Goal: Task Accomplishment & Management: Complete application form

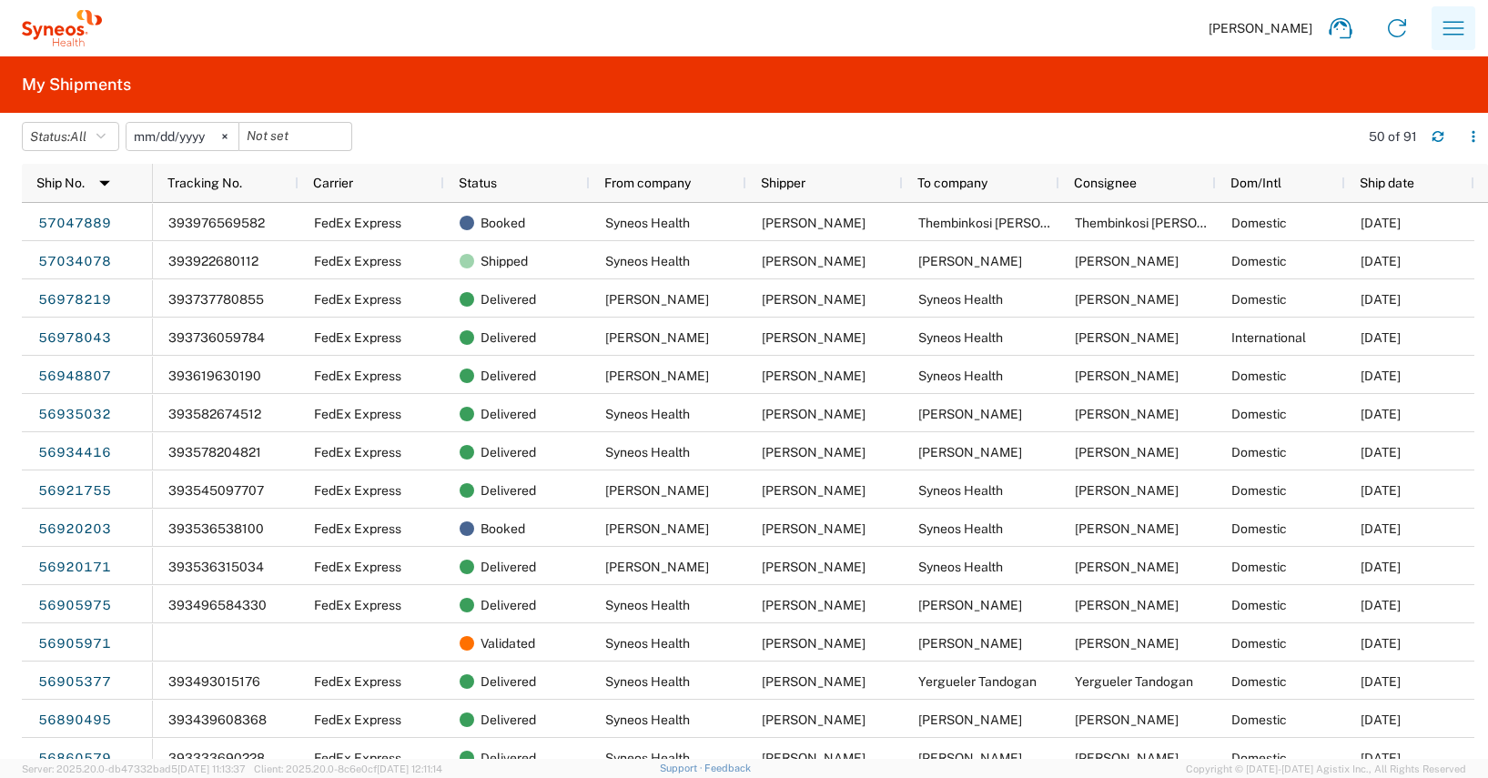
click at [1456, 26] on icon "button" at bounding box center [1453, 28] width 29 height 29
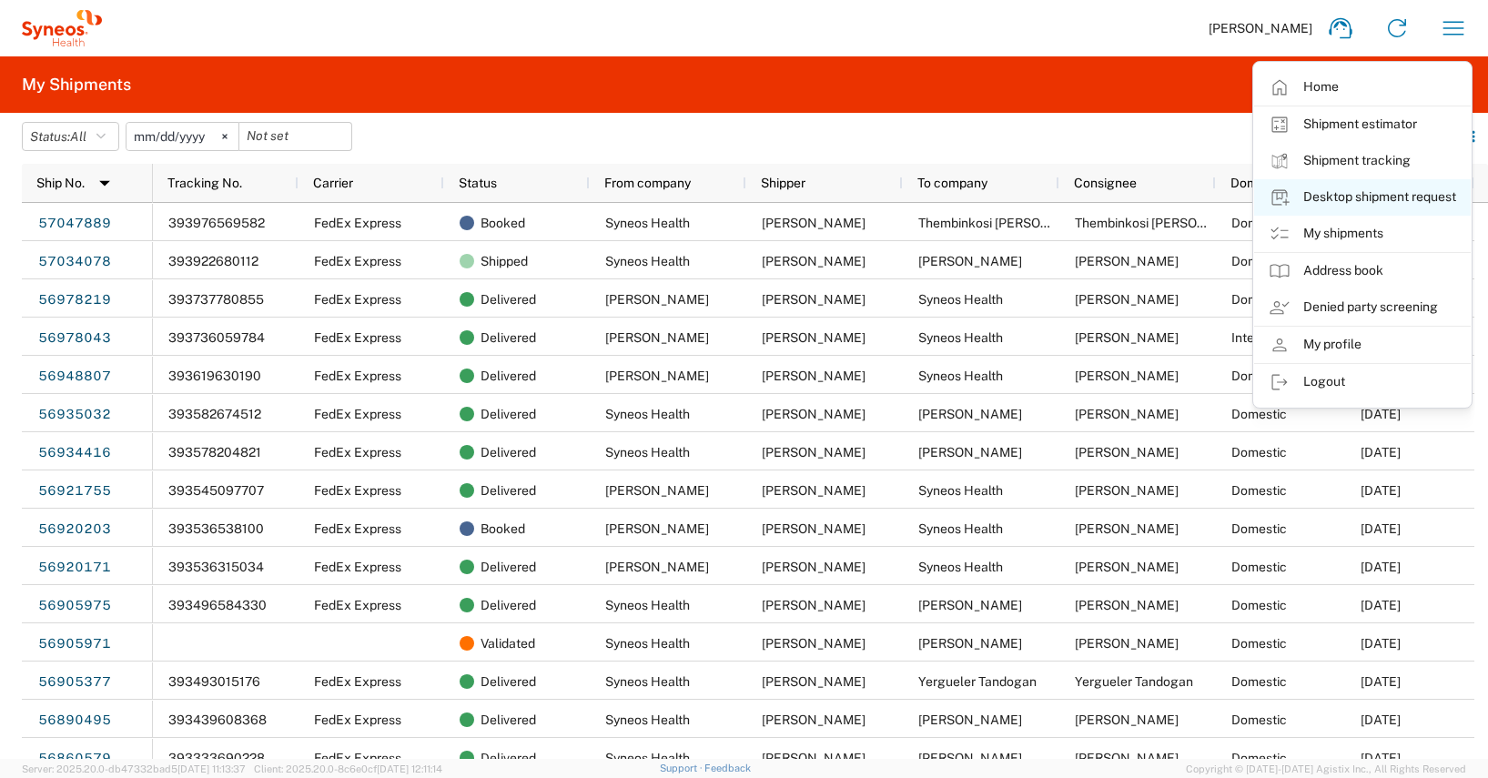
click at [1364, 190] on link "Desktop shipment request" at bounding box center [1362, 197] width 217 height 36
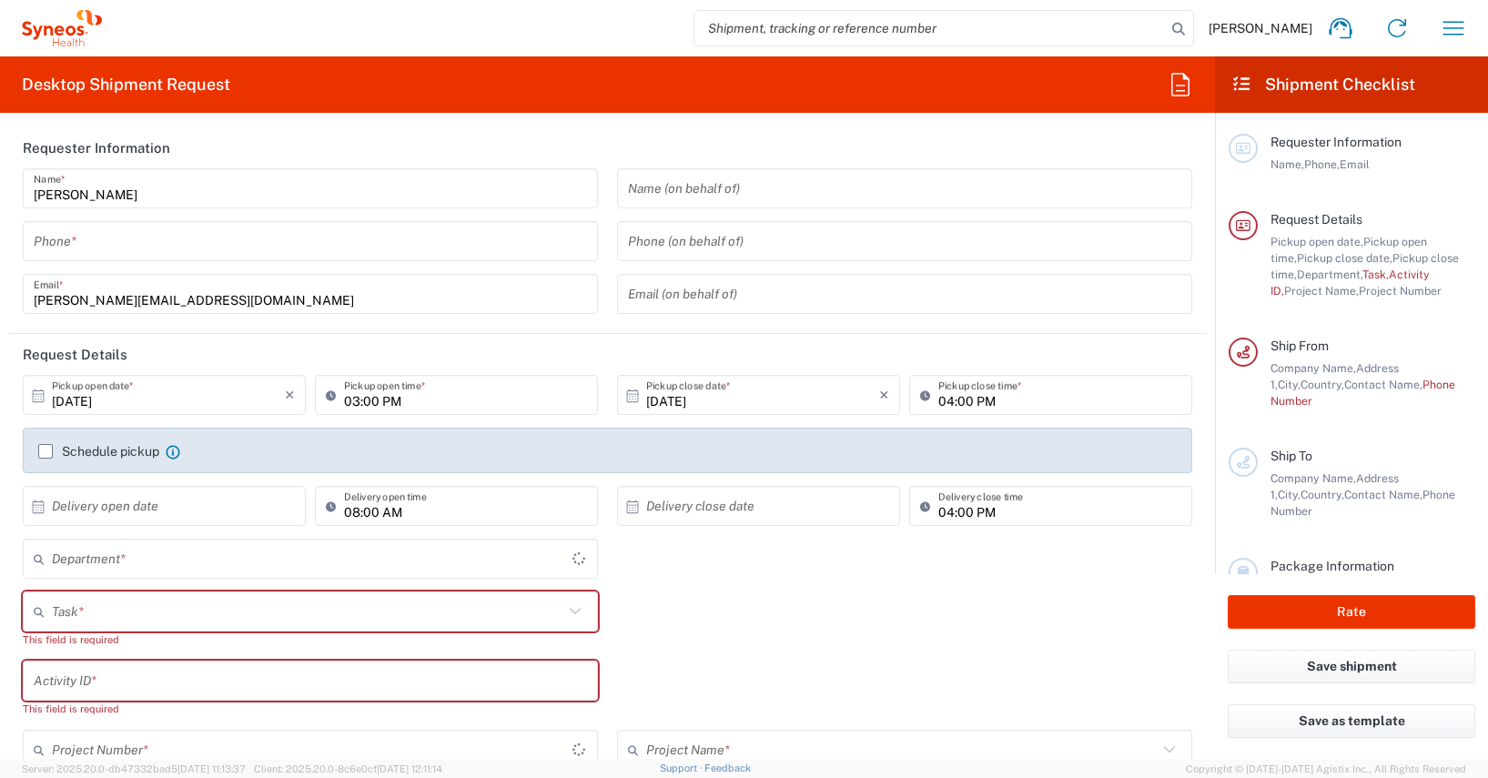
type input "4510"
type input "[GEOGRAPHIC_DATA]"
type input "Syneos Health Germany GMBH"
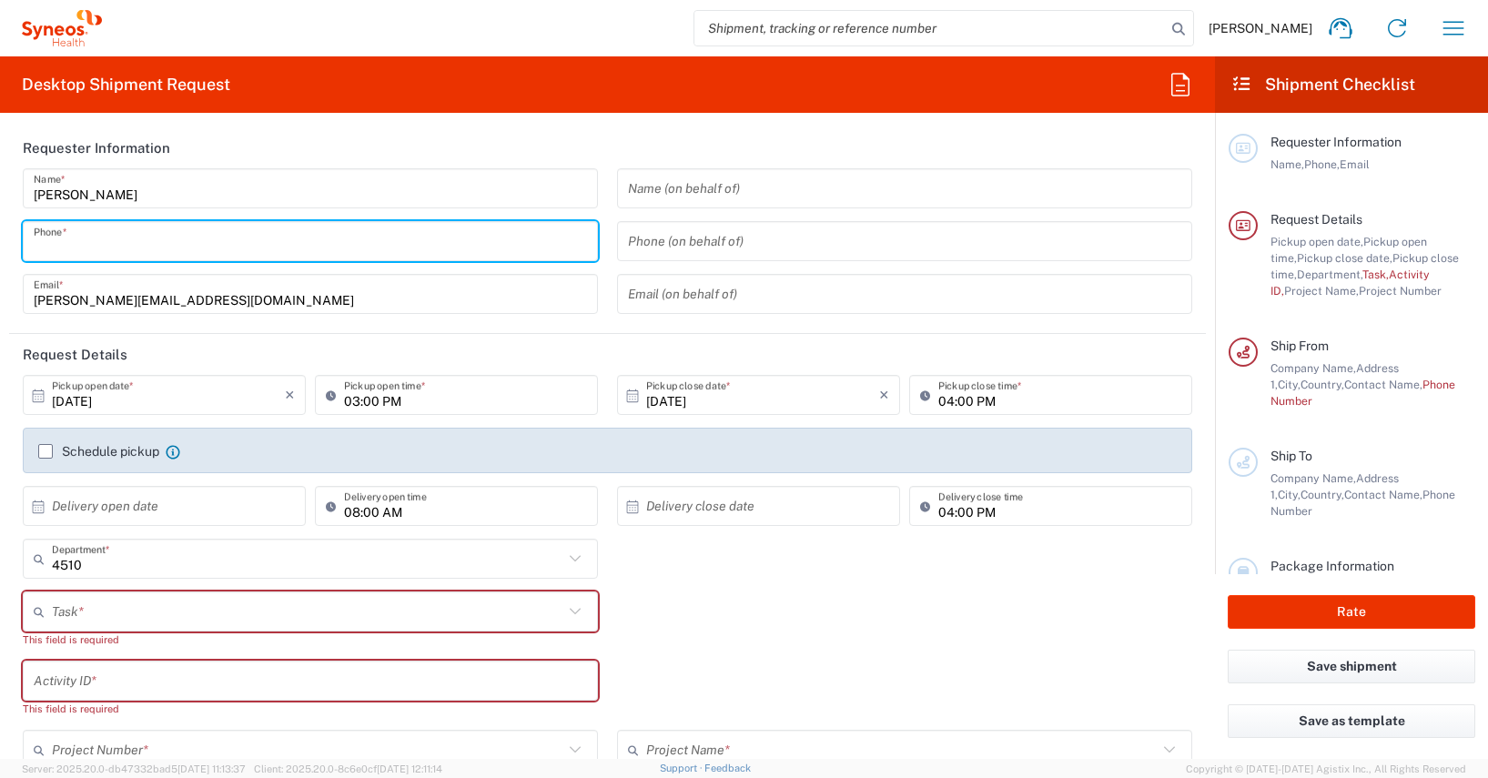
click at [82, 239] on input "tel" at bounding box center [310, 242] width 553 height 32
type input "01728392657"
type input "[PERSON_NAME][EMAIL_ADDRESS][PERSON_NAME][DOMAIN_NAME]"
type input "01728392657"
type input "Thembinkosi [PERSON_NAME]"
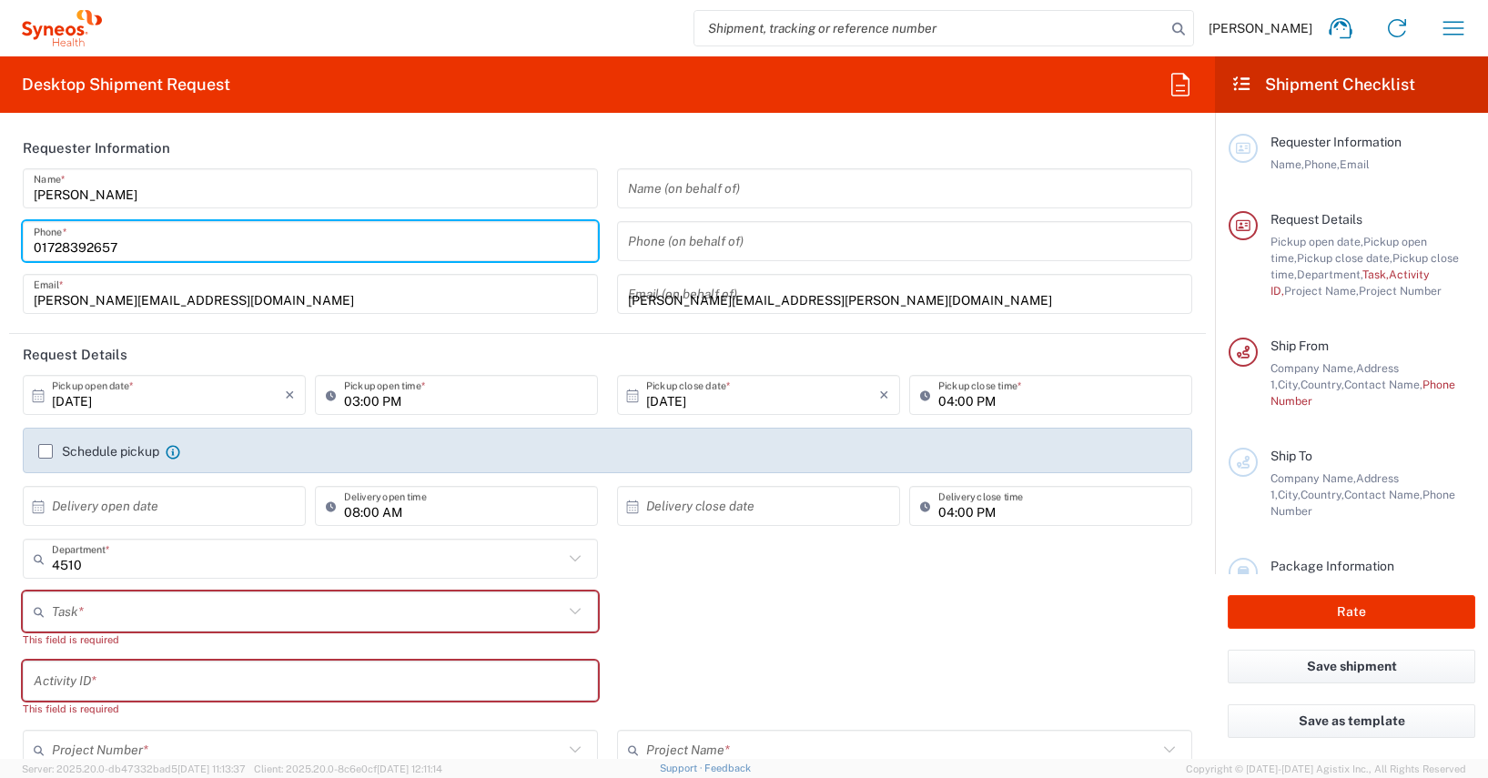
type input "Hochstreet 11"
type input "[PERSON_NAME]"
type input "[GEOGRAPHIC_DATA]"
type input "58095"
type input "[PHONE_NUMBER]"
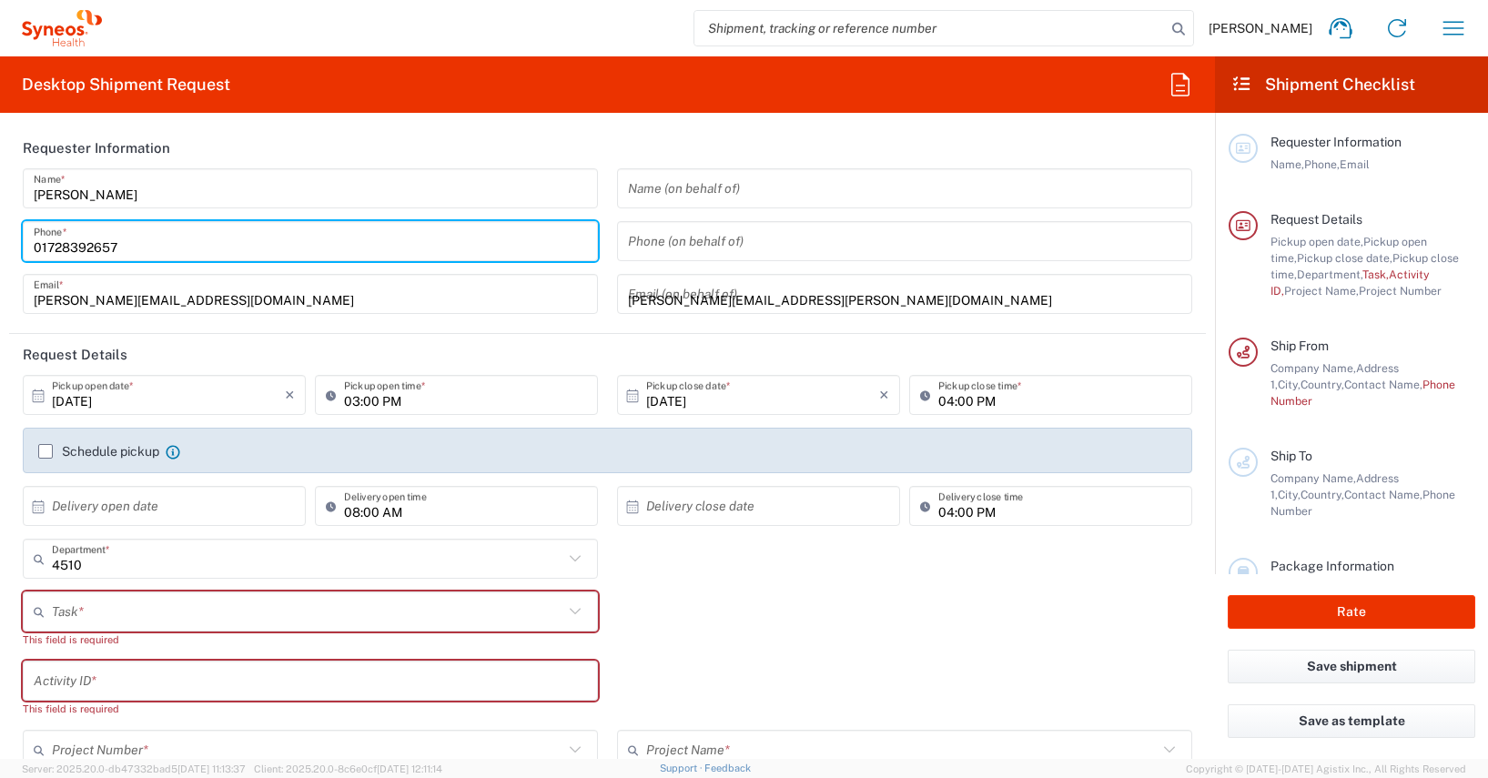
type input "[EMAIL_ADDRESS][PERSON_NAME][DOMAIN_NAME]"
type input "[PERSON_NAME]"
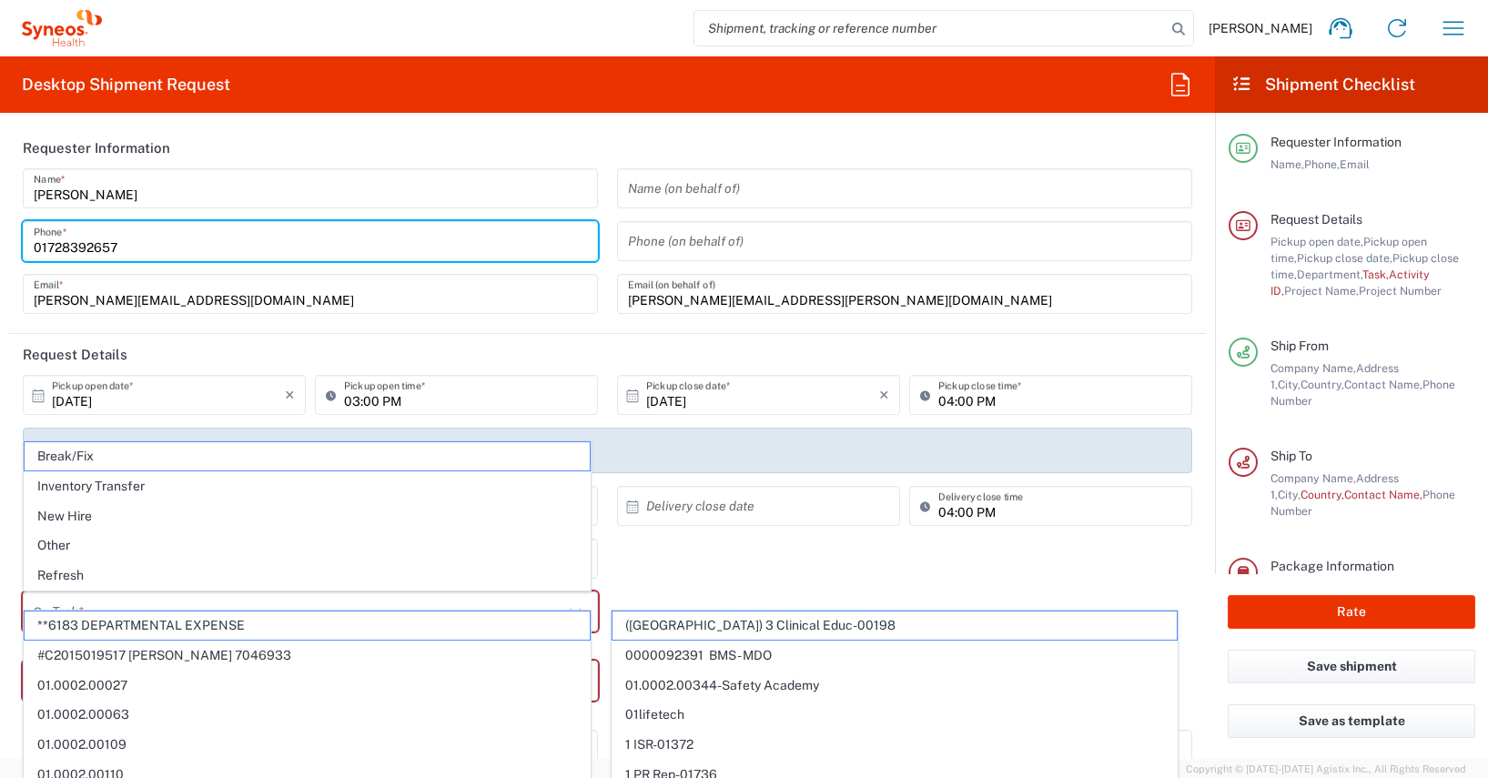
click at [88, 246] on input "01728392657" at bounding box center [310, 242] width 553 height 32
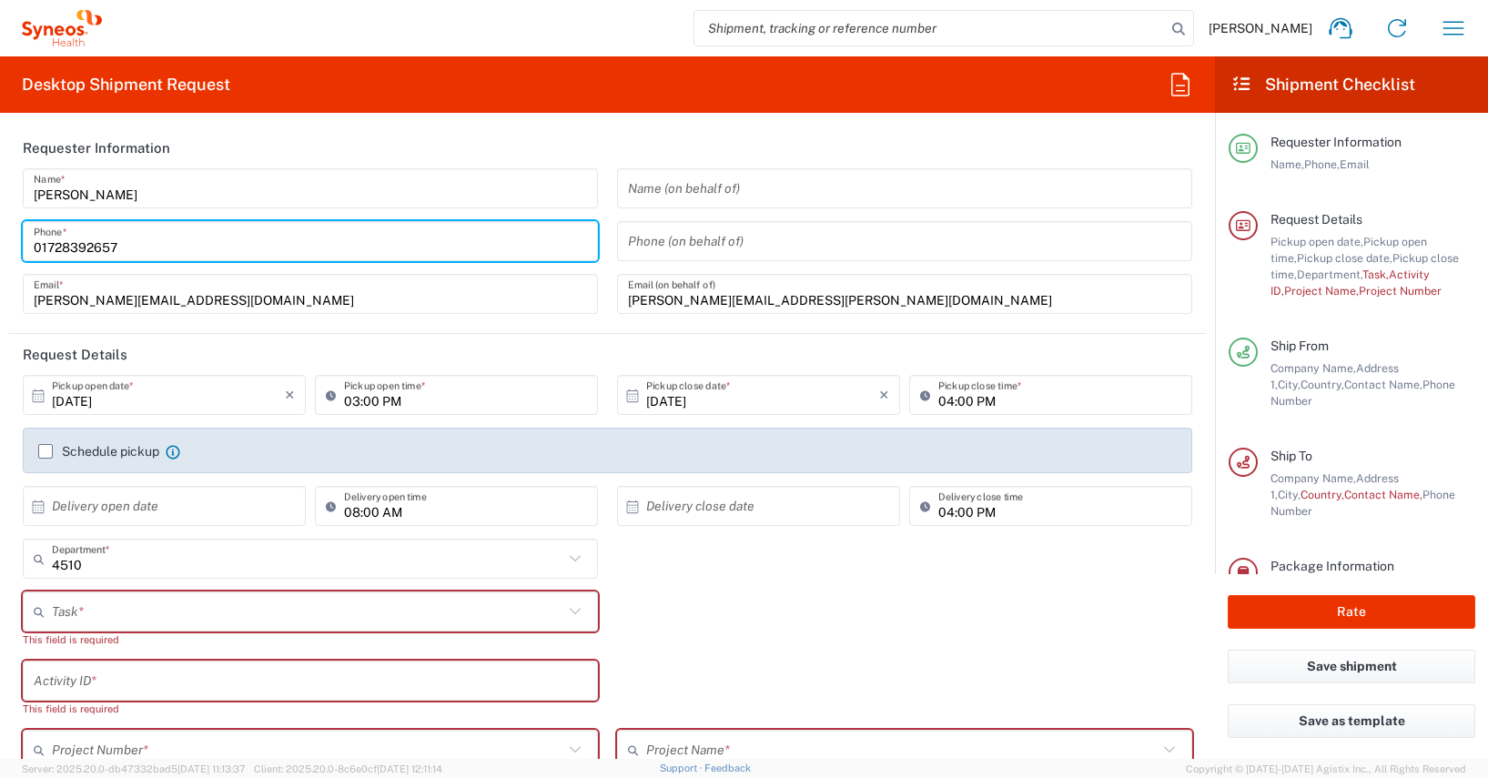
click at [38, 398] on icon at bounding box center [39, 395] width 12 height 13
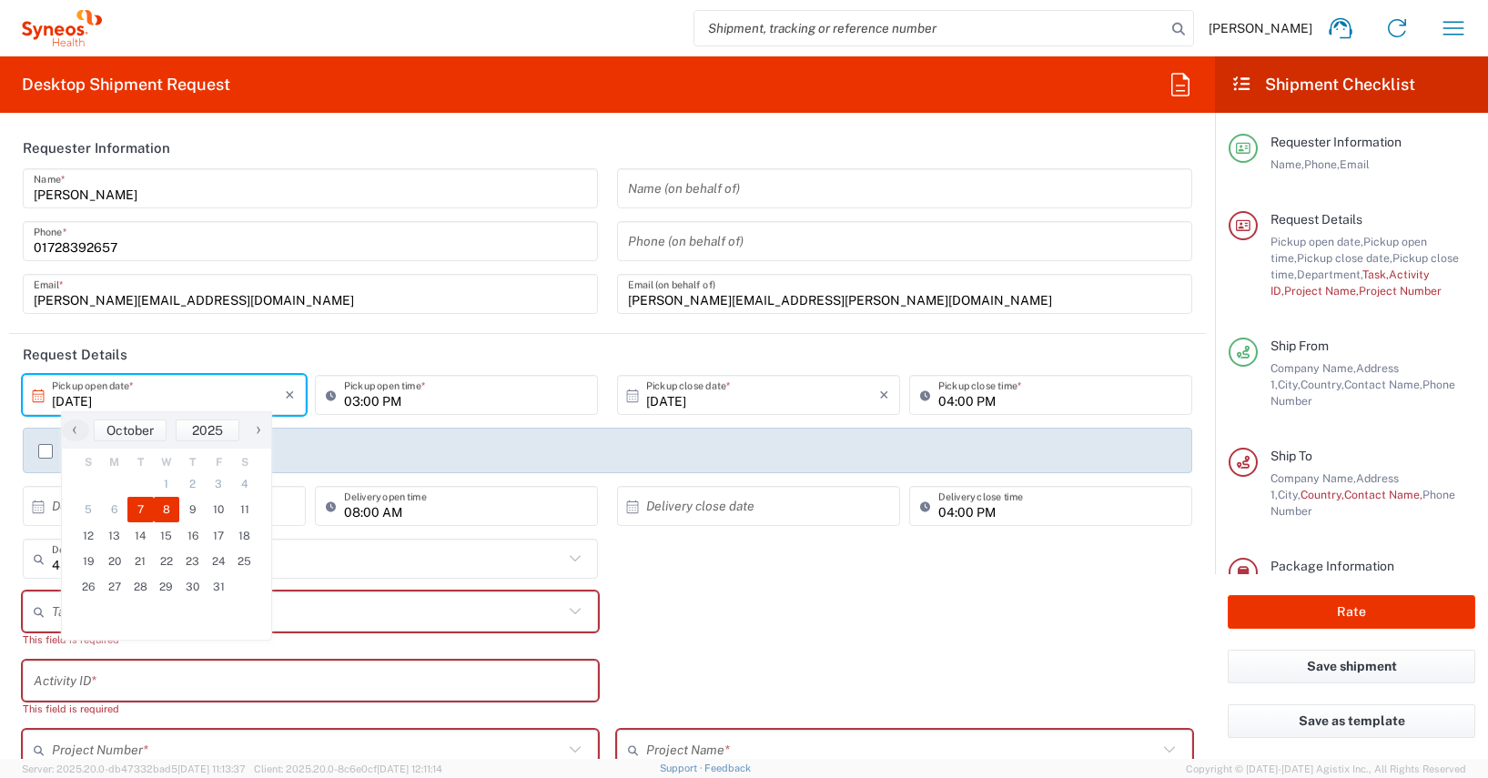
click at [166, 507] on span "8" at bounding box center [167, 509] width 26 height 25
type input "[DATE]"
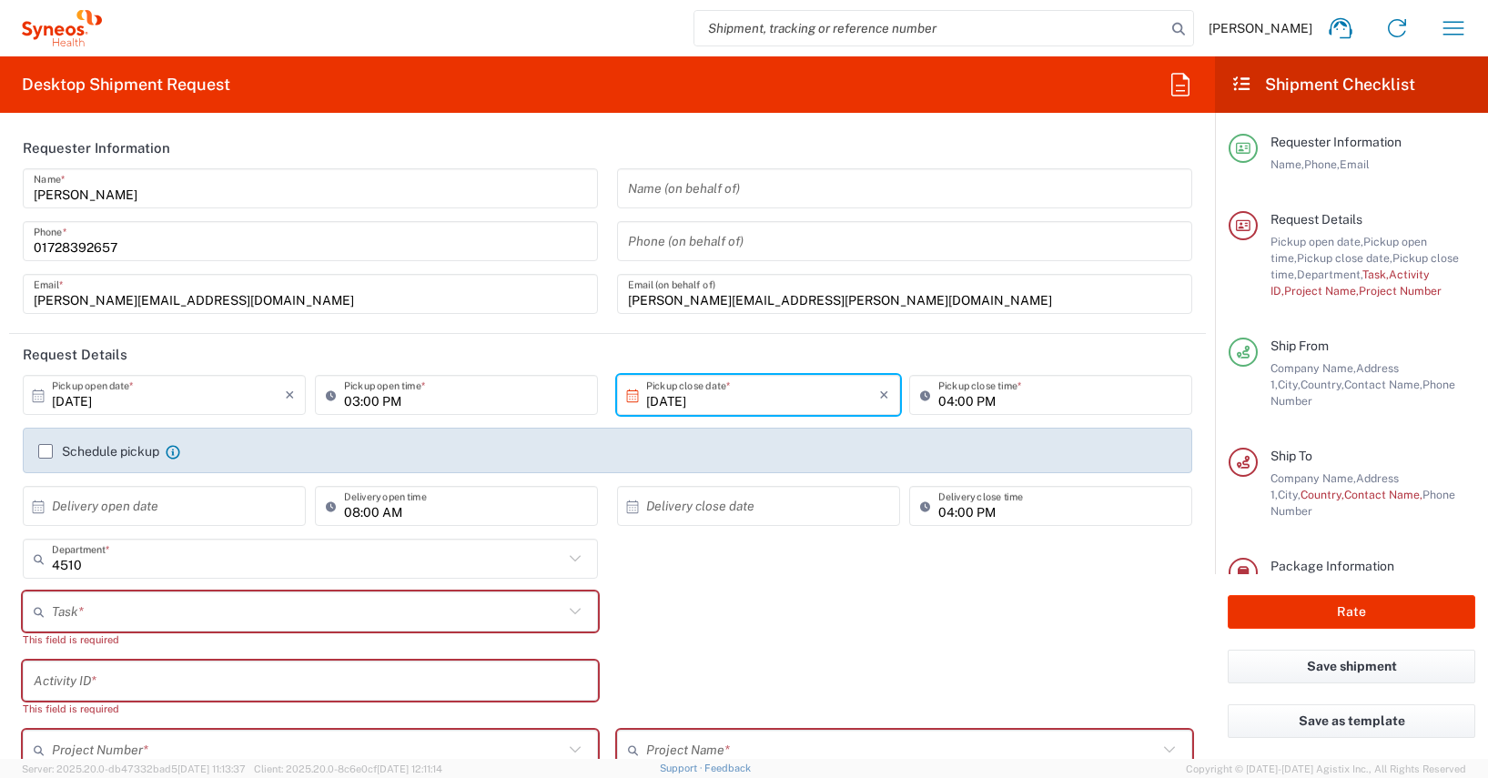
click at [629, 398] on icon at bounding box center [632, 396] width 16 height 16
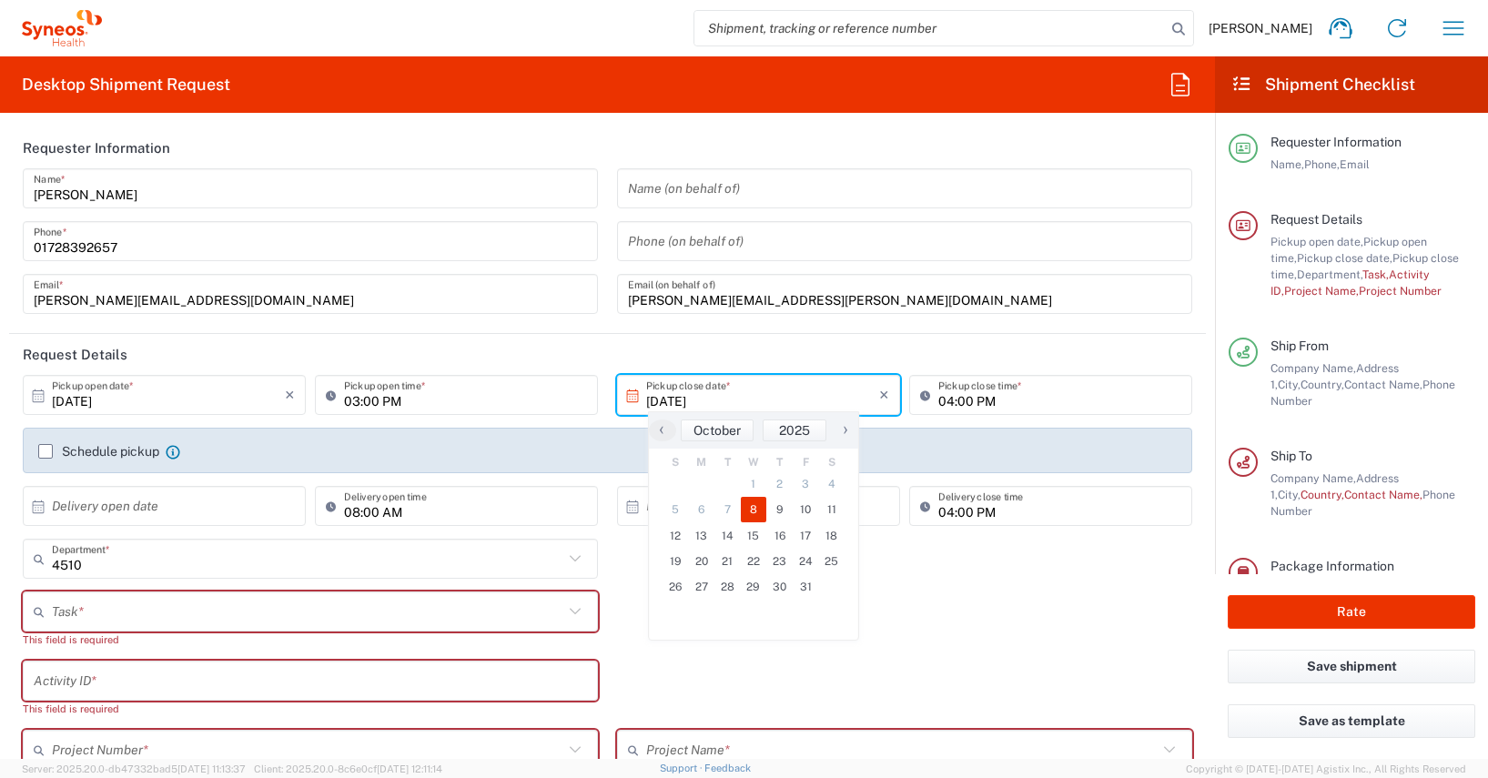
click at [754, 509] on span "8" at bounding box center [754, 509] width 26 height 25
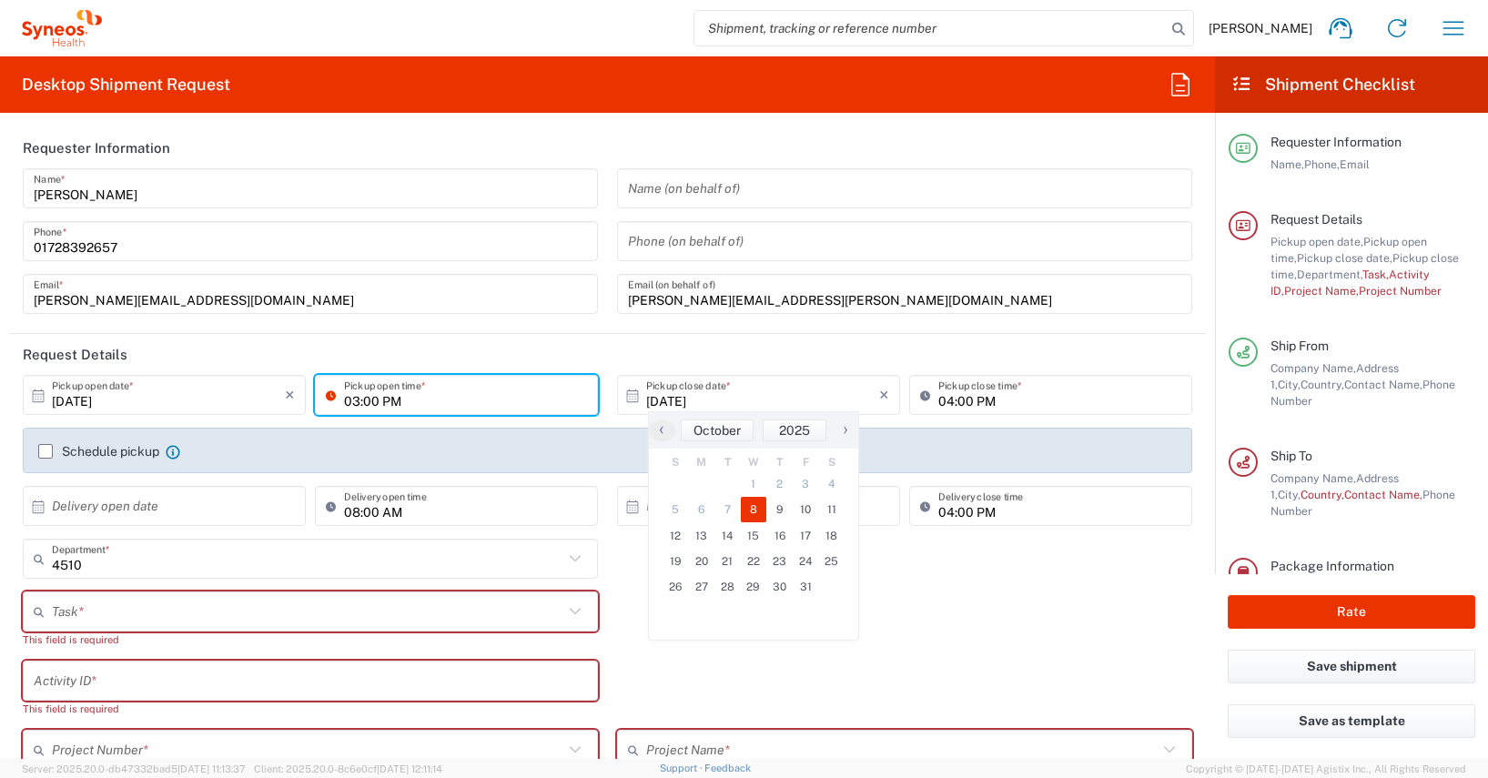
click at [349, 401] on input "03:00 PM" at bounding box center [465, 395] width 243 height 32
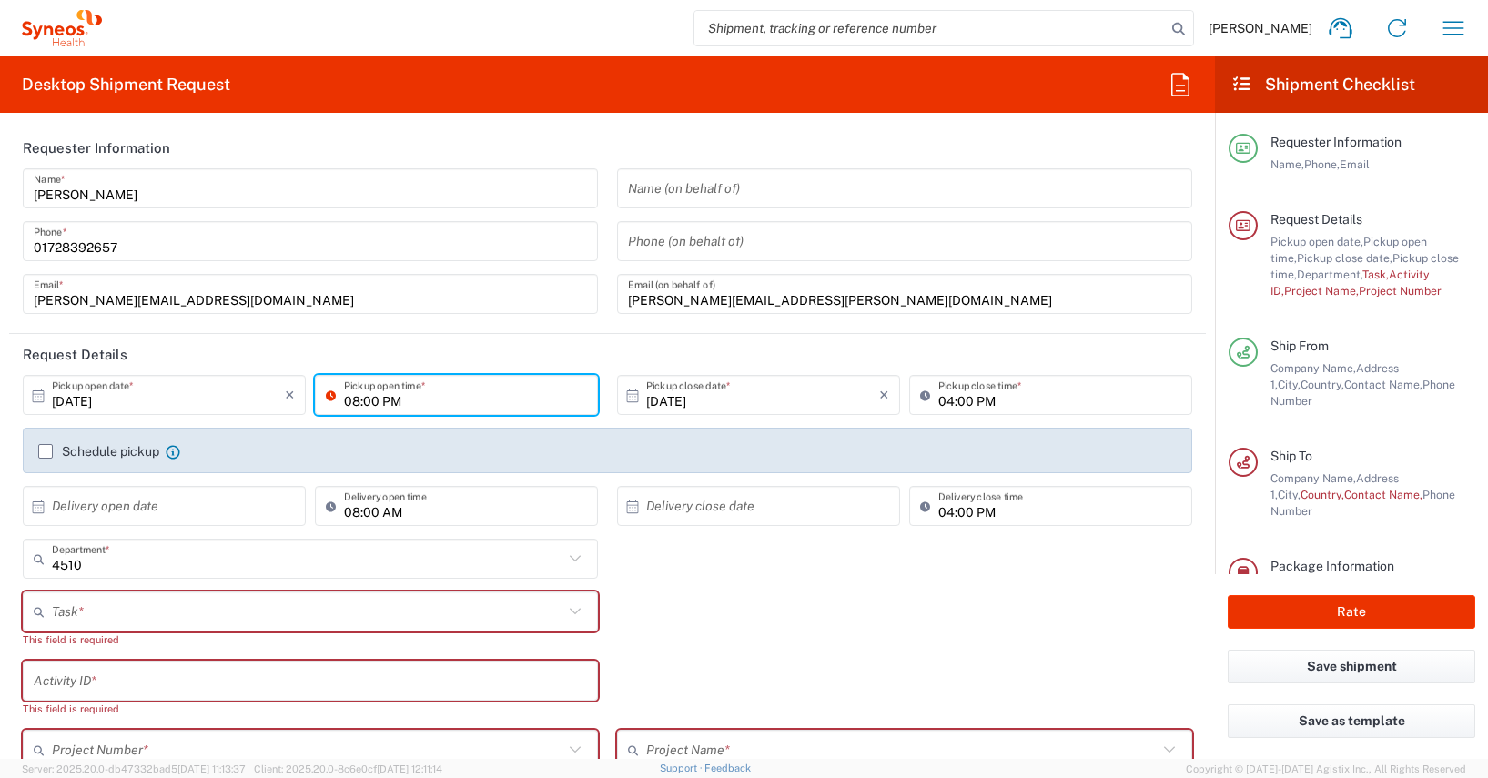
type input "08:00 PM"
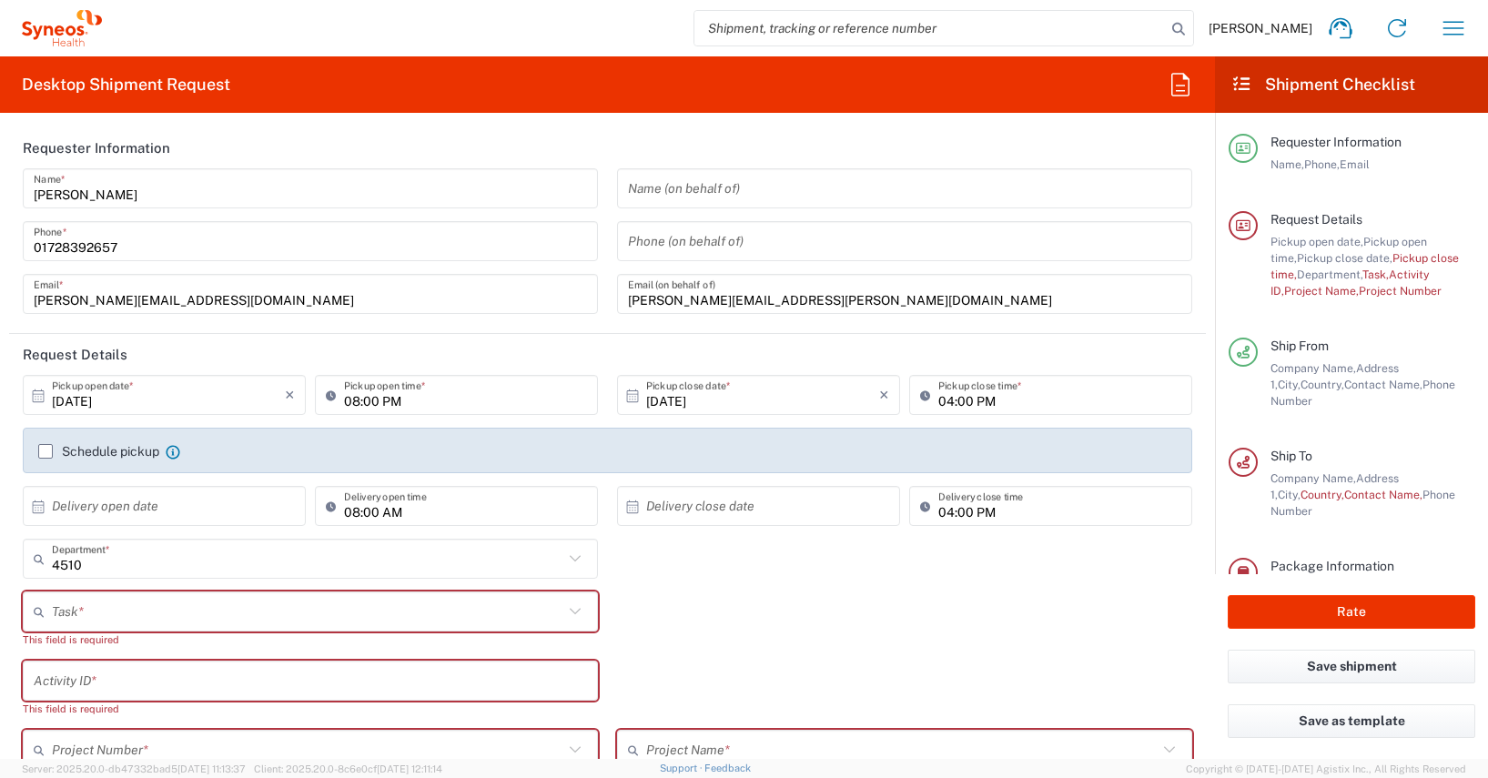
click at [540, 351] on header "Request Details" at bounding box center [607, 354] width 1197 height 41
click at [46, 454] on label "Schedule pickup" at bounding box center [98, 451] width 121 height 15
click at [46, 451] on input "Schedule pickup" at bounding box center [46, 451] width 0 height 0
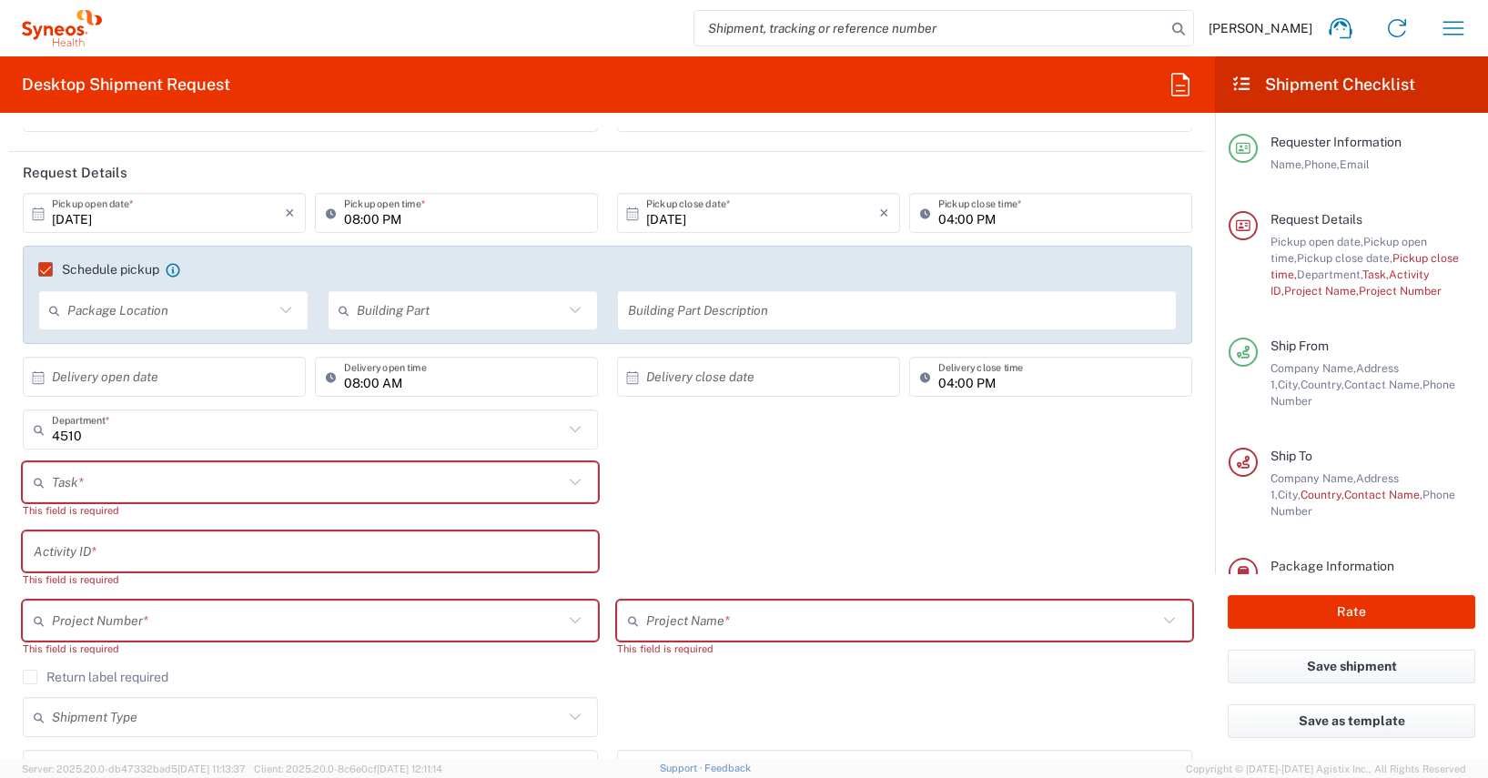
scroll to position [130, 0]
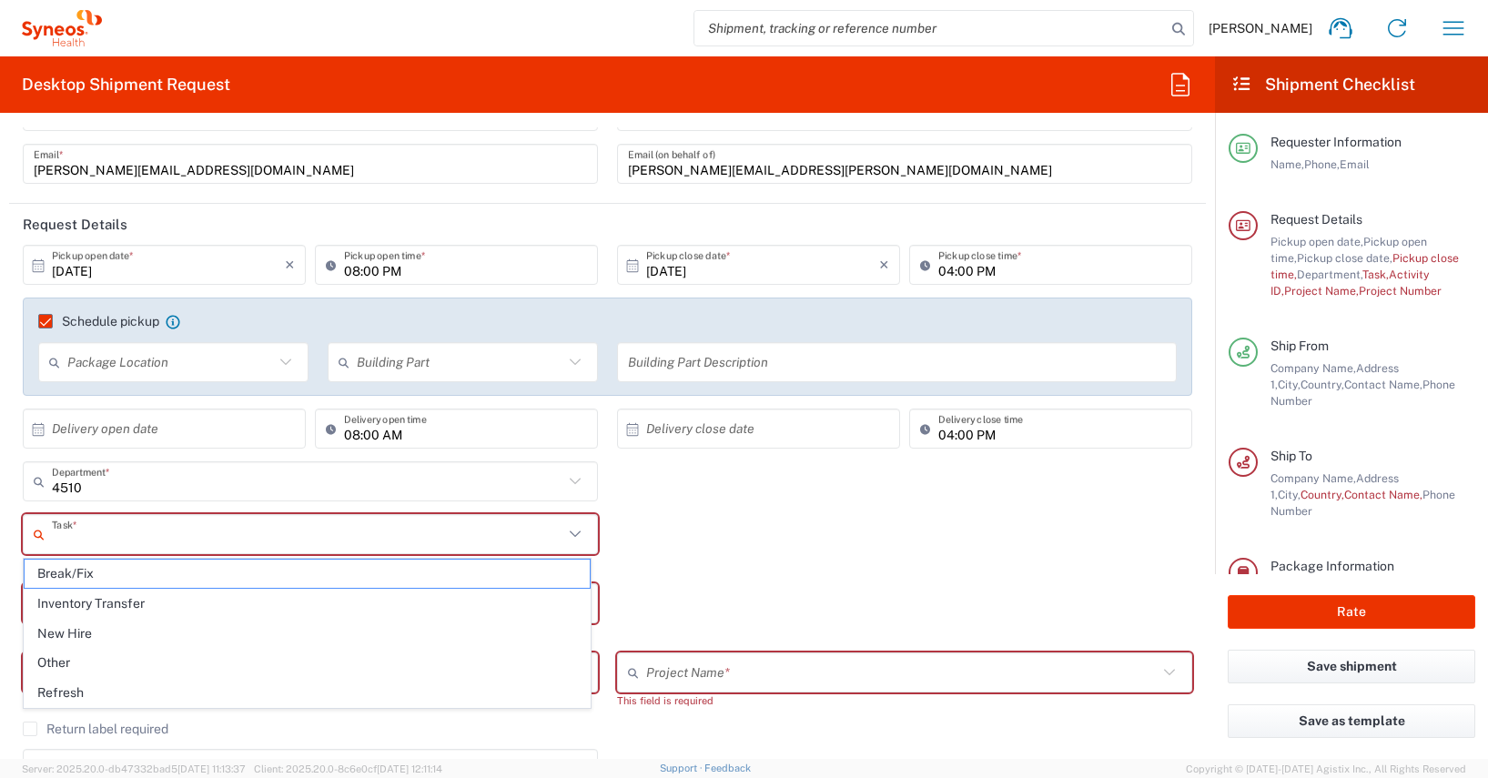
click at [75, 549] on input "text" at bounding box center [307, 535] width 511 height 32
click at [55, 659] on span "Other" at bounding box center [307, 663] width 565 height 28
type input "Other"
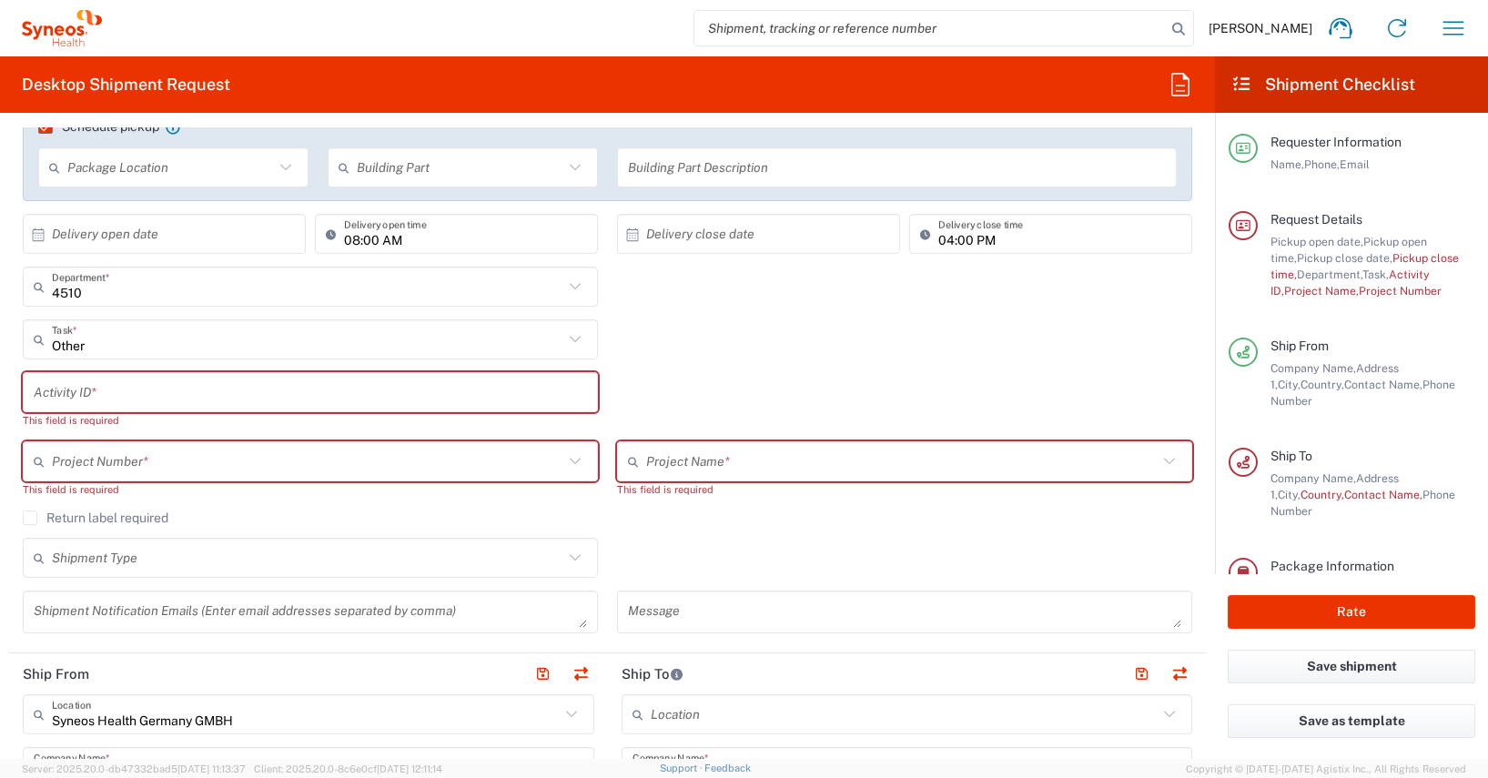
scroll to position [343, 0]
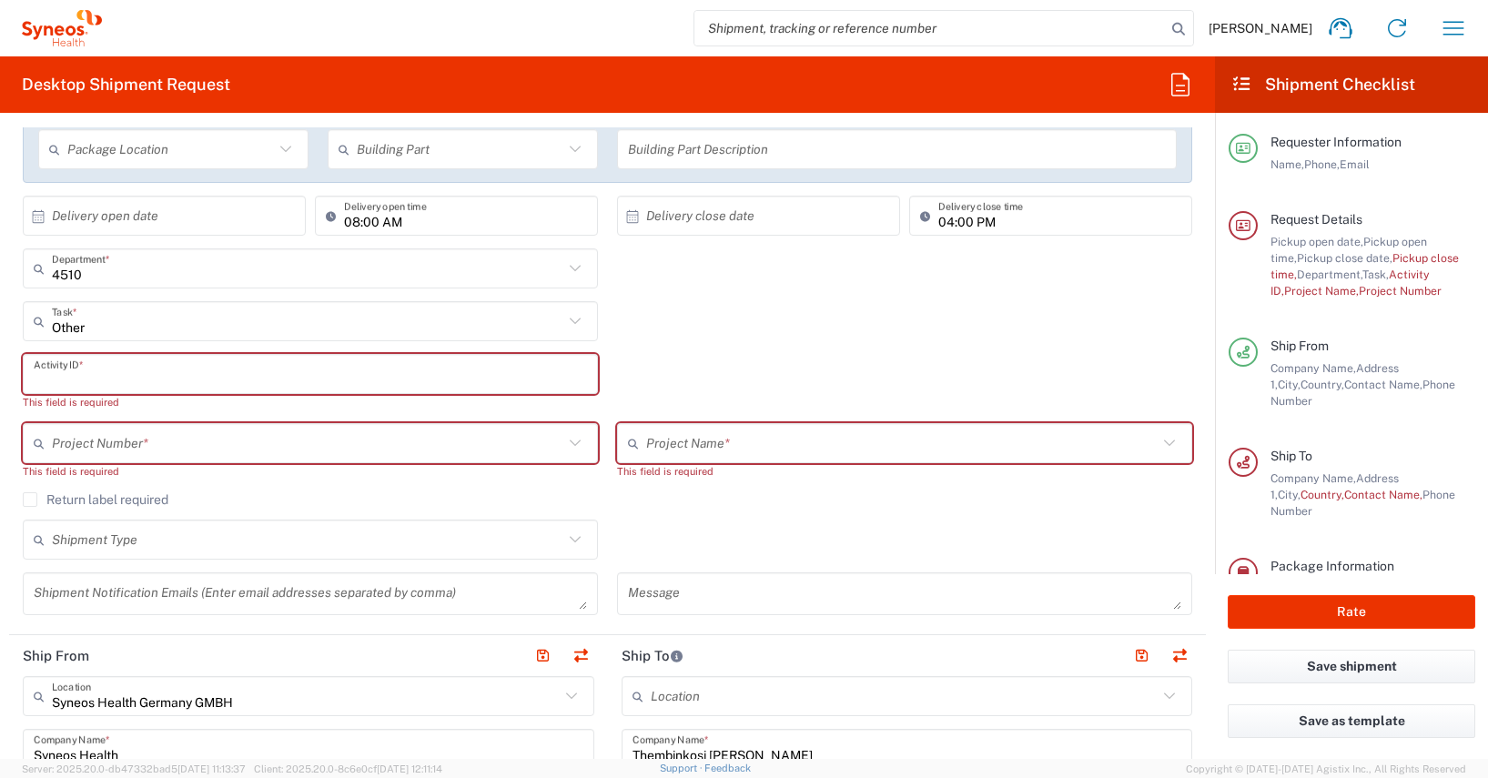
click at [53, 376] on input "text" at bounding box center [310, 375] width 553 height 32
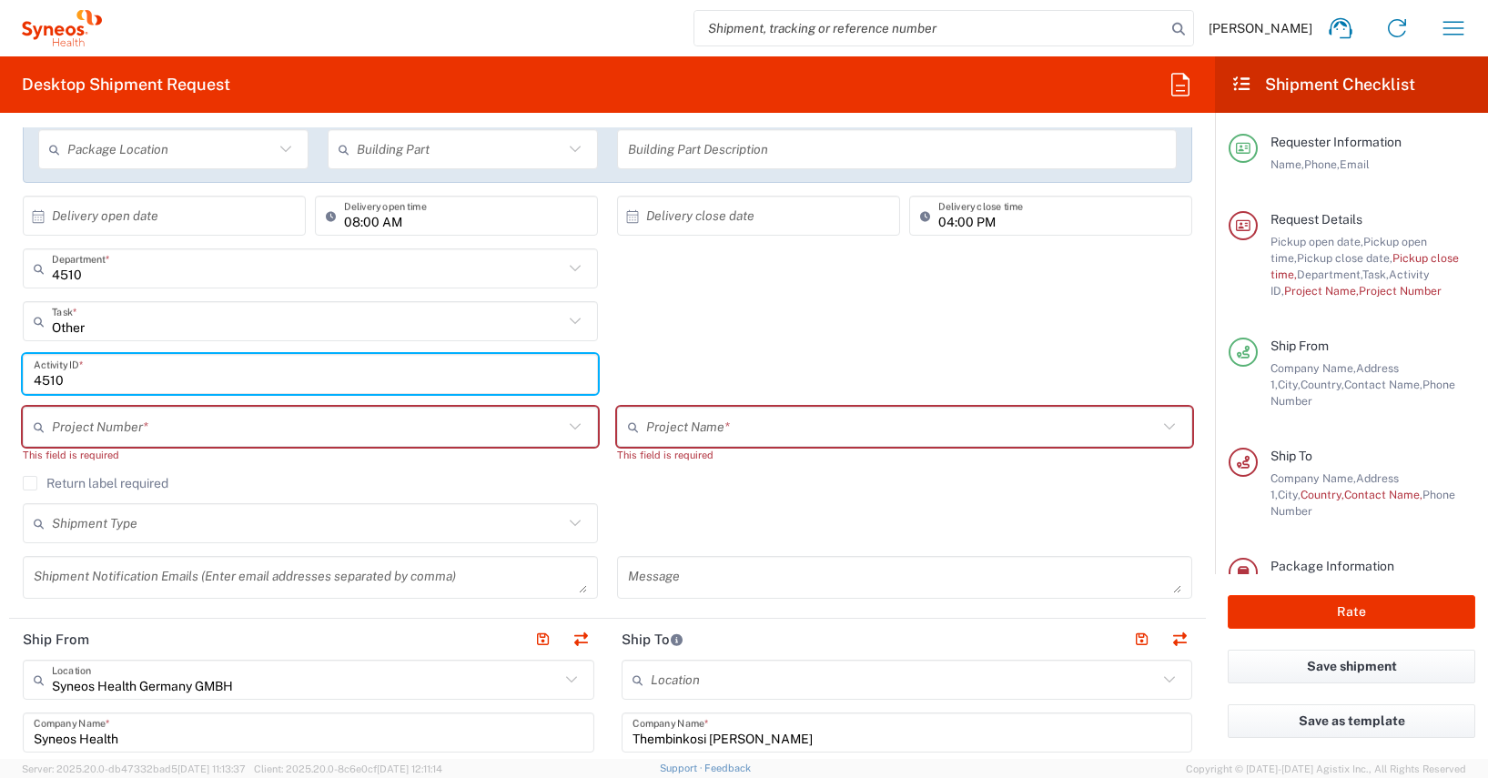
type input "4510"
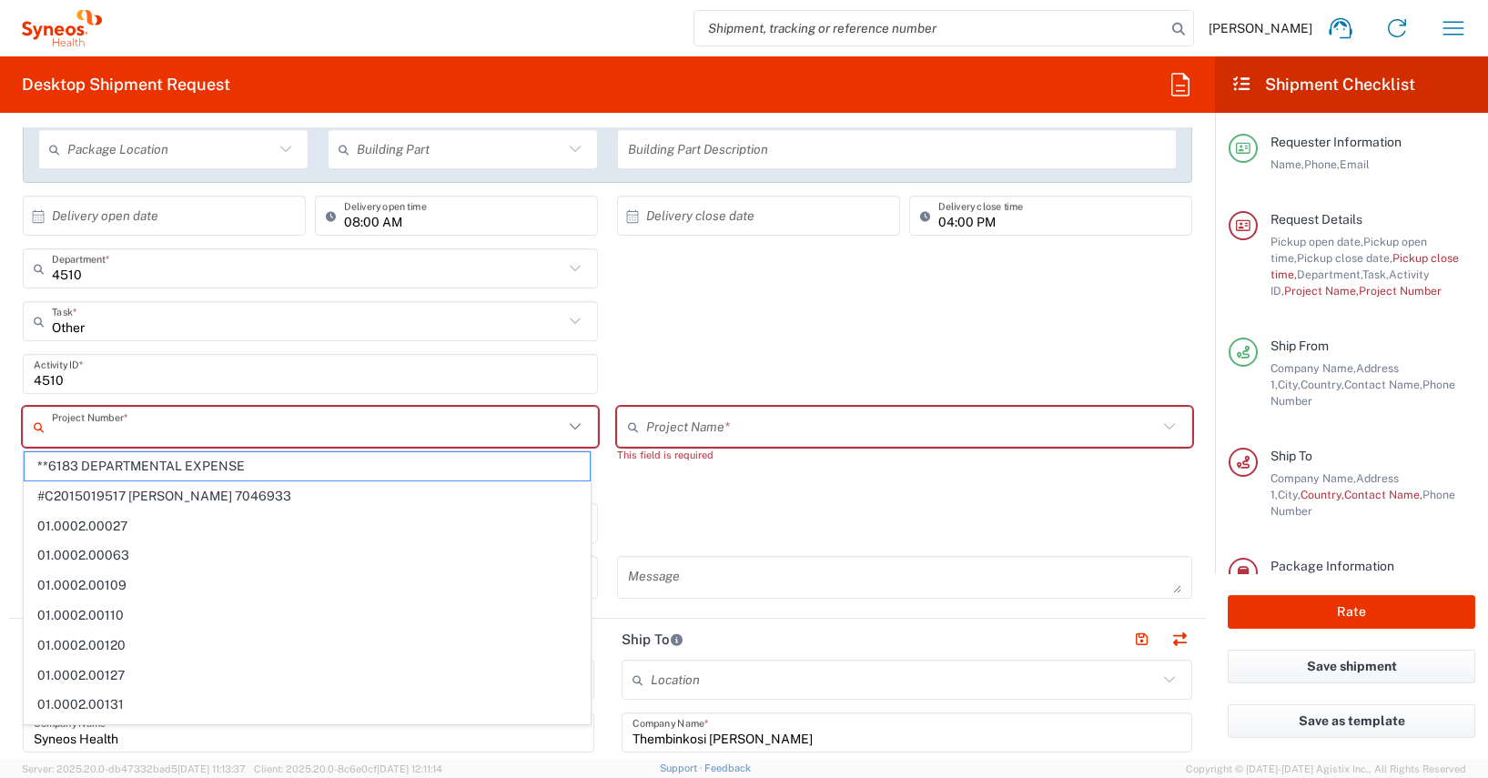
click at [62, 430] on input "text" at bounding box center [307, 427] width 511 height 32
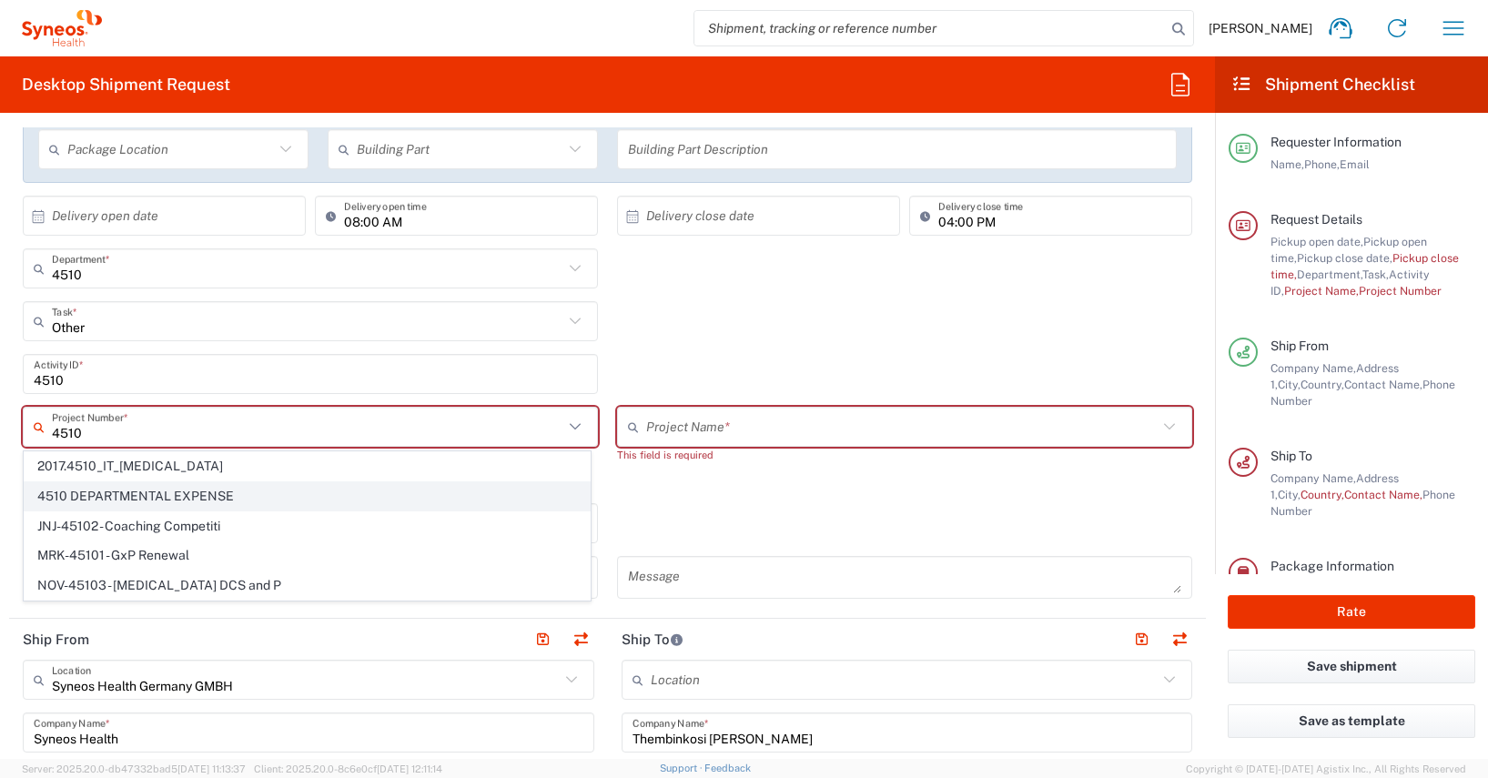
click at [124, 494] on span "4510 DEPARTMENTAL EXPENSE" at bounding box center [307, 496] width 565 height 28
type input "4510 DEPARTMENTAL EXPENSE"
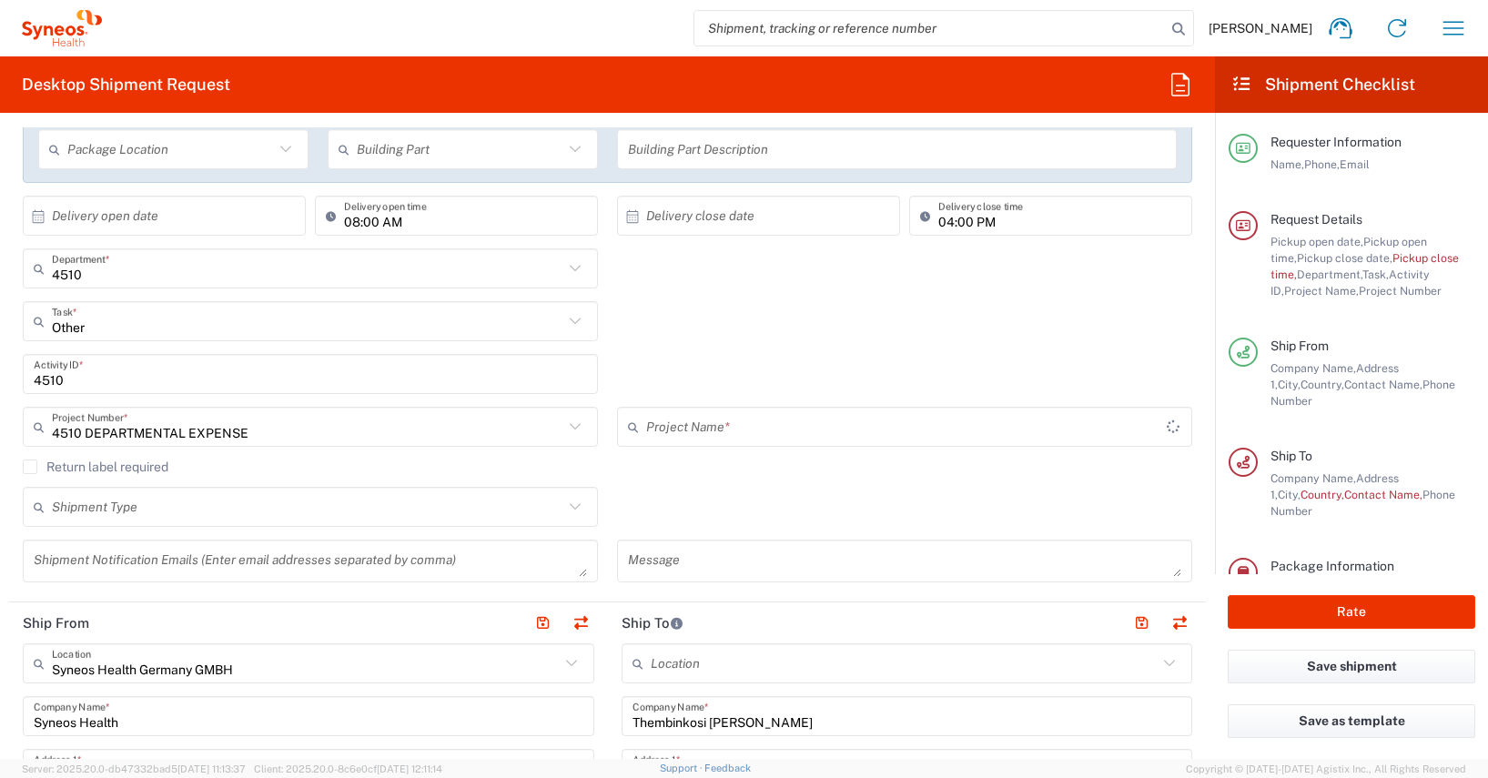
type input "4510 DEPARTMENTAL EXPENSE"
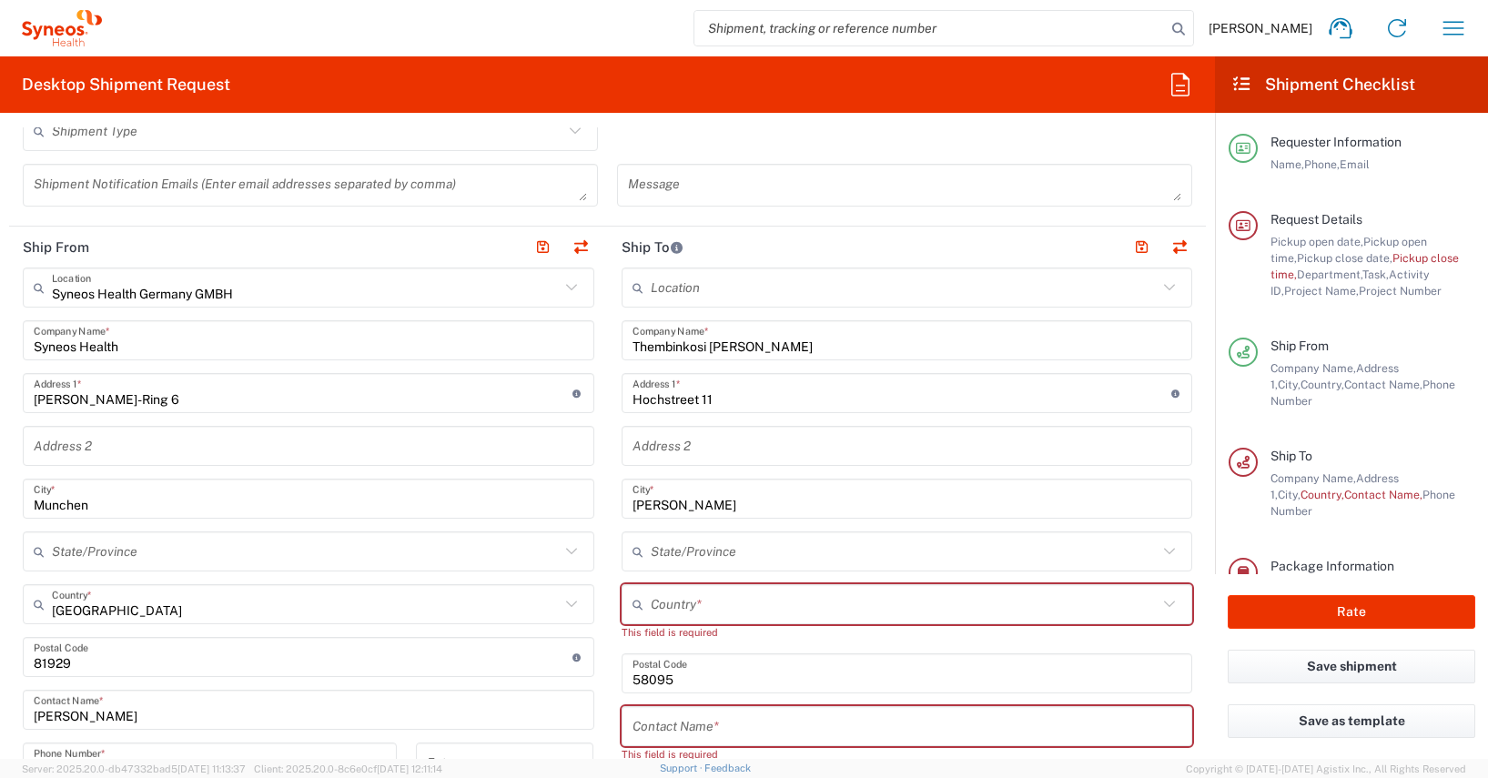
scroll to position [731, 0]
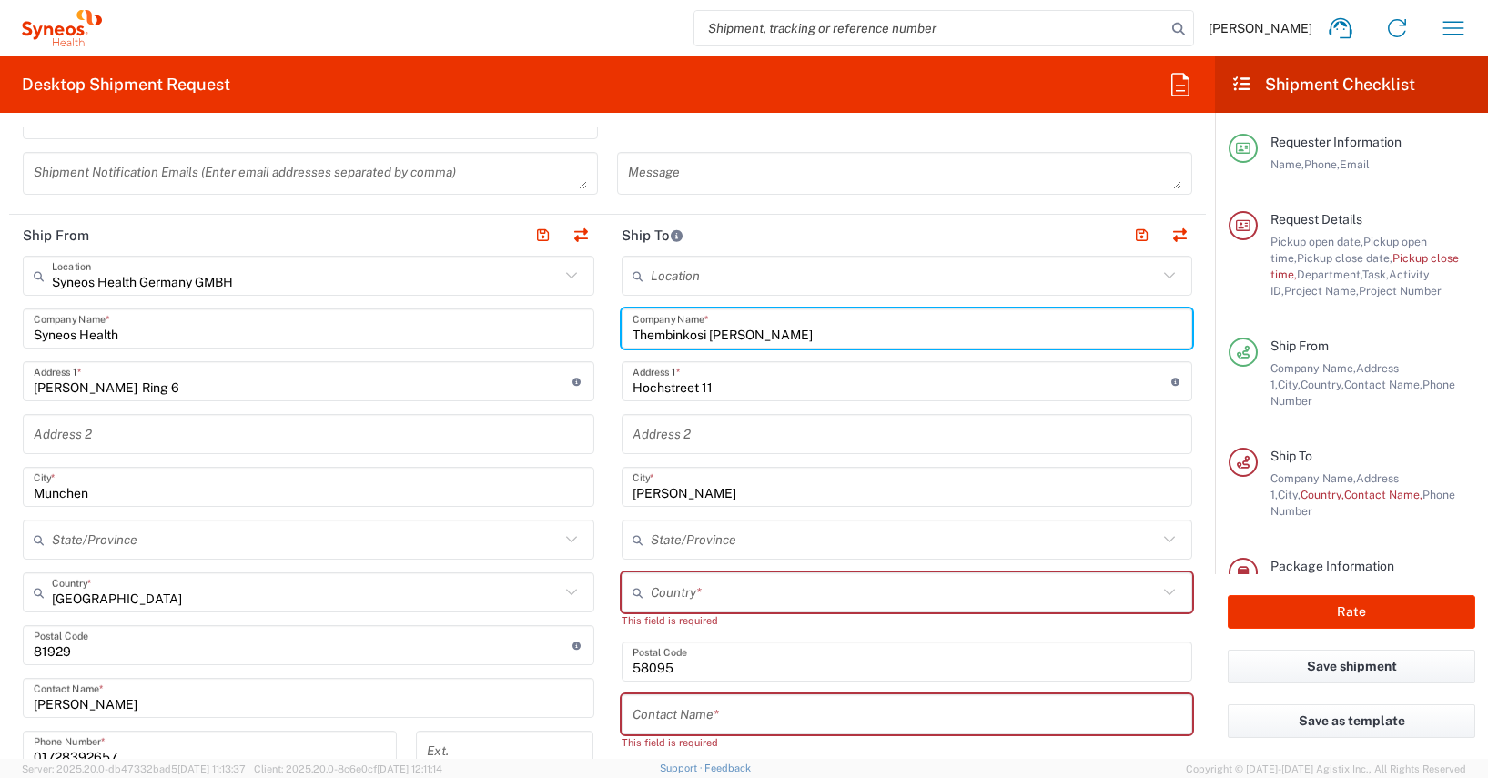
drag, startPoint x: 738, startPoint y: 339, endPoint x: 615, endPoint y: 331, distance: 123.1
click at [622, 331] on div "Thembinkosi [PERSON_NAME] Company Name *" at bounding box center [908, 329] width 572 height 40
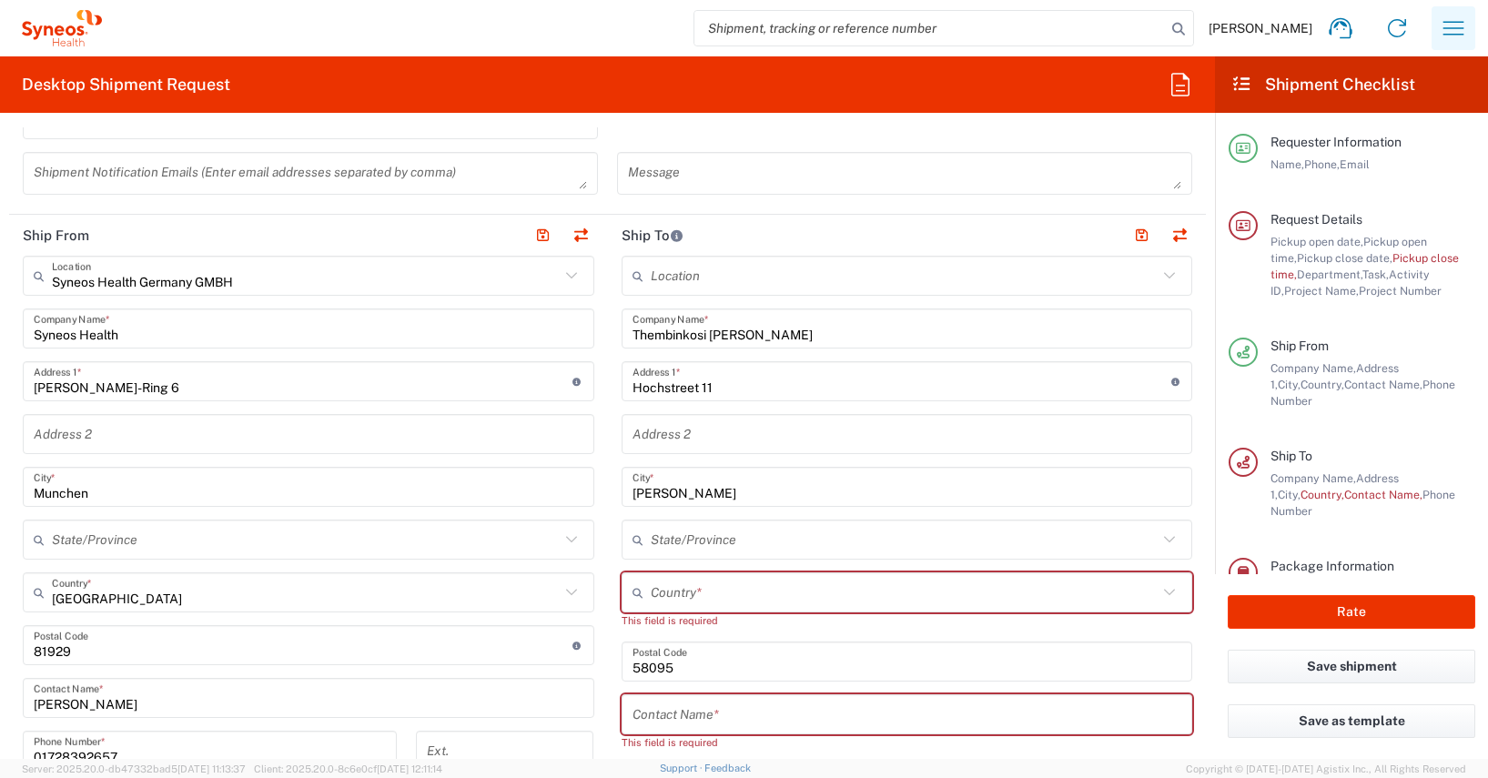
click at [1451, 26] on icon "button" at bounding box center [1453, 28] width 29 height 29
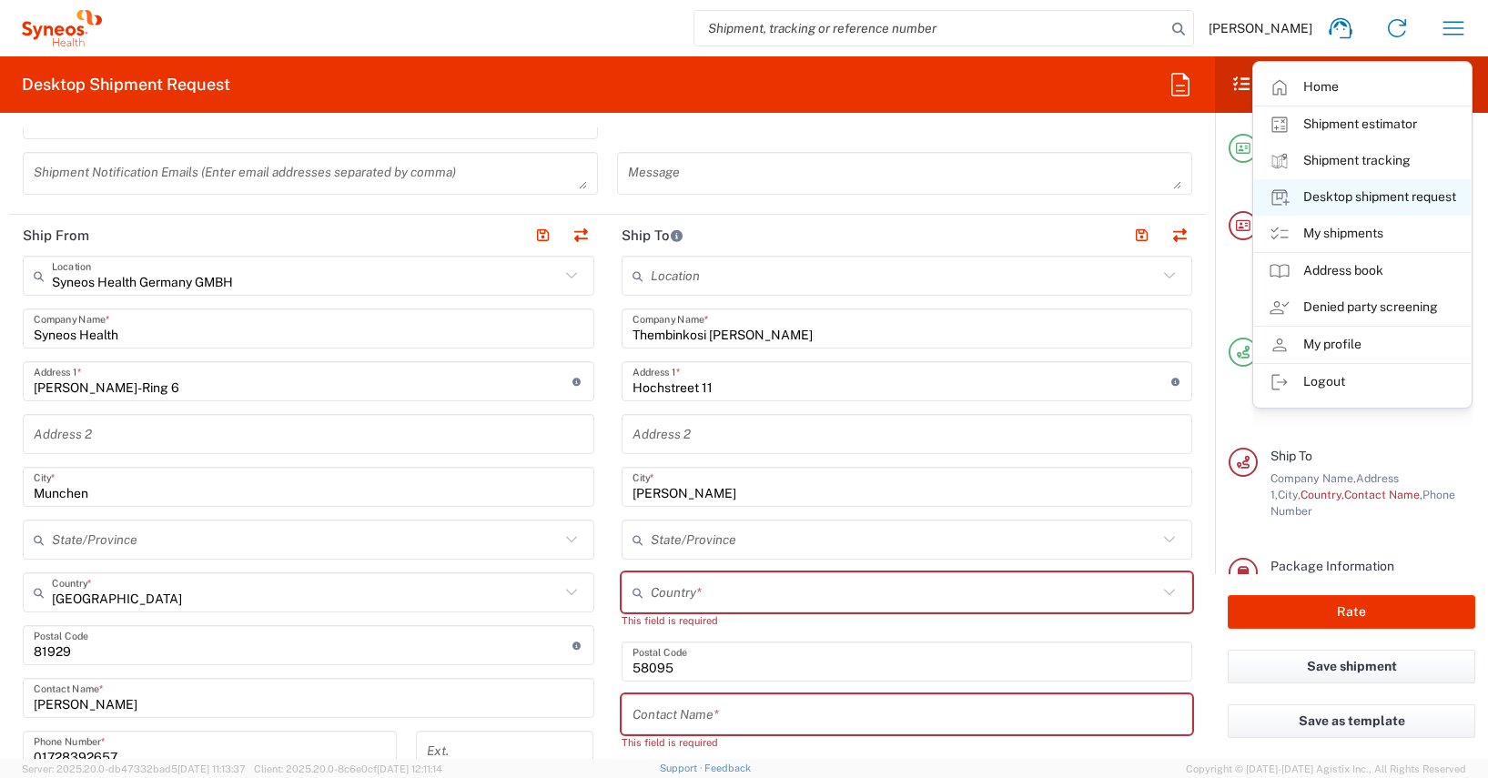
click at [1356, 199] on link "Desktop shipment request" at bounding box center [1362, 197] width 217 height 36
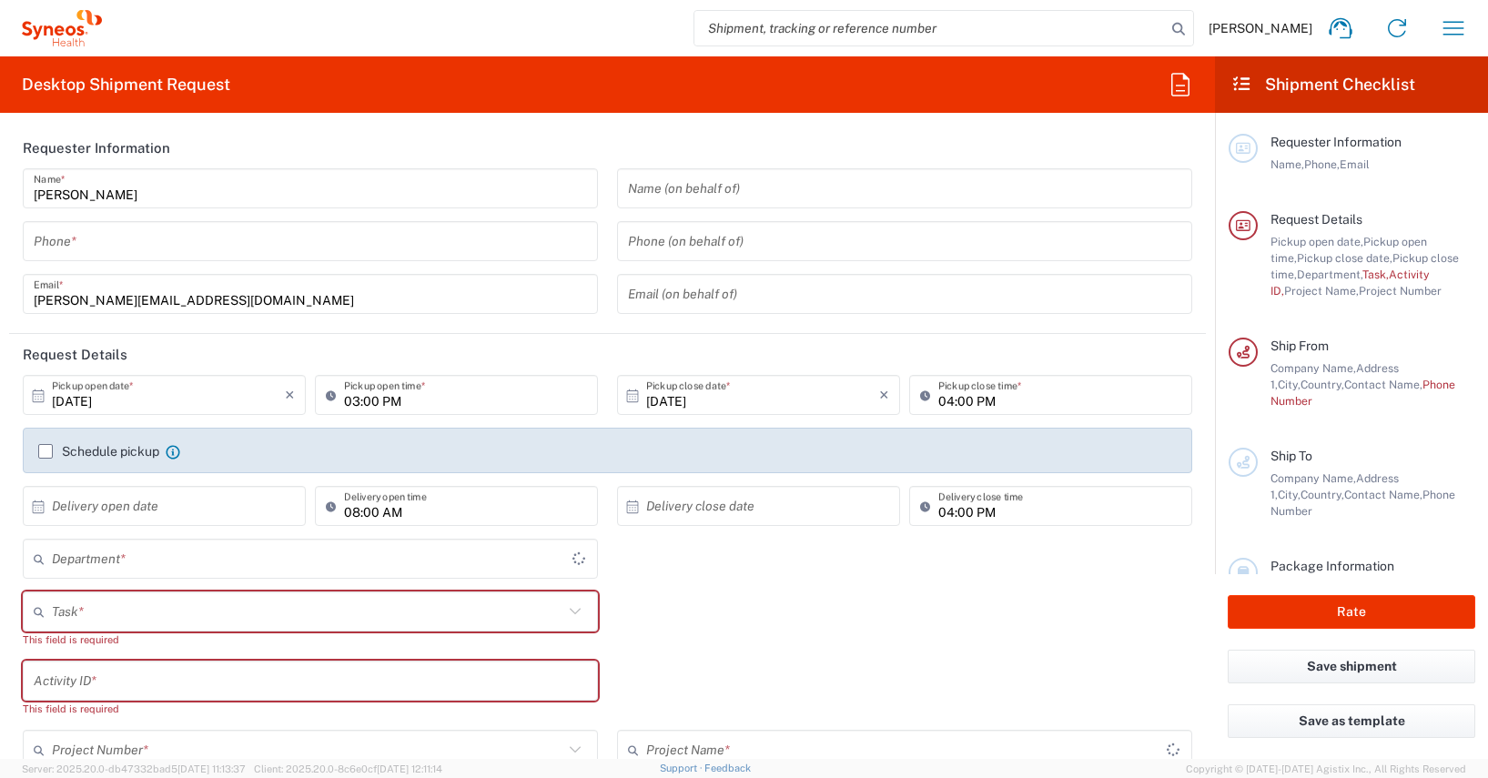
type input "4510"
type input "[GEOGRAPHIC_DATA]"
type input "Syneos Health Germany GMBH"
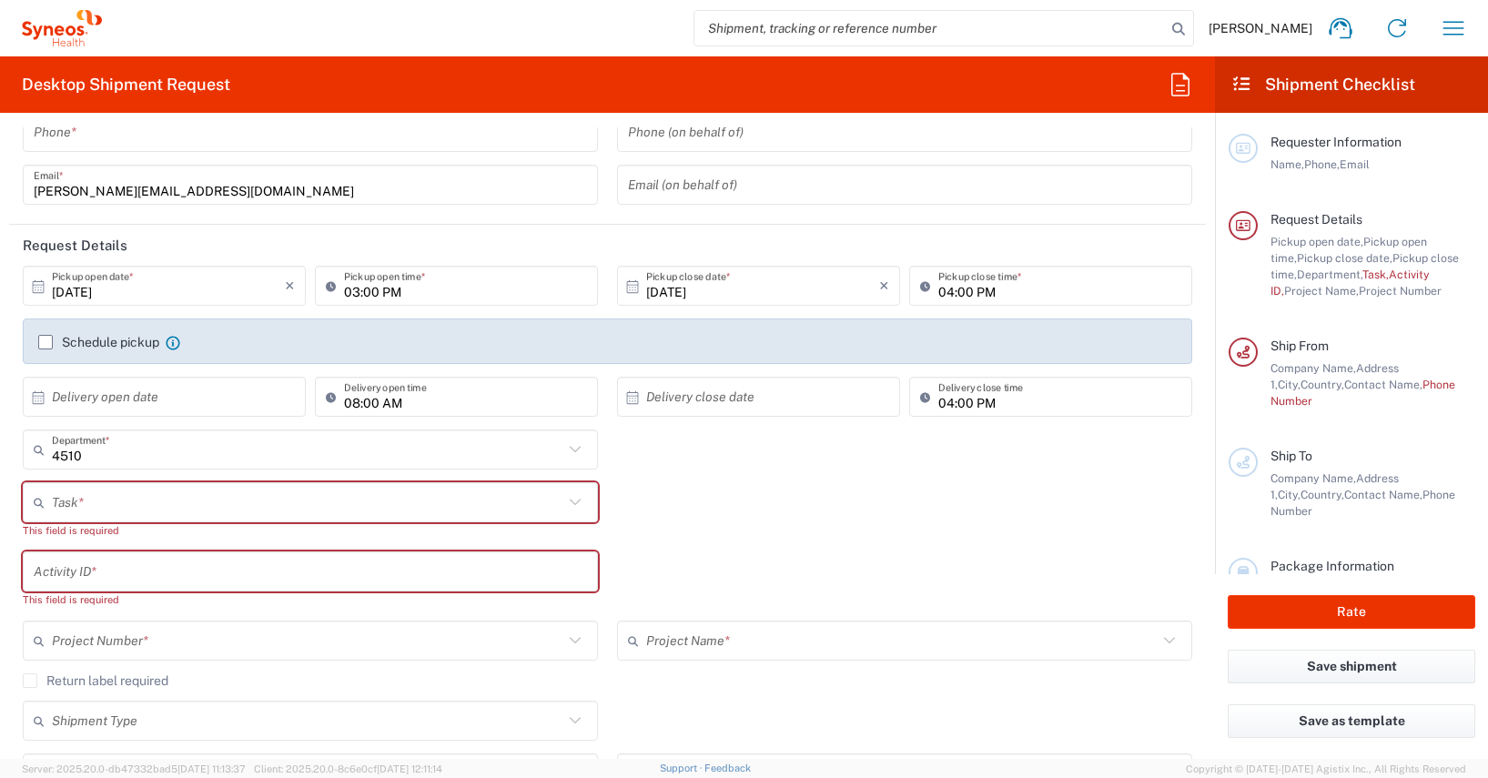
scroll to position [115, 0]
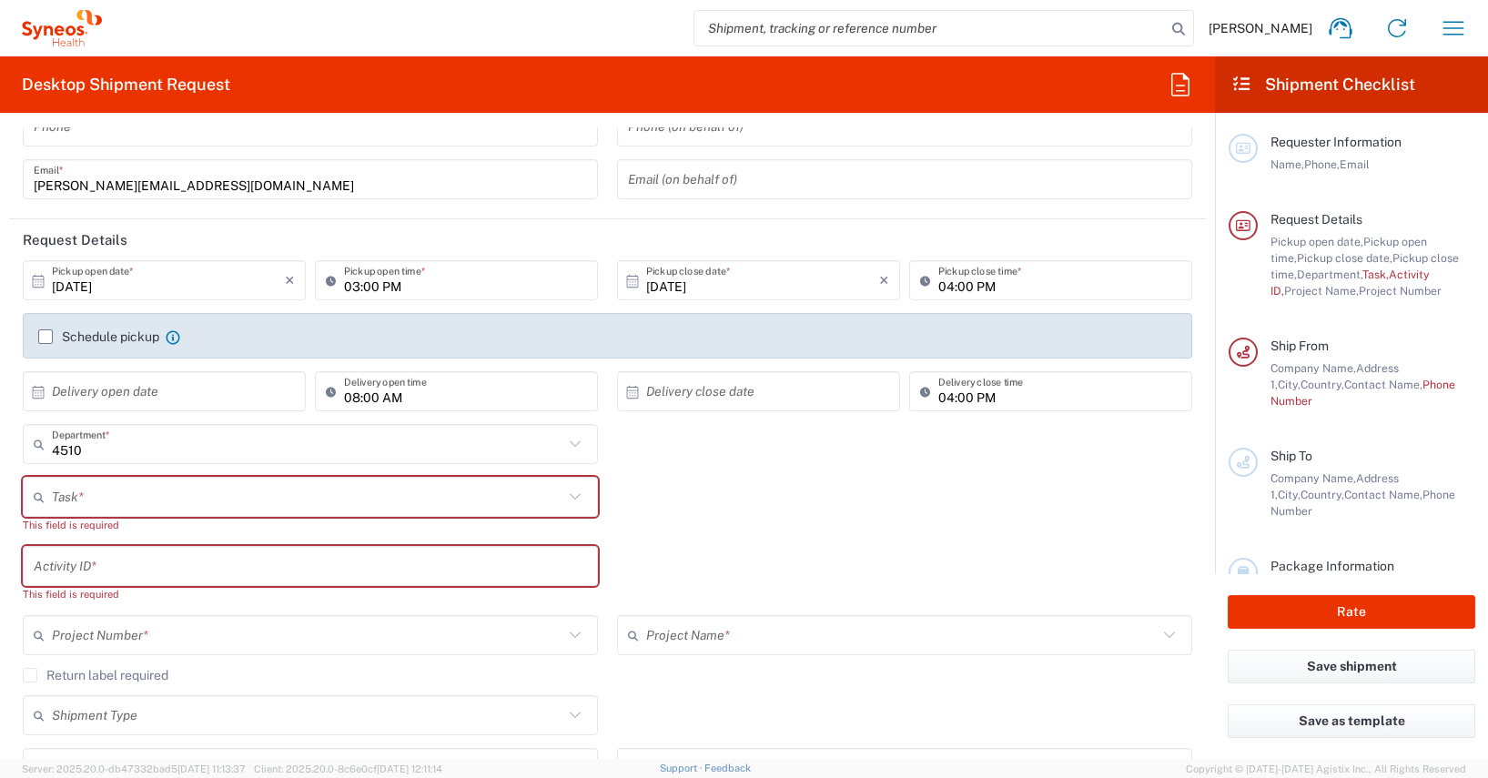
click at [38, 282] on icon at bounding box center [38, 281] width 16 height 16
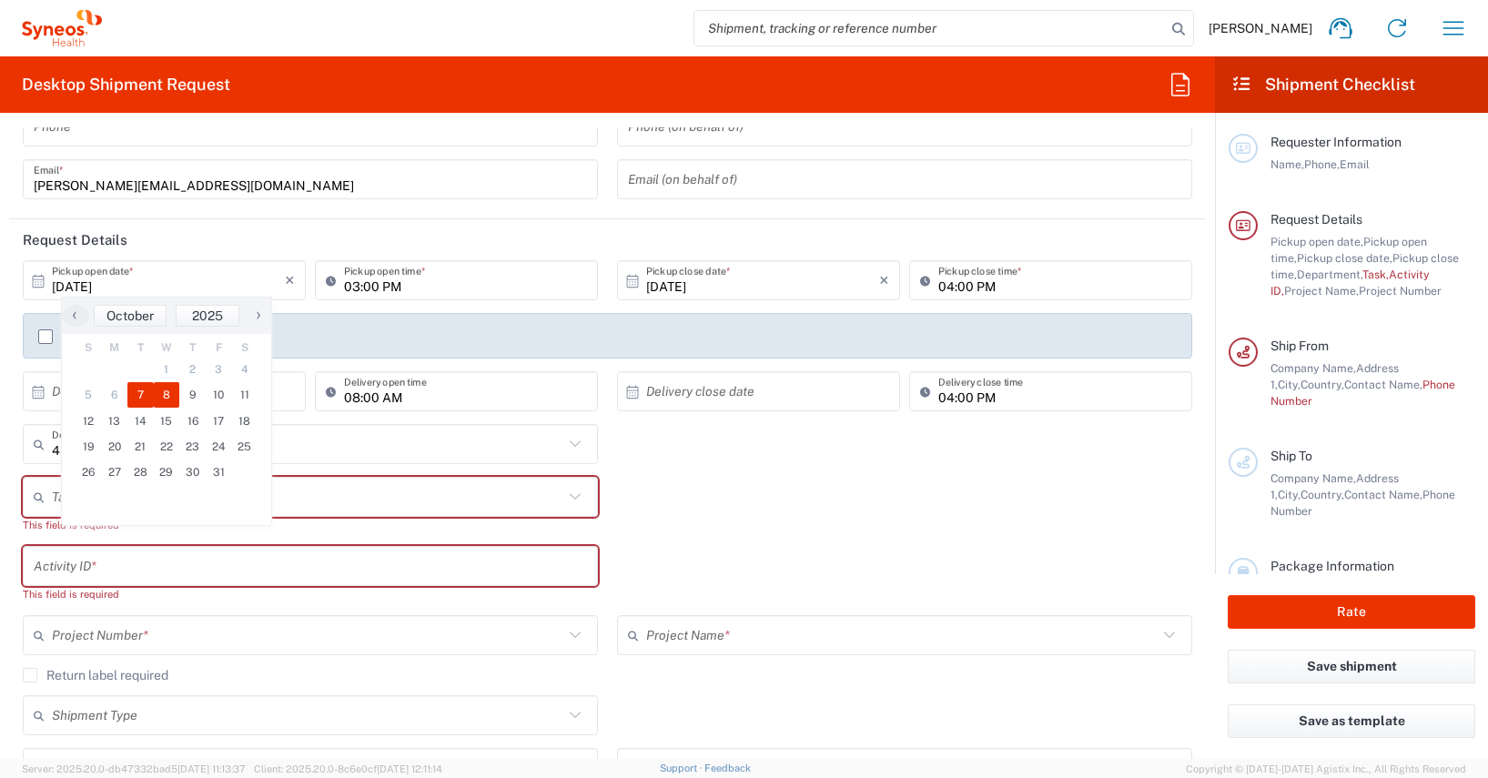
click at [166, 393] on span "8" at bounding box center [167, 394] width 26 height 25
type input "[DATE]"
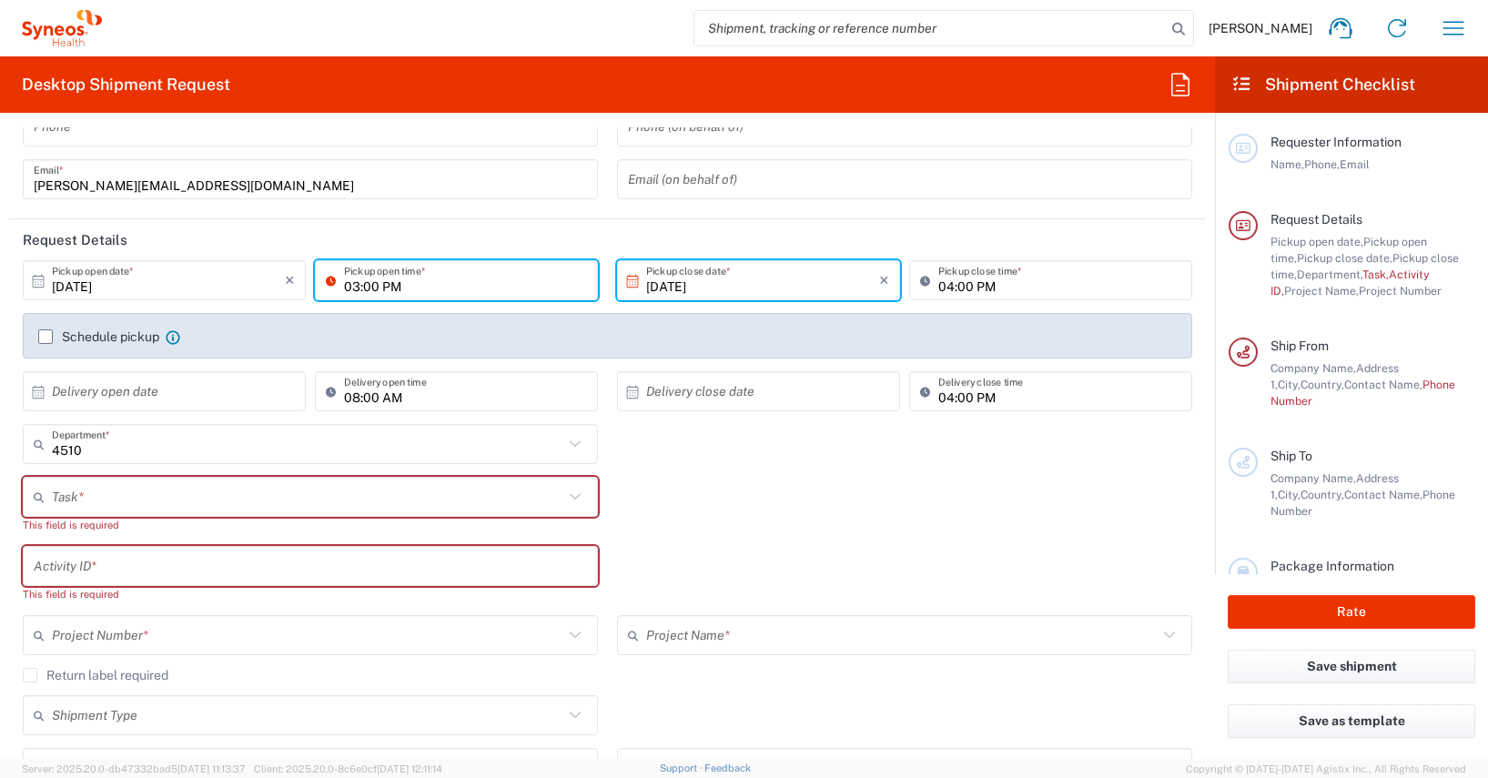
click at [348, 288] on input "03:00 PM" at bounding box center [465, 281] width 243 height 32
click at [383, 284] on input "08:00 PM" at bounding box center [465, 281] width 243 height 32
type input "08:00 AM"
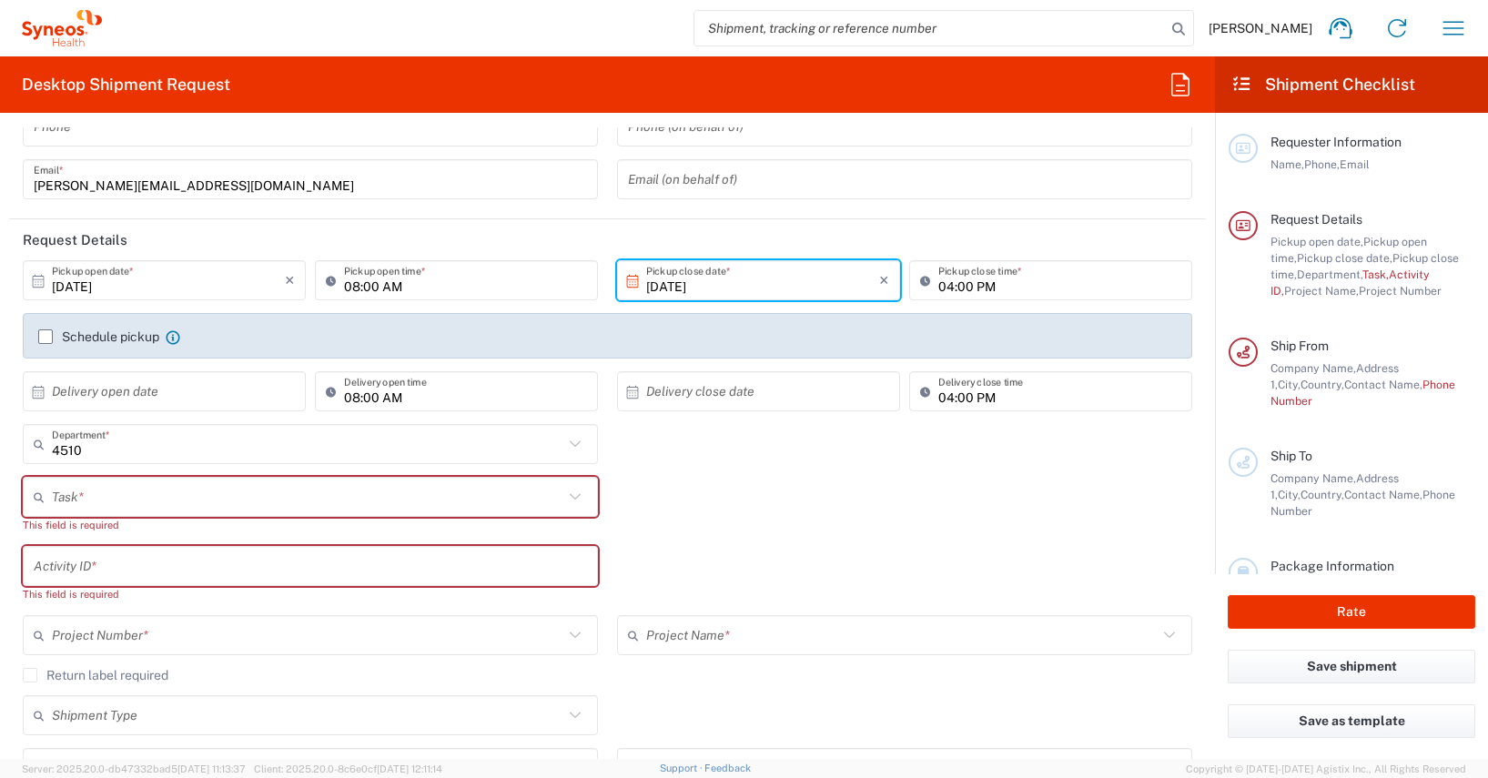
click at [627, 286] on icon at bounding box center [632, 281] width 16 height 16
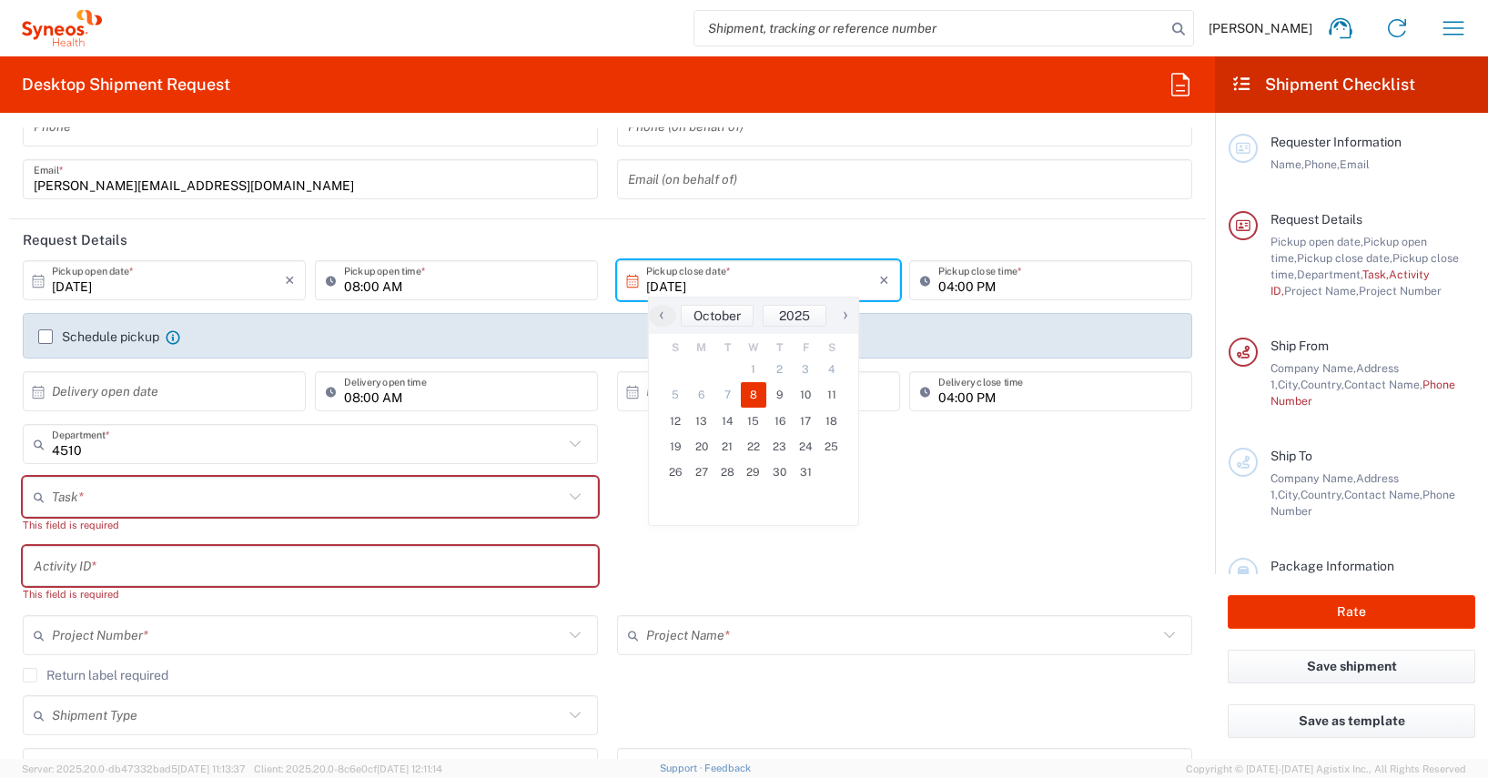
click at [753, 396] on span "8" at bounding box center [754, 394] width 26 height 25
click at [949, 573] on div "Activity ID * This field is required" at bounding box center [608, 580] width 1189 height 69
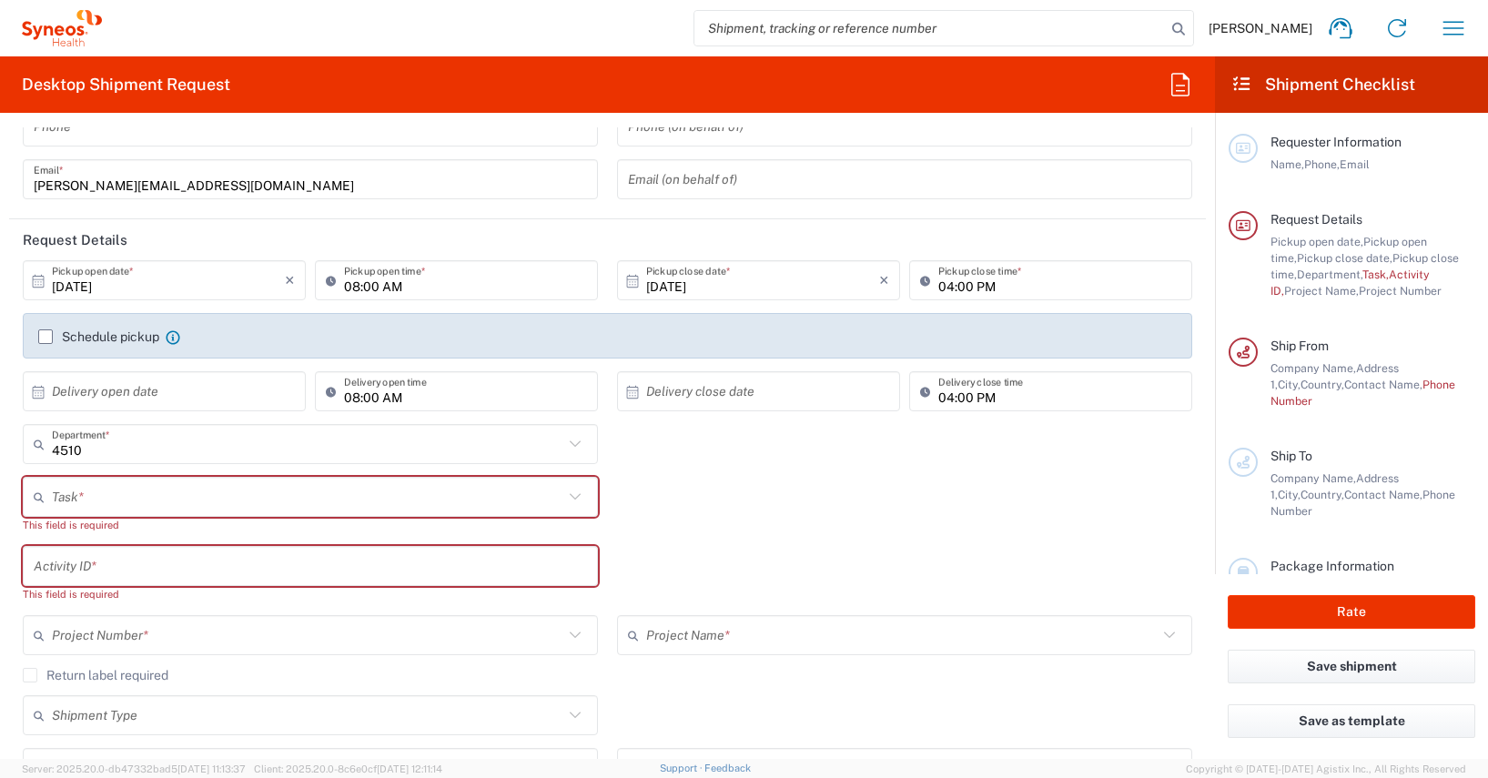
click at [85, 507] on input "text" at bounding box center [307, 497] width 511 height 32
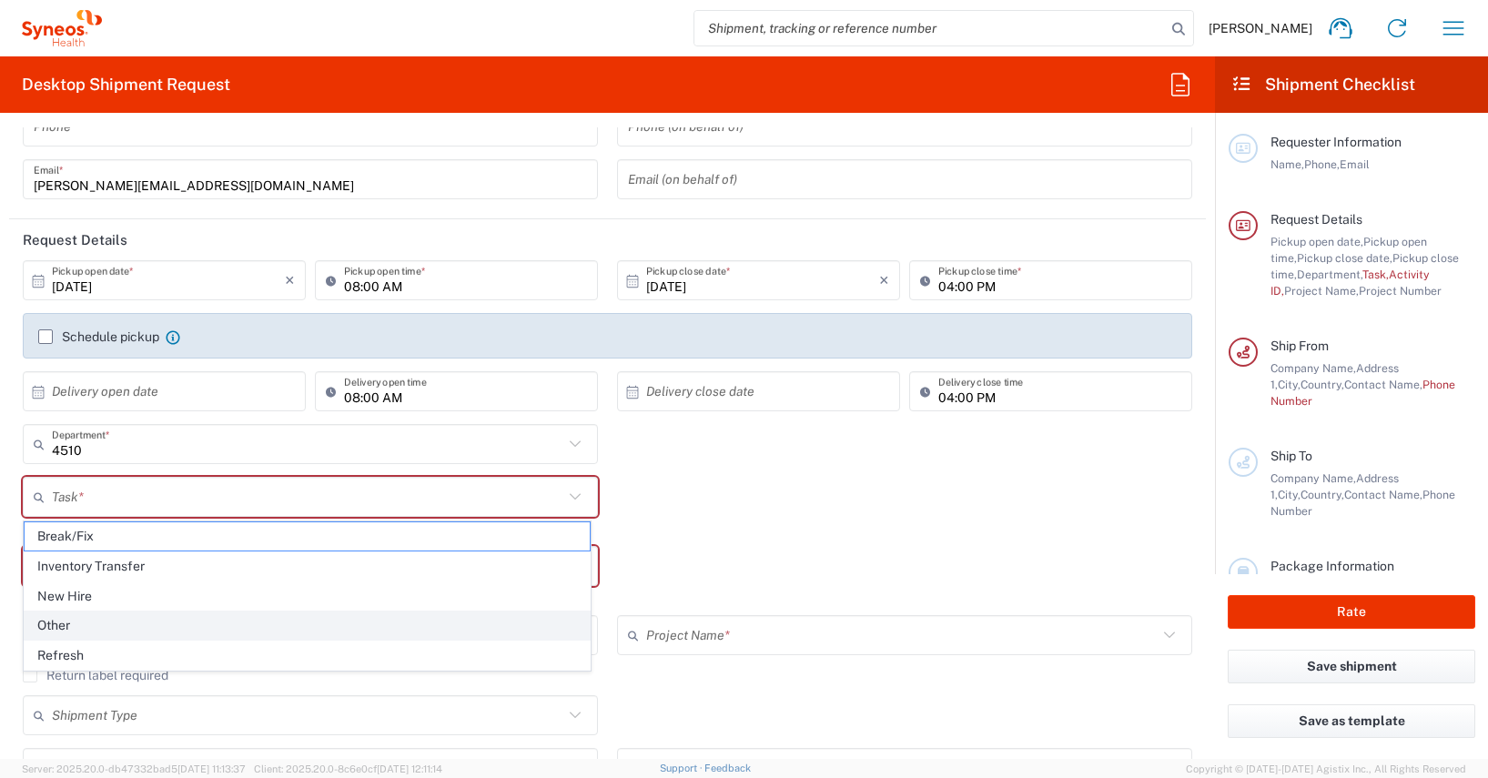
click at [65, 624] on span "Other" at bounding box center [307, 626] width 565 height 28
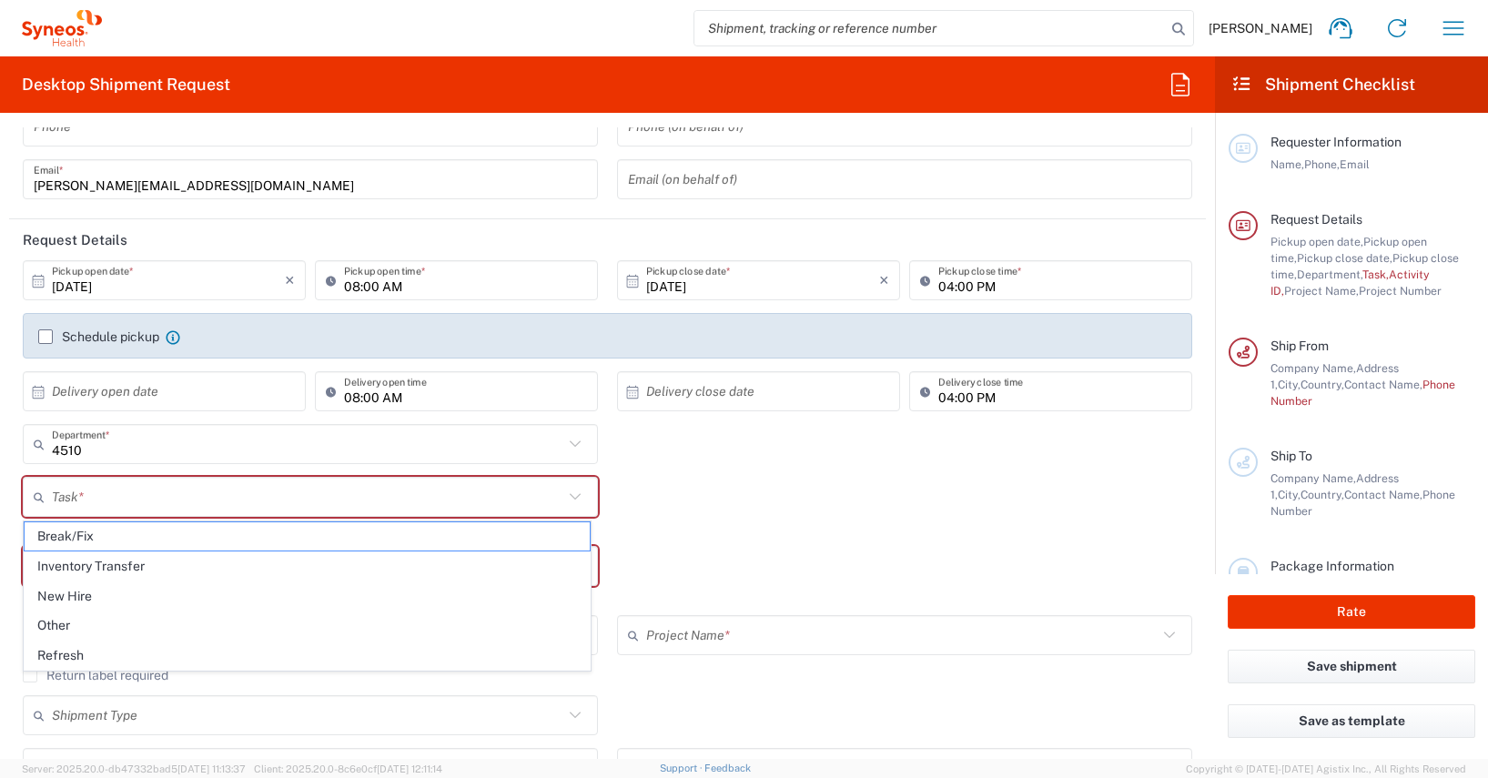
type input "Other"
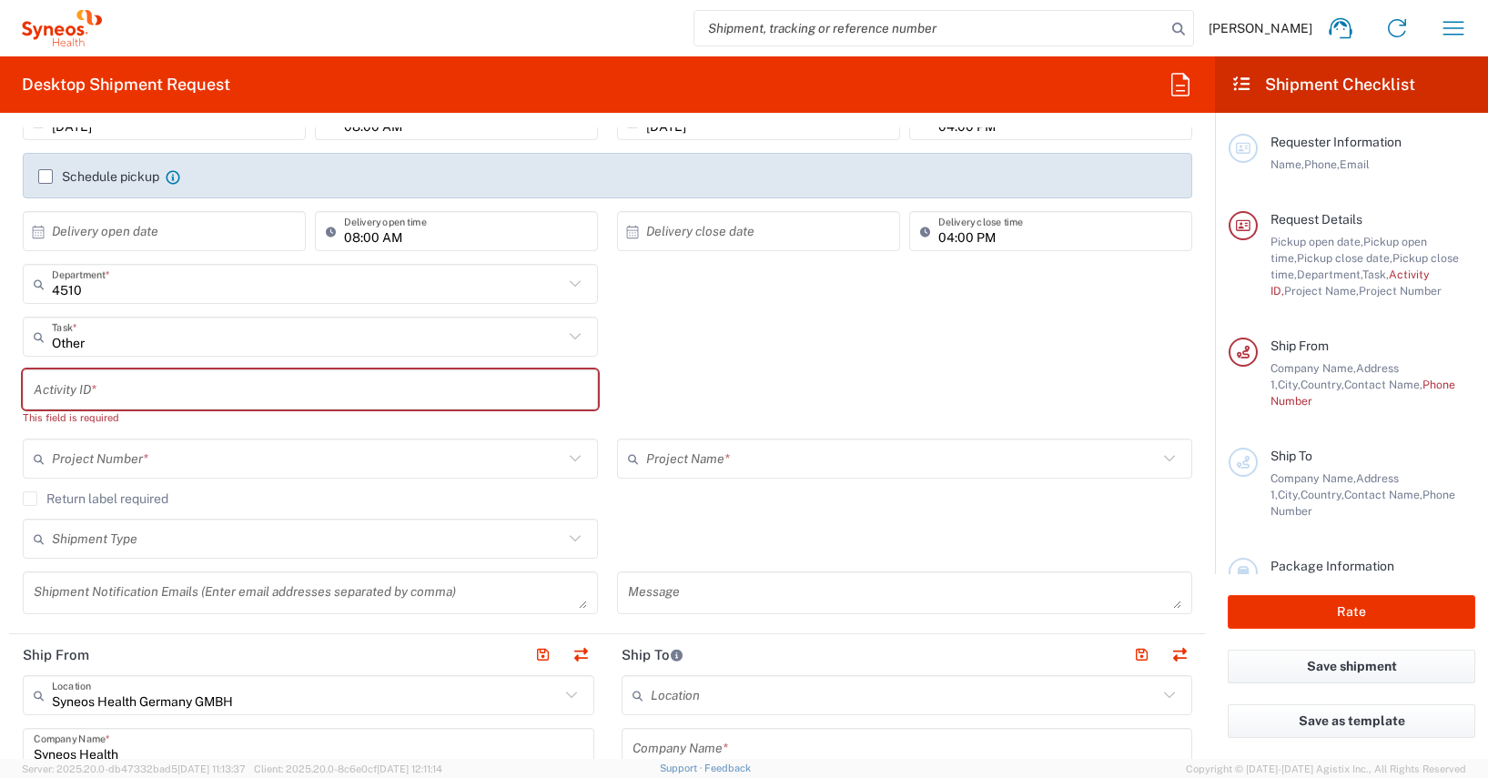
scroll to position [278, 0]
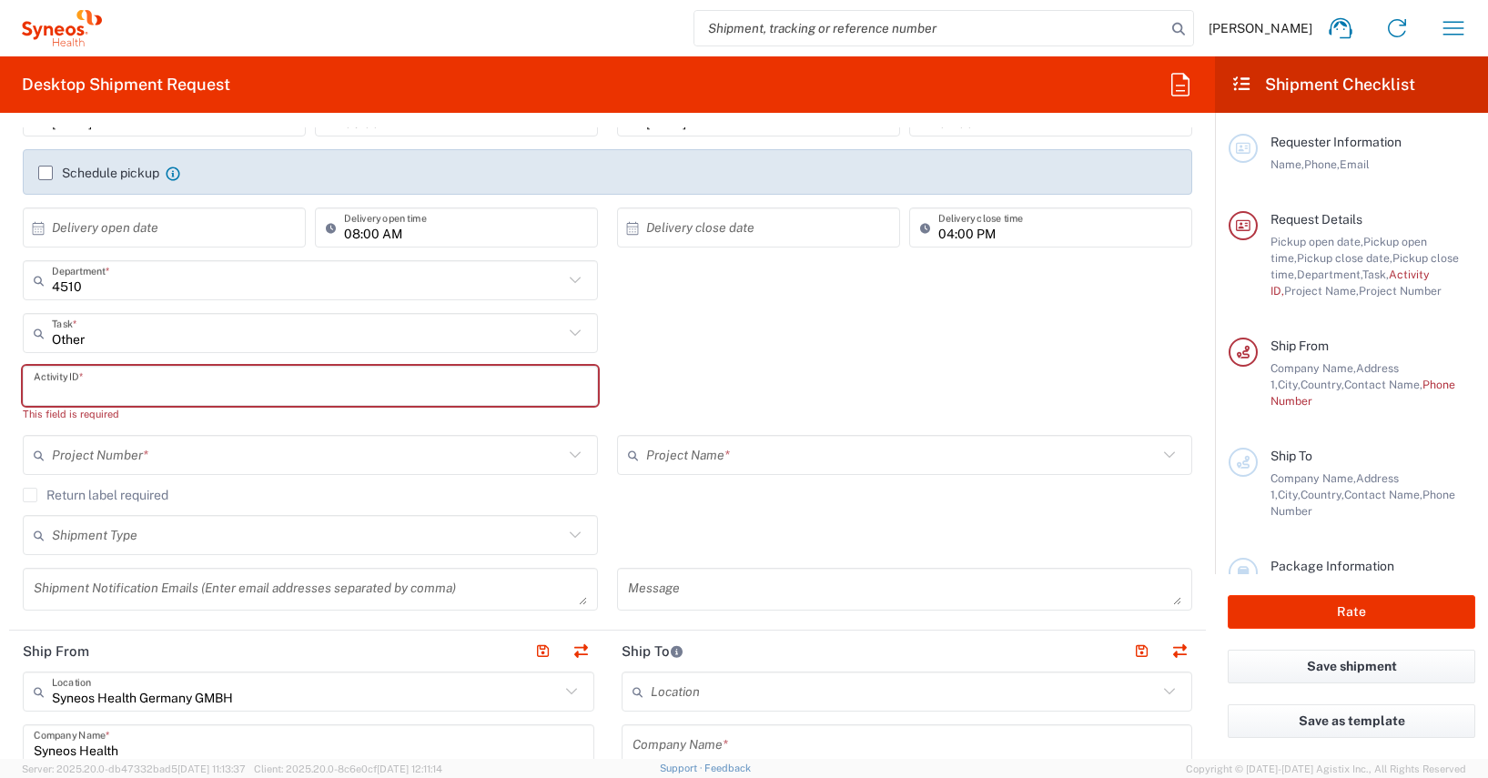
click at [53, 387] on input "text" at bounding box center [310, 386] width 553 height 32
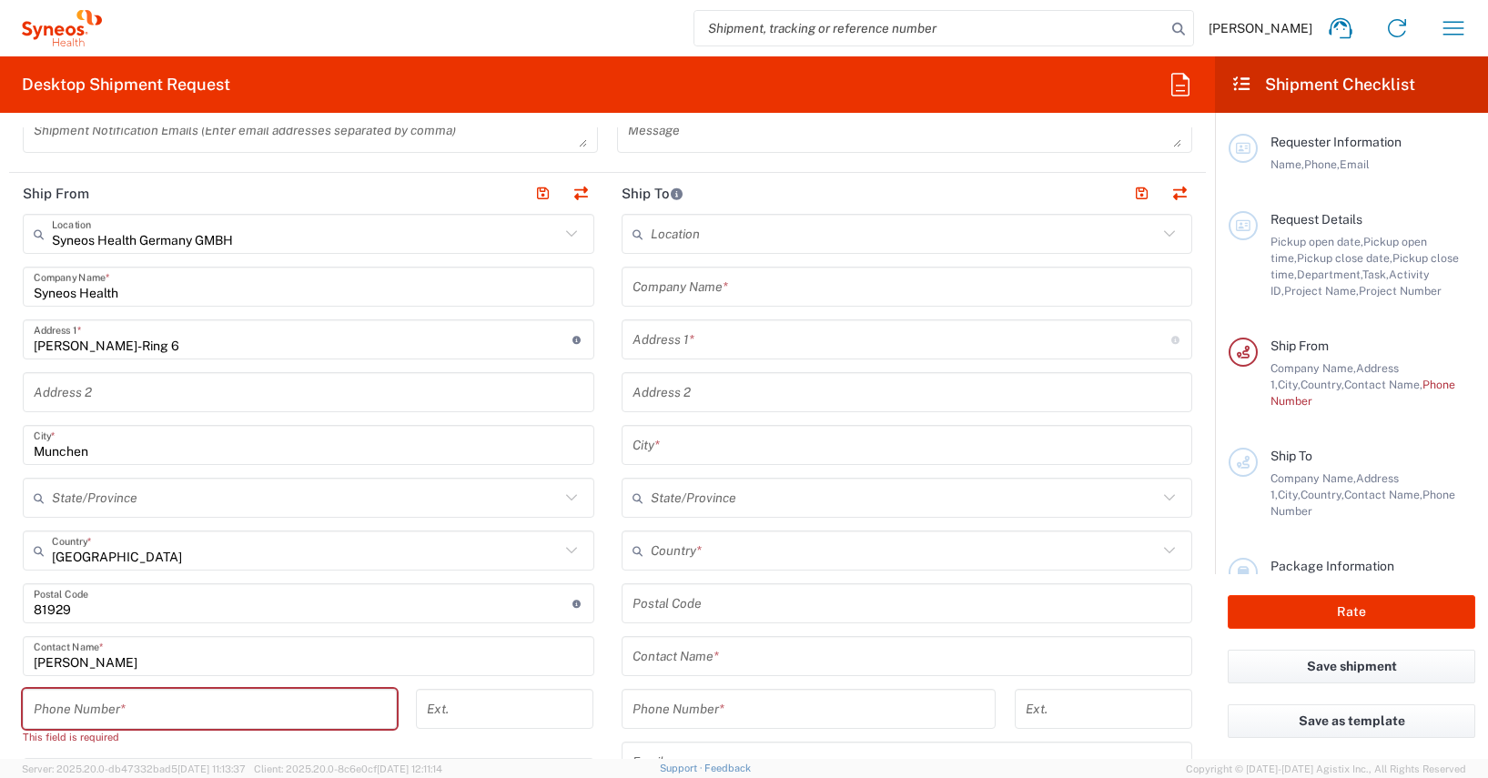
scroll to position [718, 0]
type input "4510"
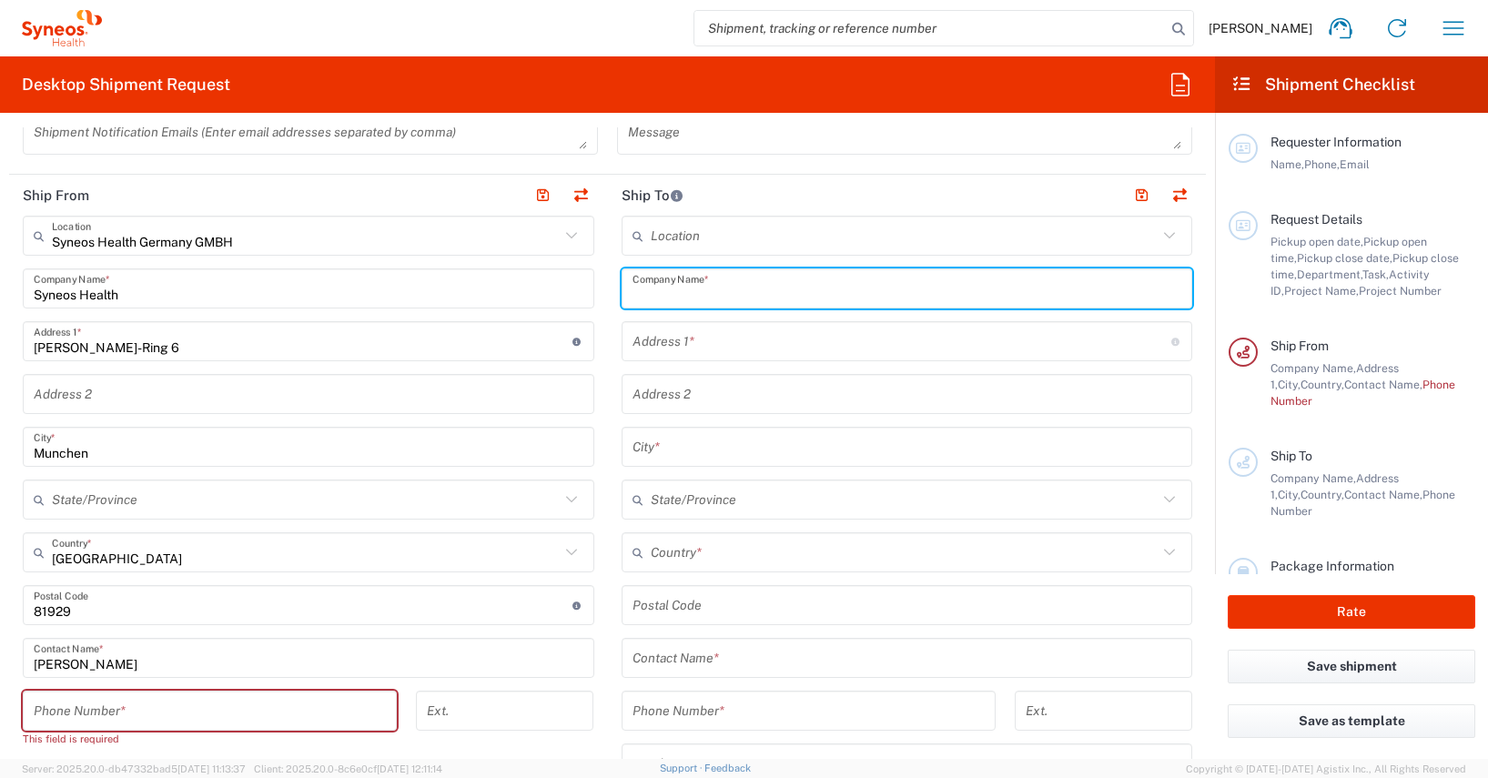
paste input "Christiane Drews"
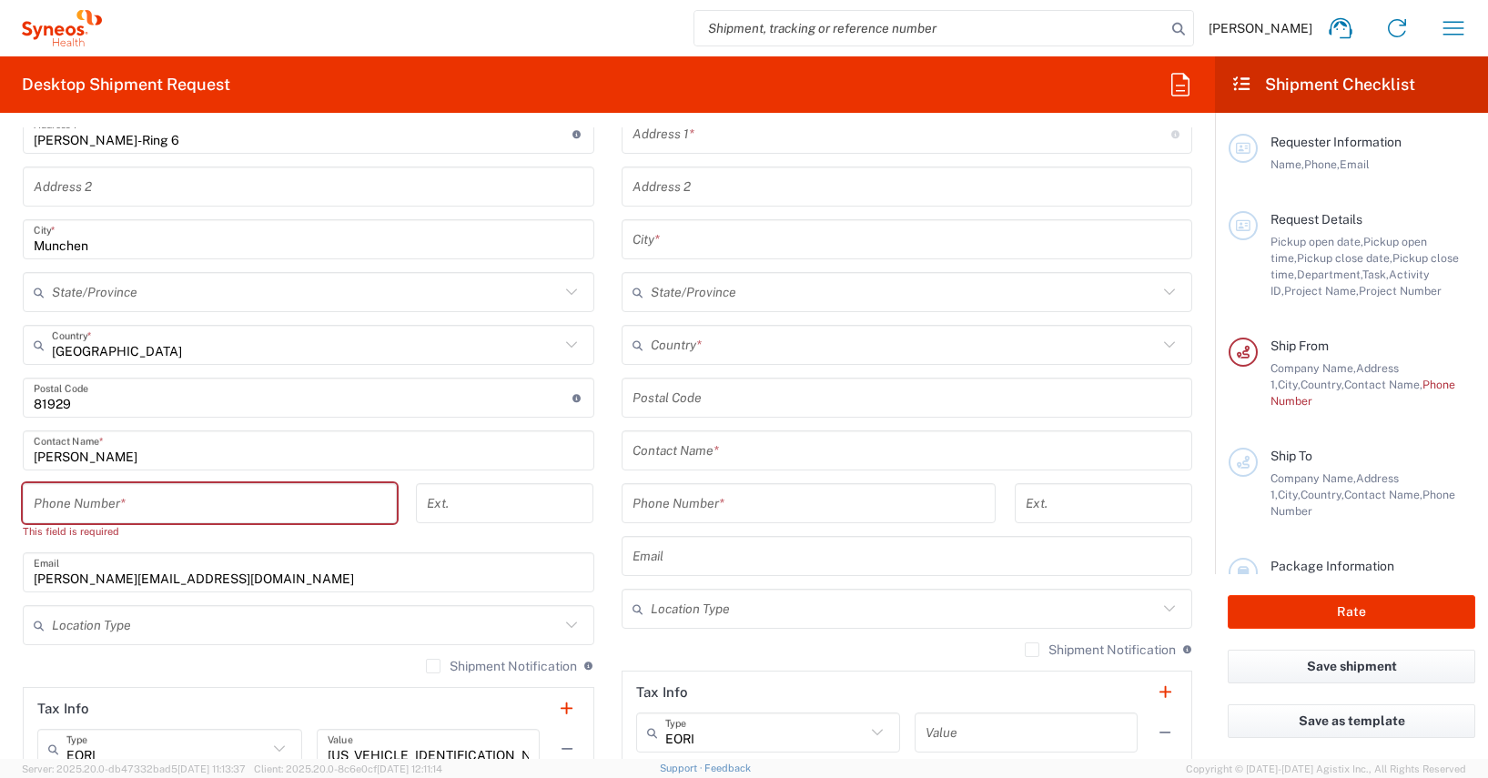
scroll to position [932, 0]
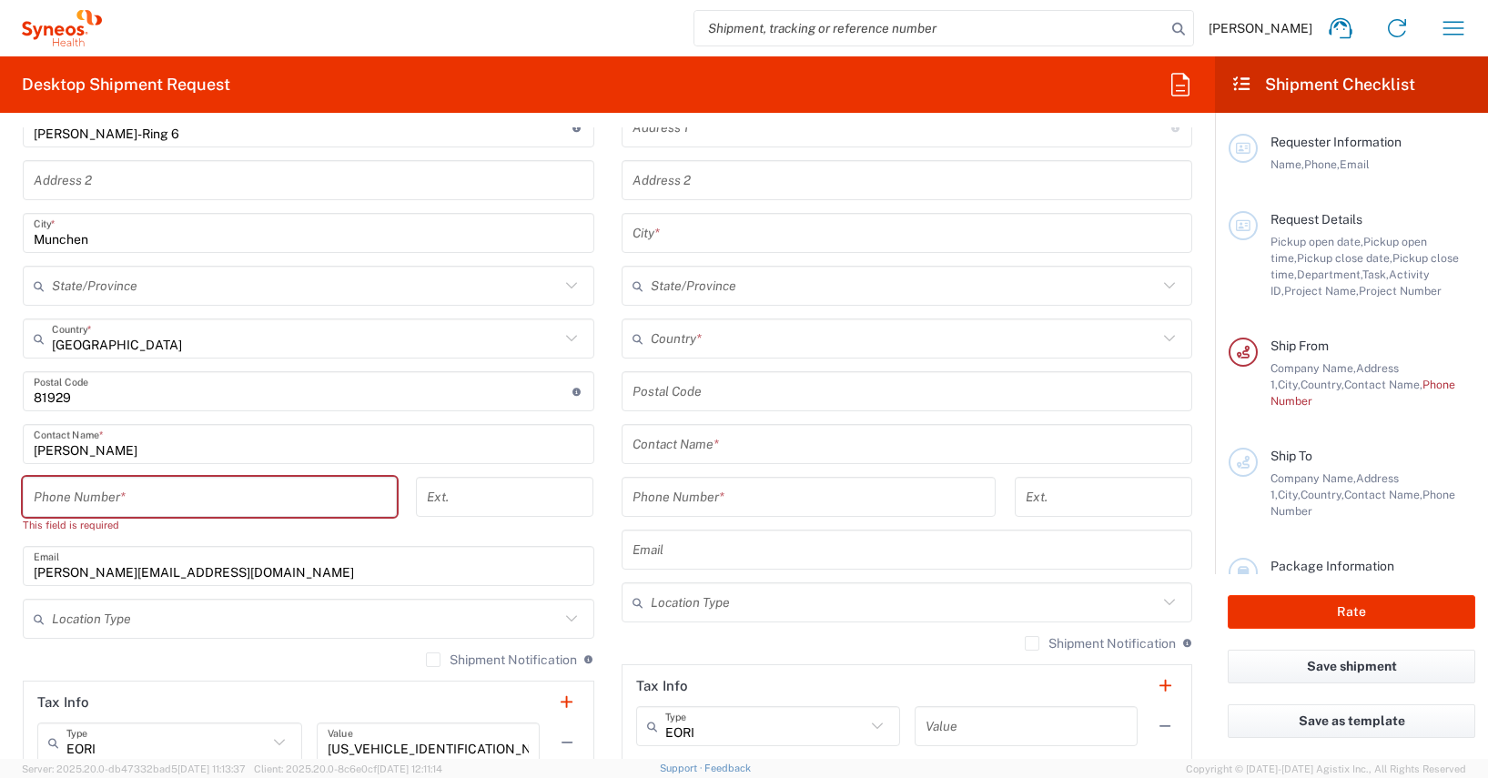
type input "Christiane Drews"
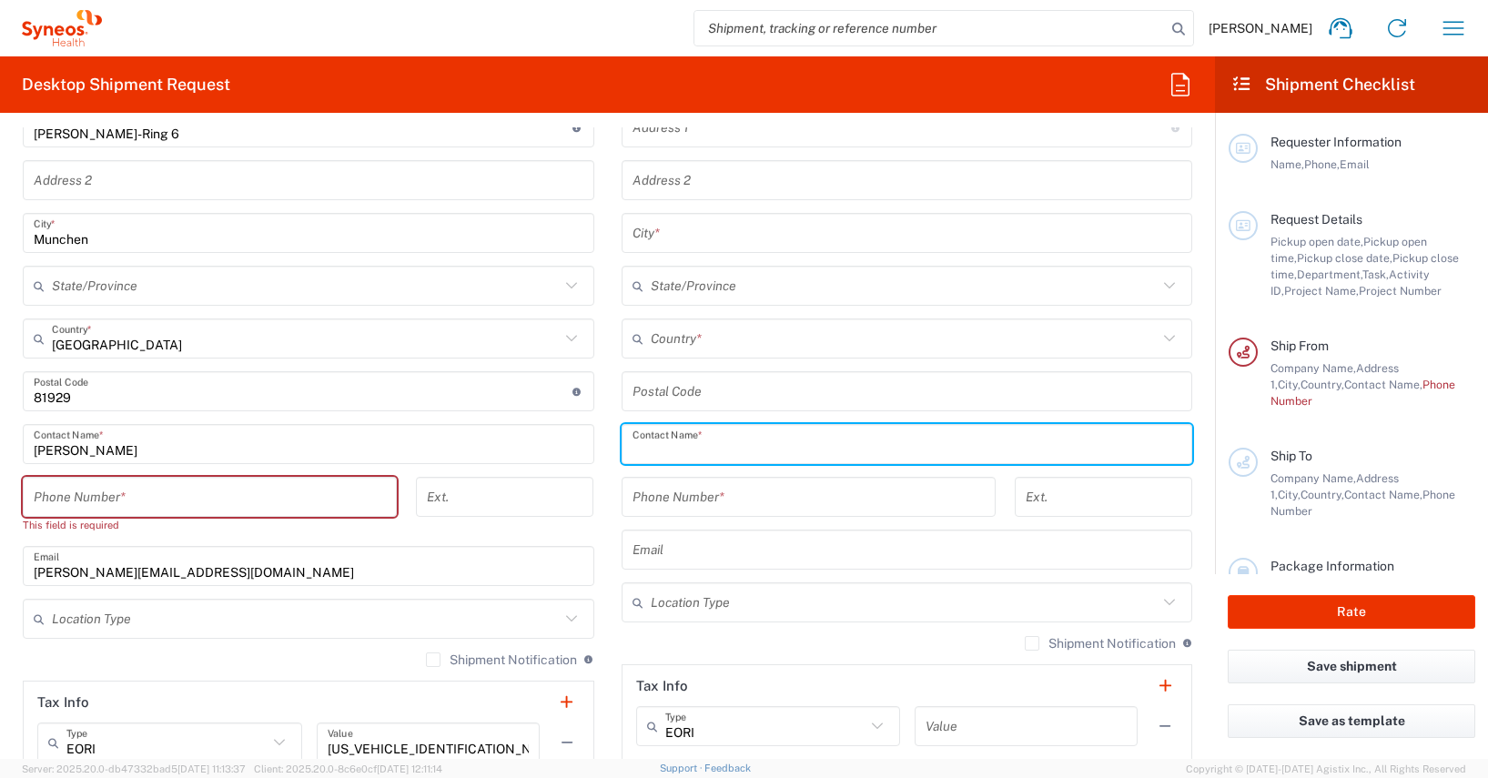
paste input "Christiane Drews"
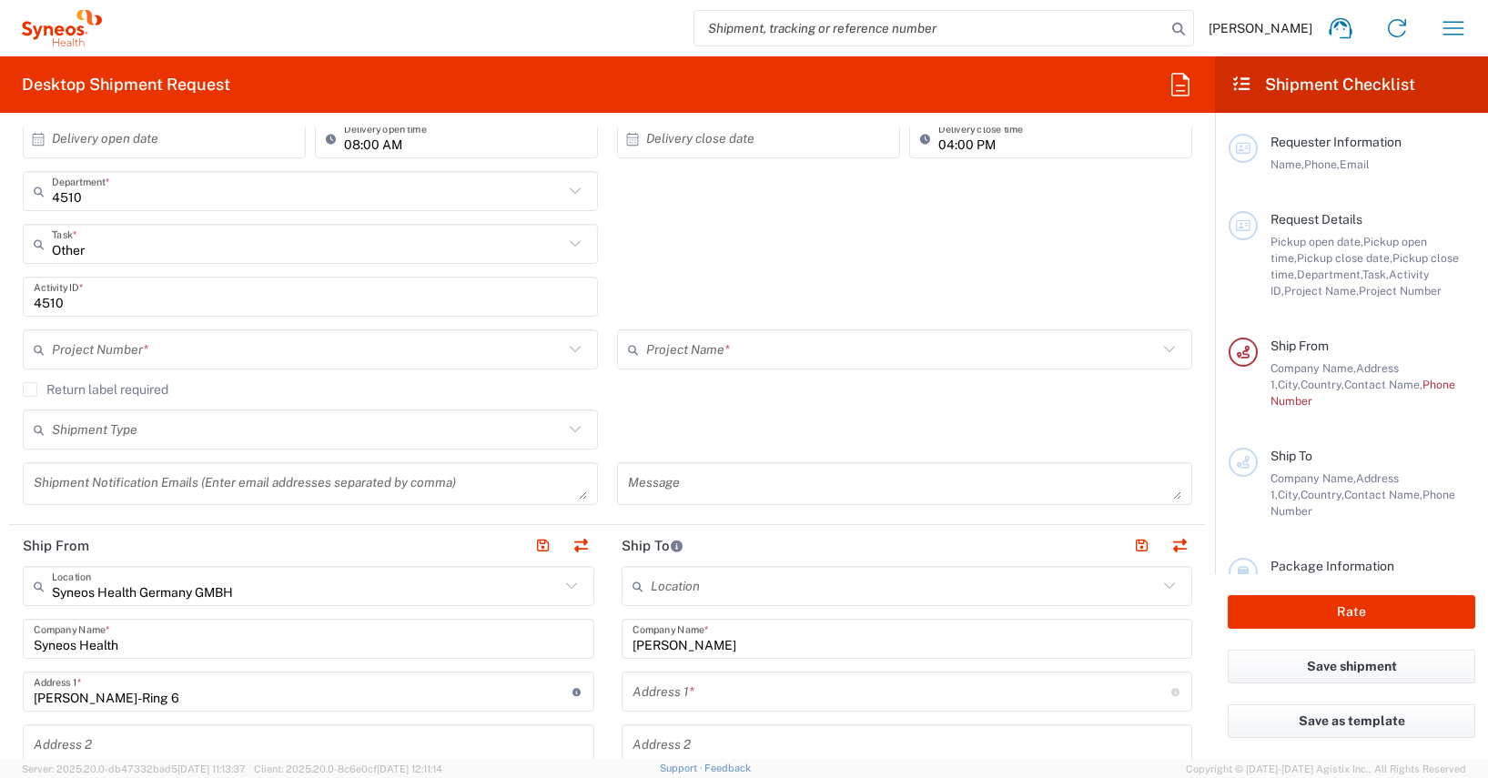
scroll to position [0, 0]
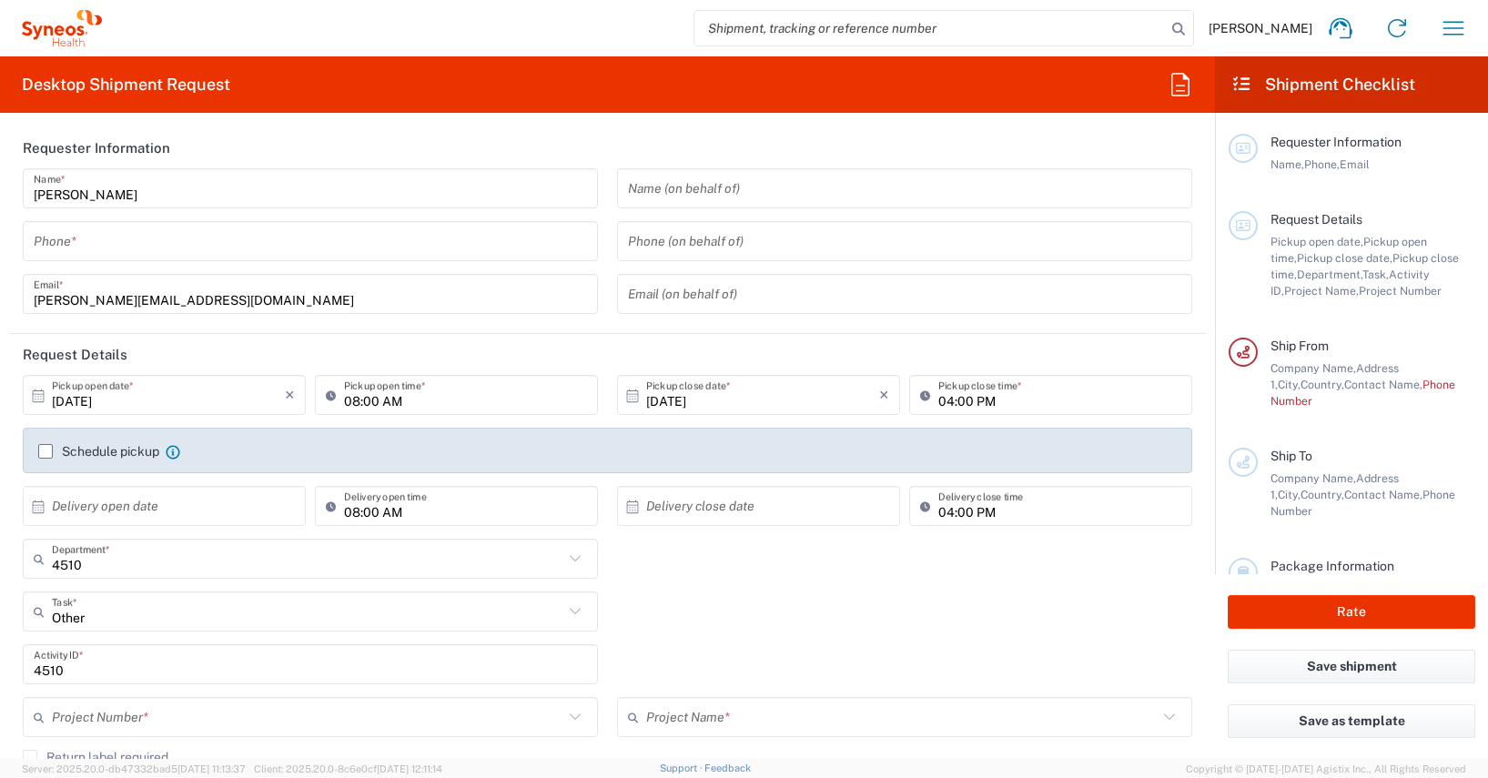
type input "Christiane Drews"
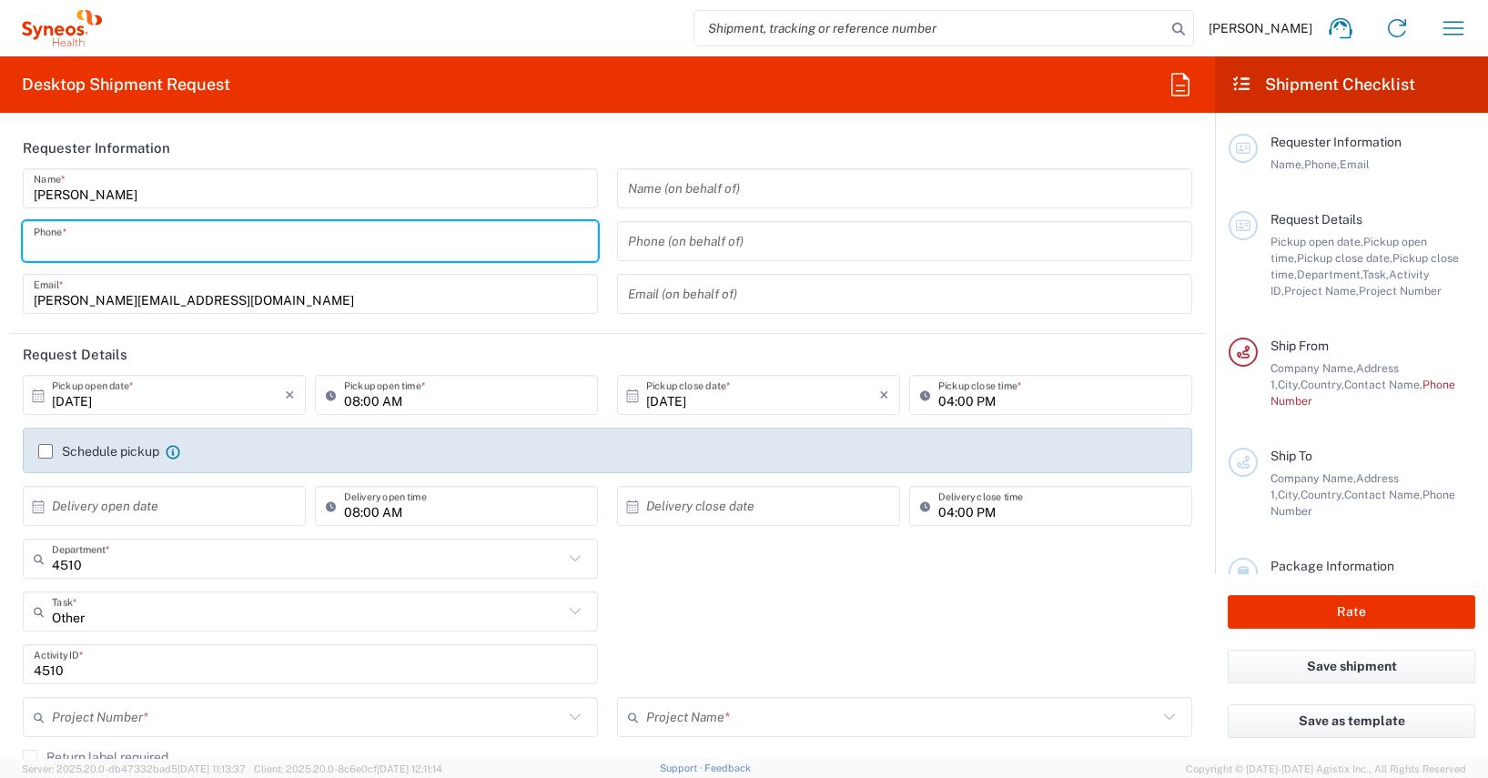
click at [63, 241] on input "tel" at bounding box center [310, 242] width 553 height 32
type input "01728392657"
click at [133, 308] on input "[PERSON_NAME][EMAIL_ADDRESS][DOMAIN_NAME]" at bounding box center [310, 294] width 553 height 32
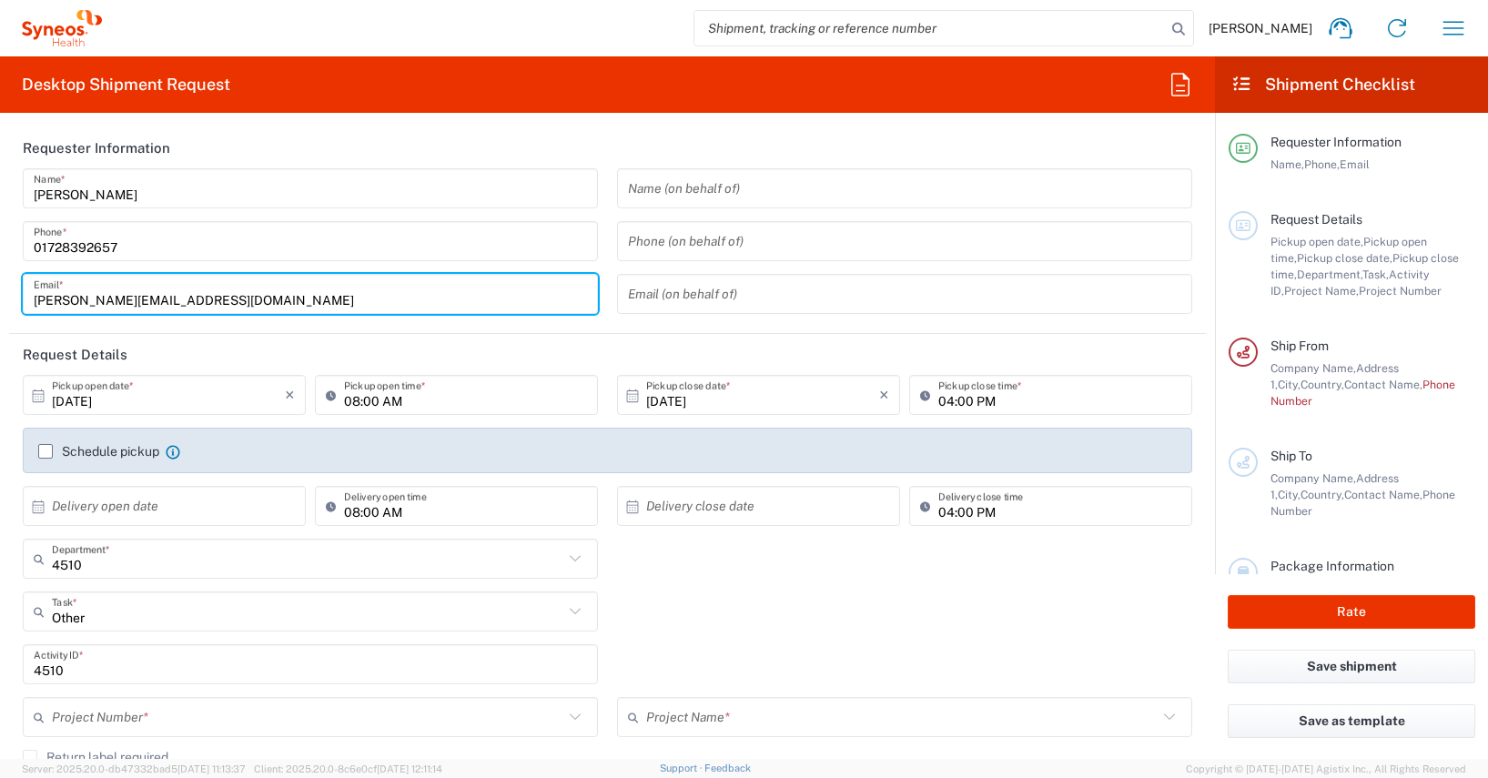
click at [5, 238] on form "Requester Information Antoine Kouwonou Name * 01728392657 Phone * antoine.kouwo…" at bounding box center [607, 443] width 1215 height 632
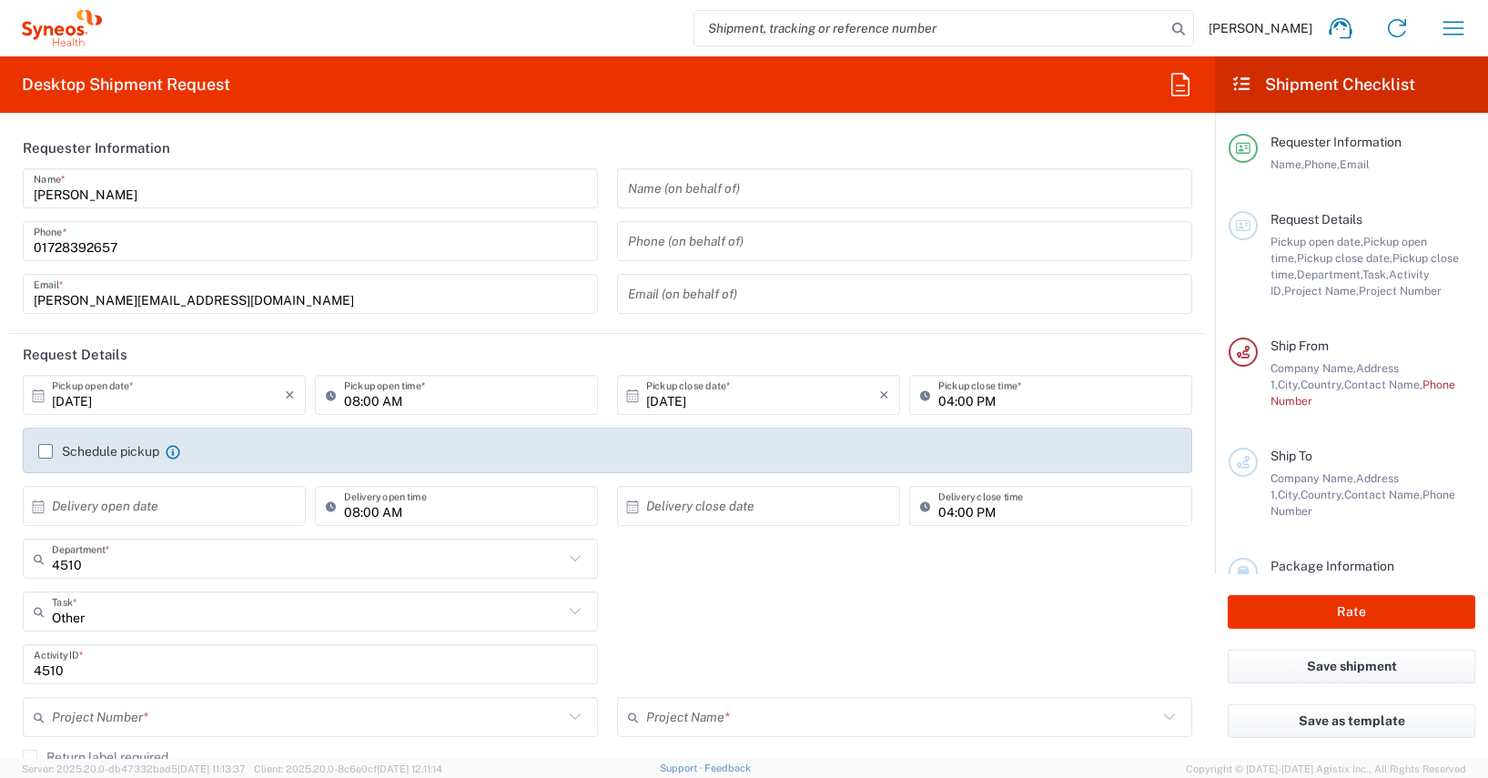
click at [85, 244] on input "01728392657" at bounding box center [310, 242] width 553 height 32
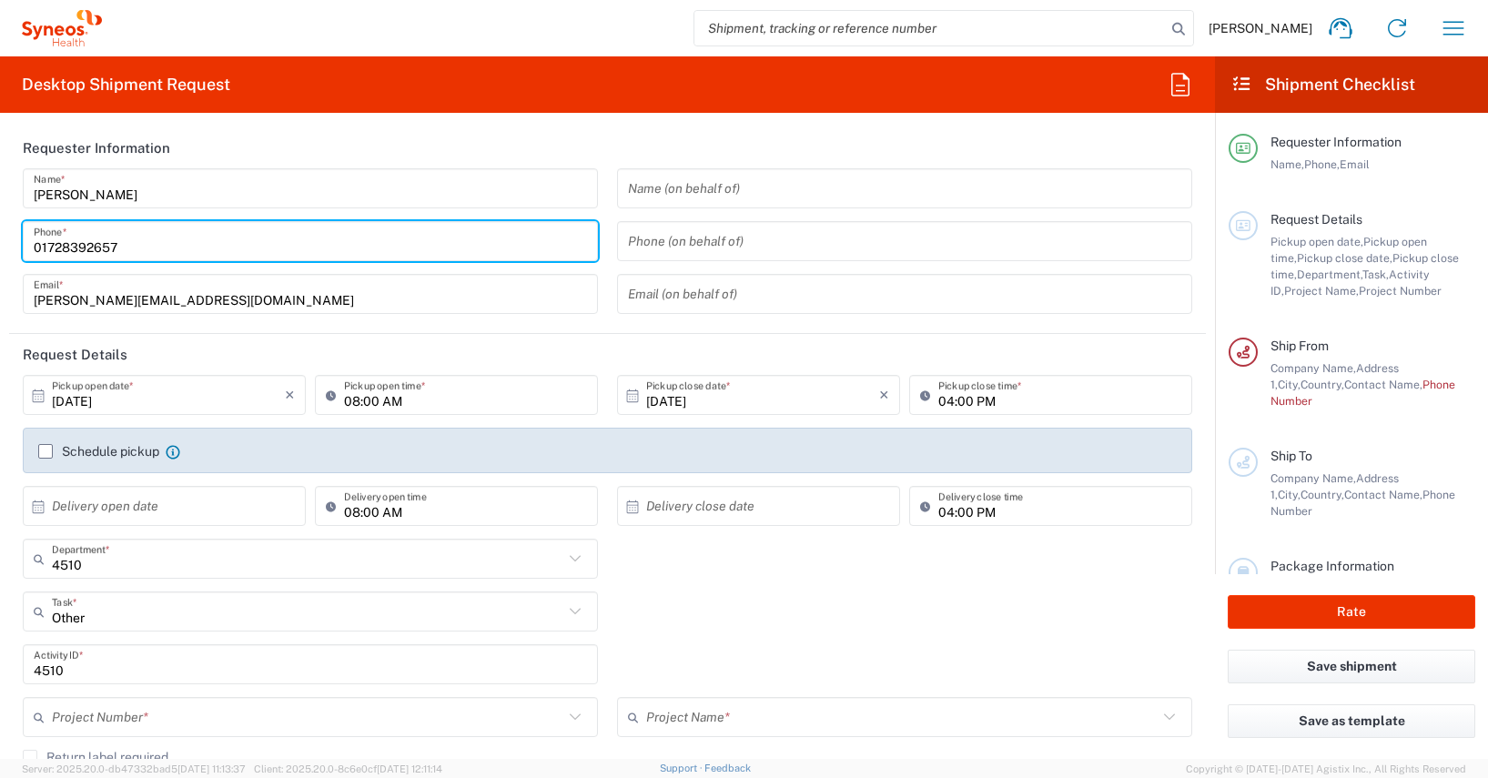
click at [84, 244] on input "01728392657" at bounding box center [310, 242] width 553 height 32
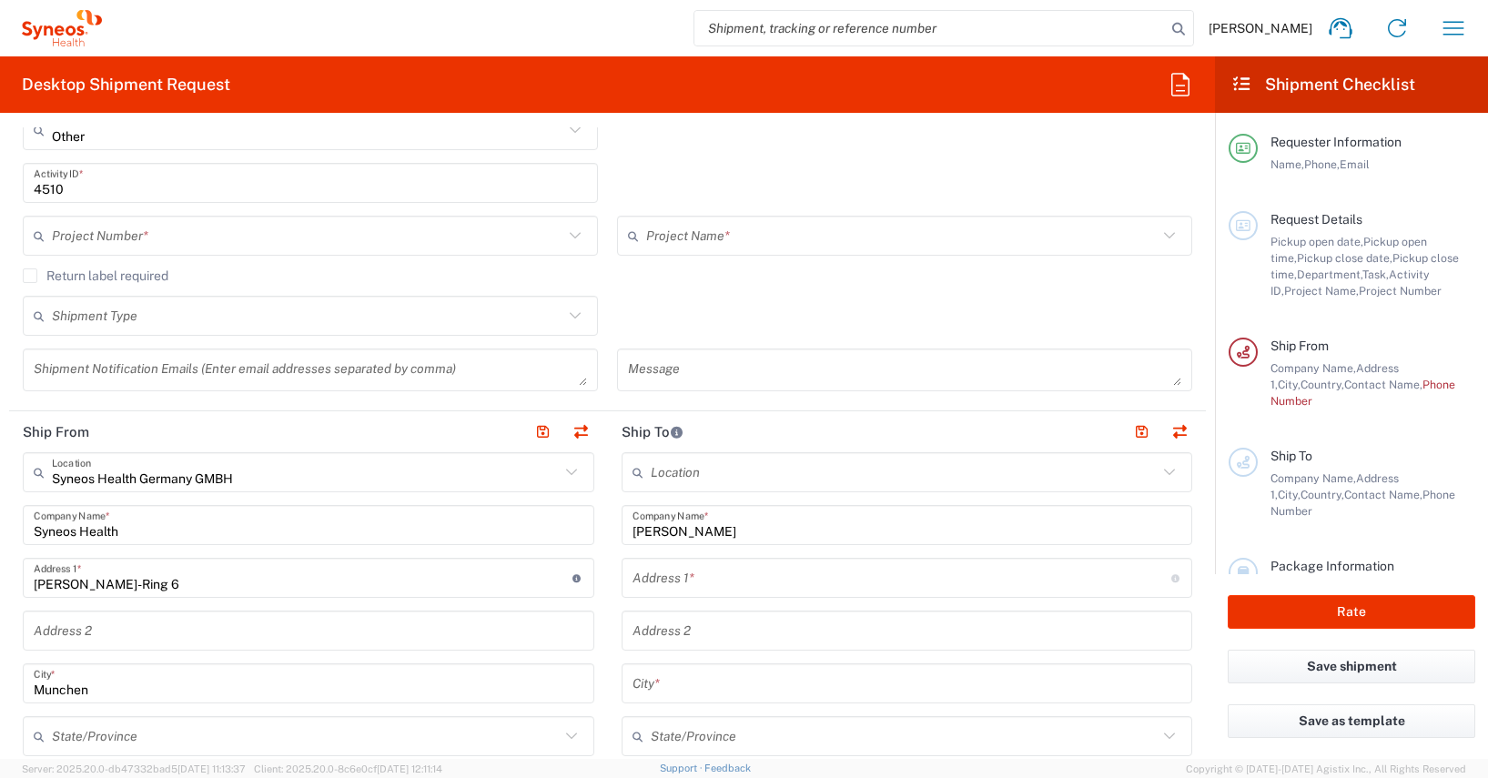
scroll to position [852, 0]
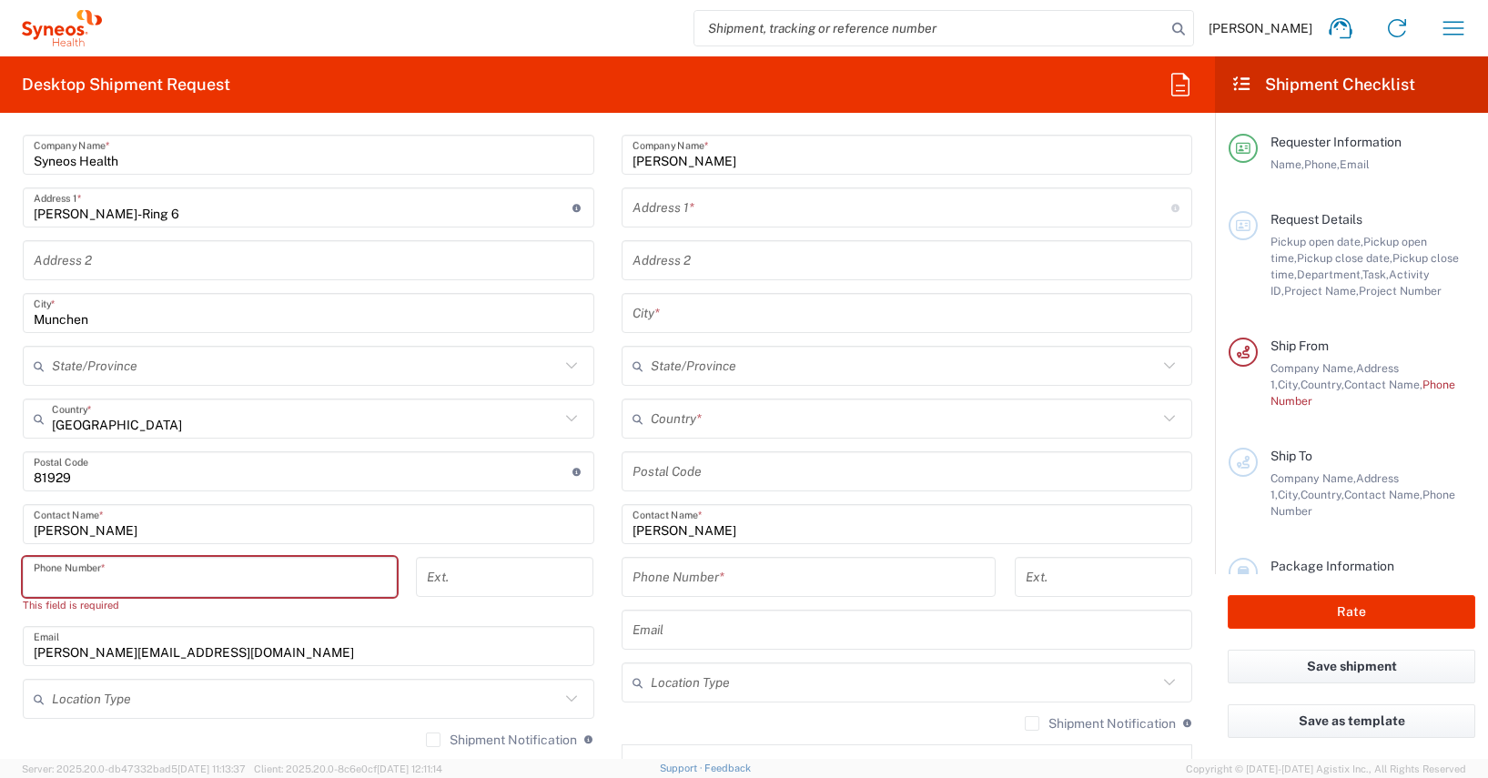
paste input "01728392657"
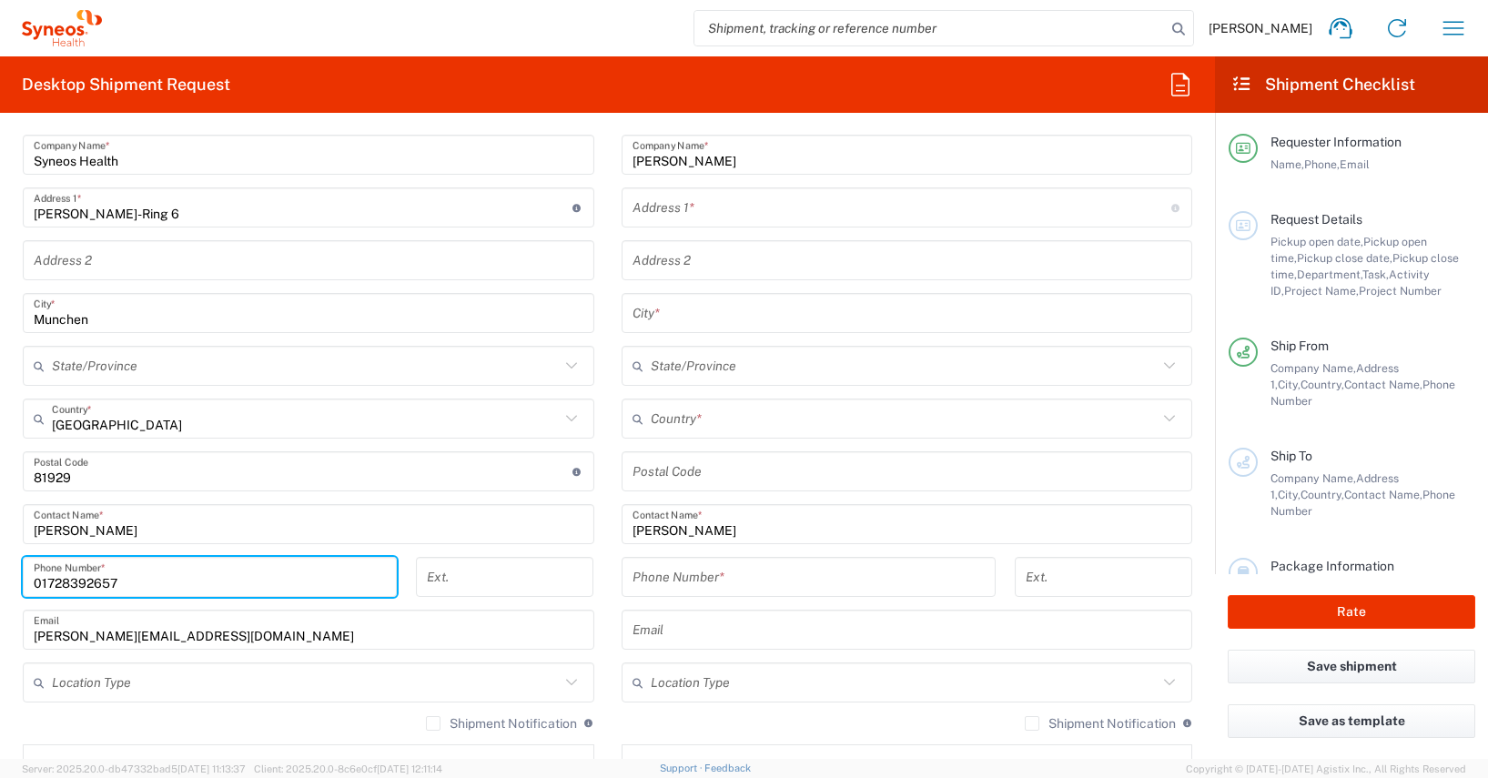
type input "01728392657"
click at [14, 606] on div "01728392657 Phone Number *" at bounding box center [210, 583] width 393 height 53
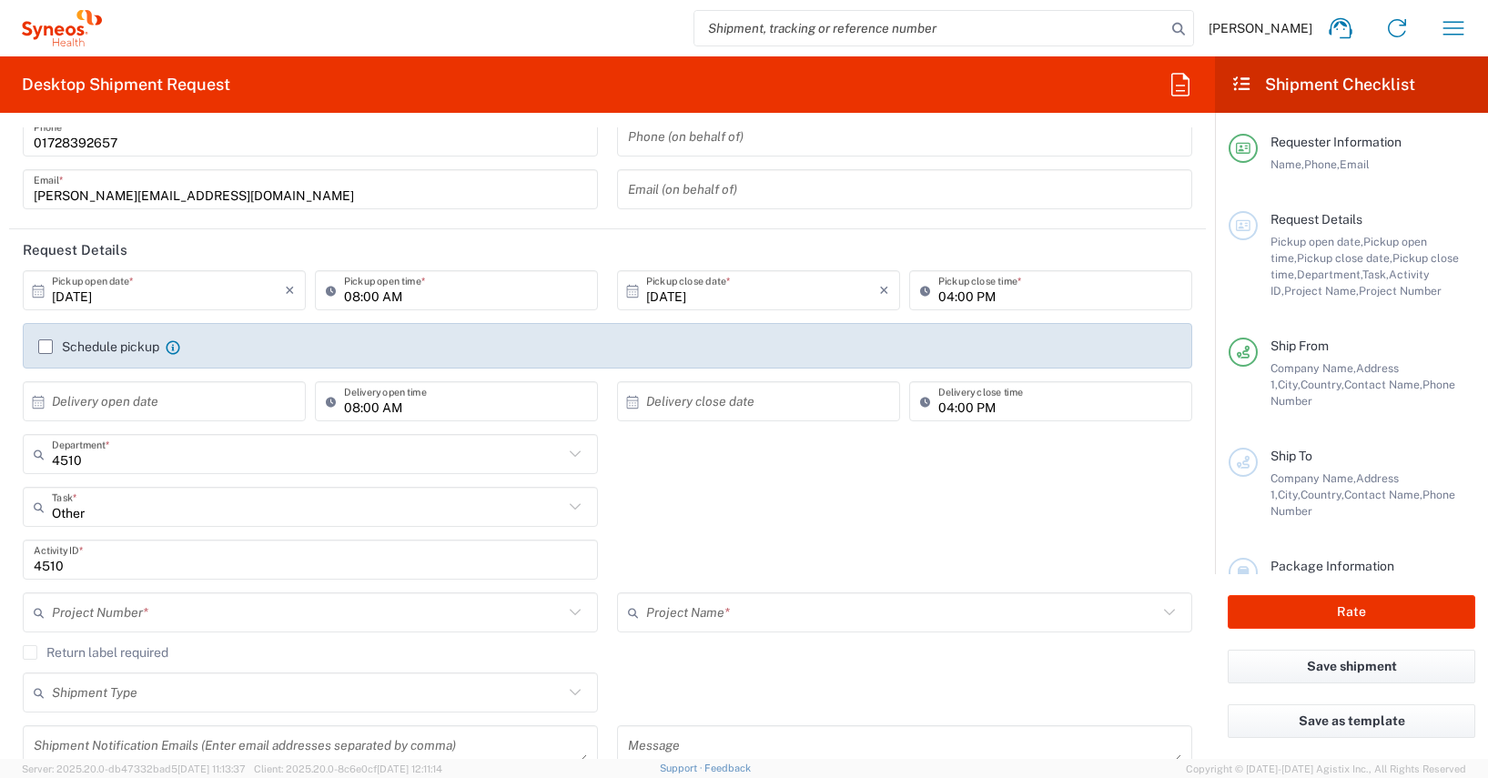
scroll to position [0, 0]
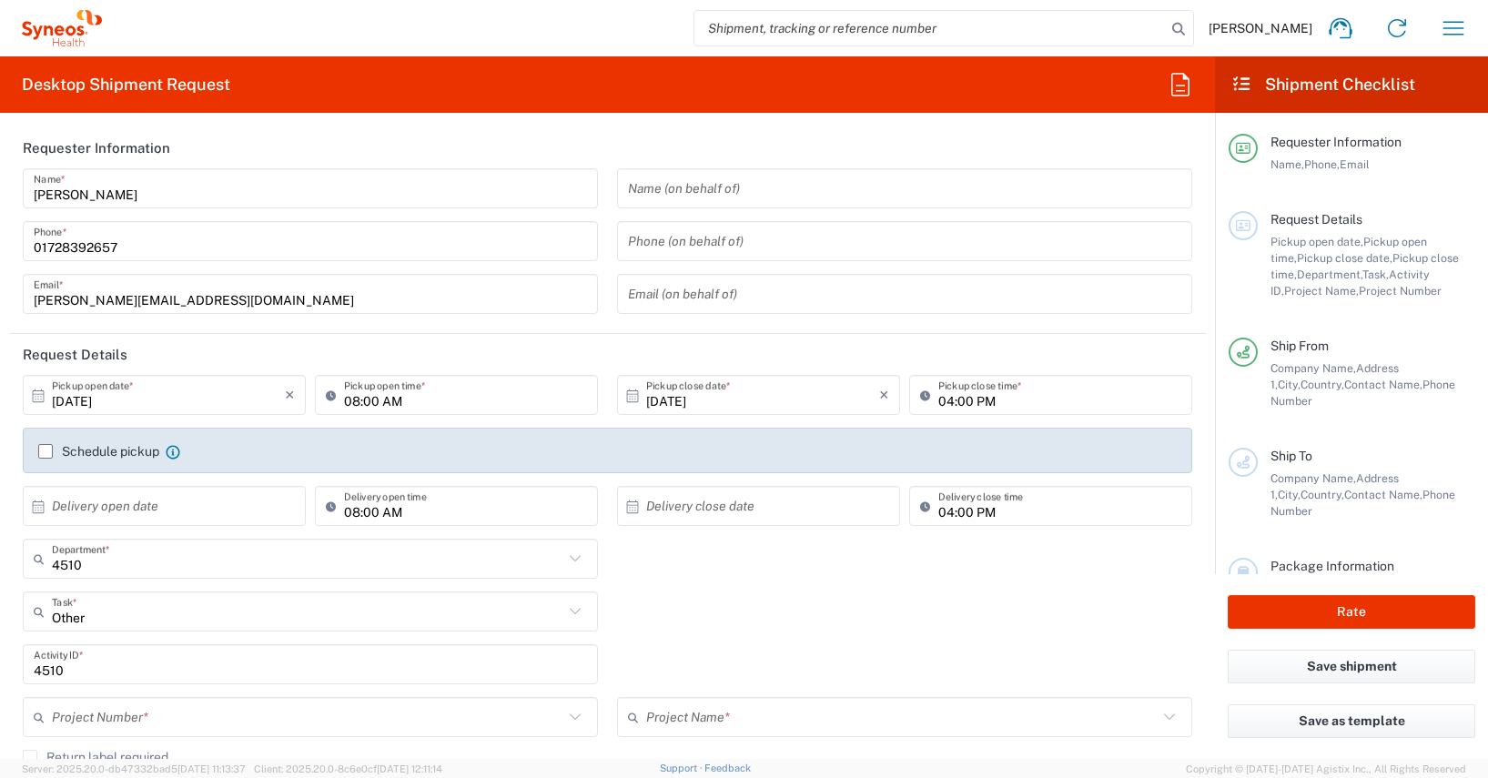
click at [42, 451] on label "Schedule pickup" at bounding box center [98, 451] width 121 height 15
click at [46, 451] on input "Schedule pickup" at bounding box center [46, 451] width 0 height 0
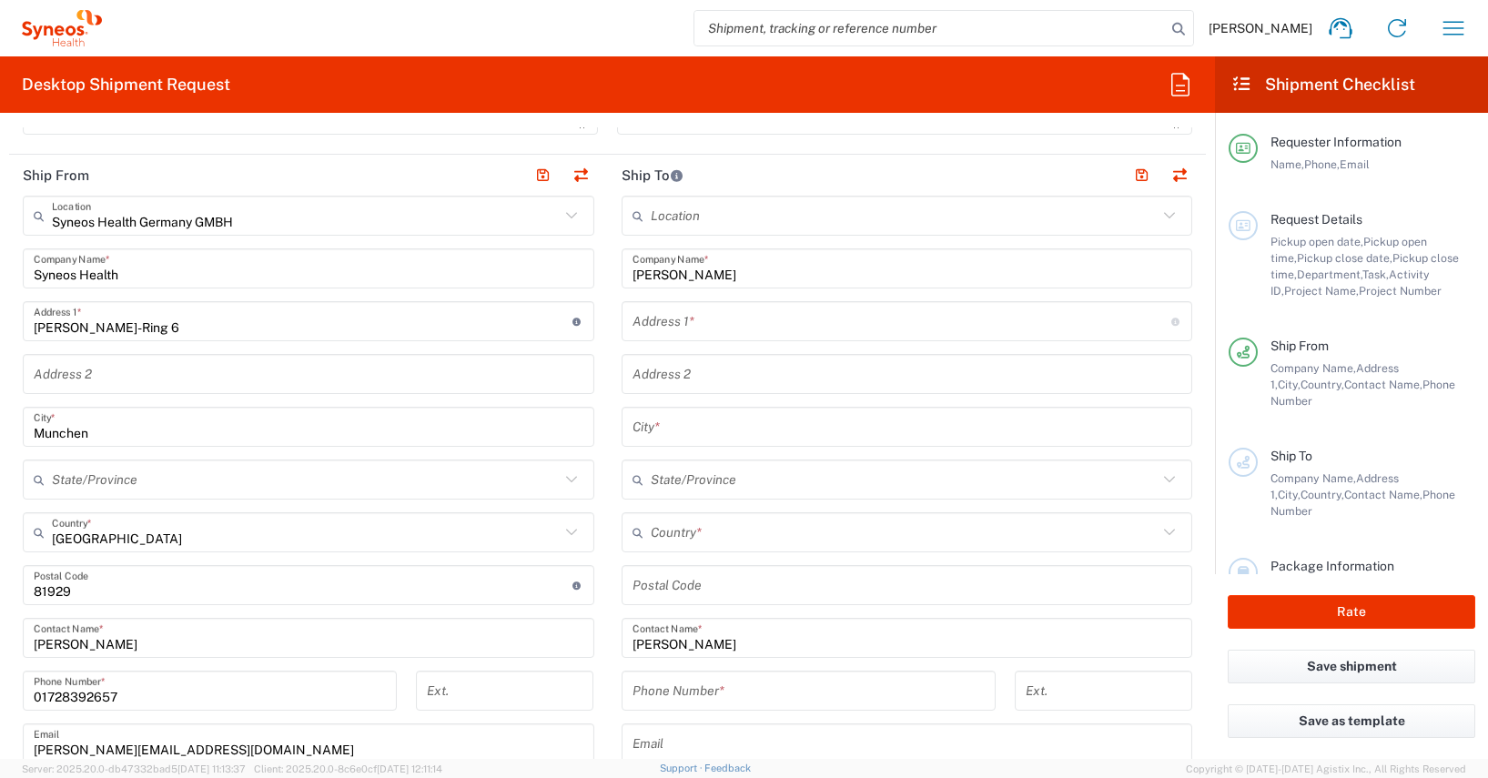
scroll to position [813, 0]
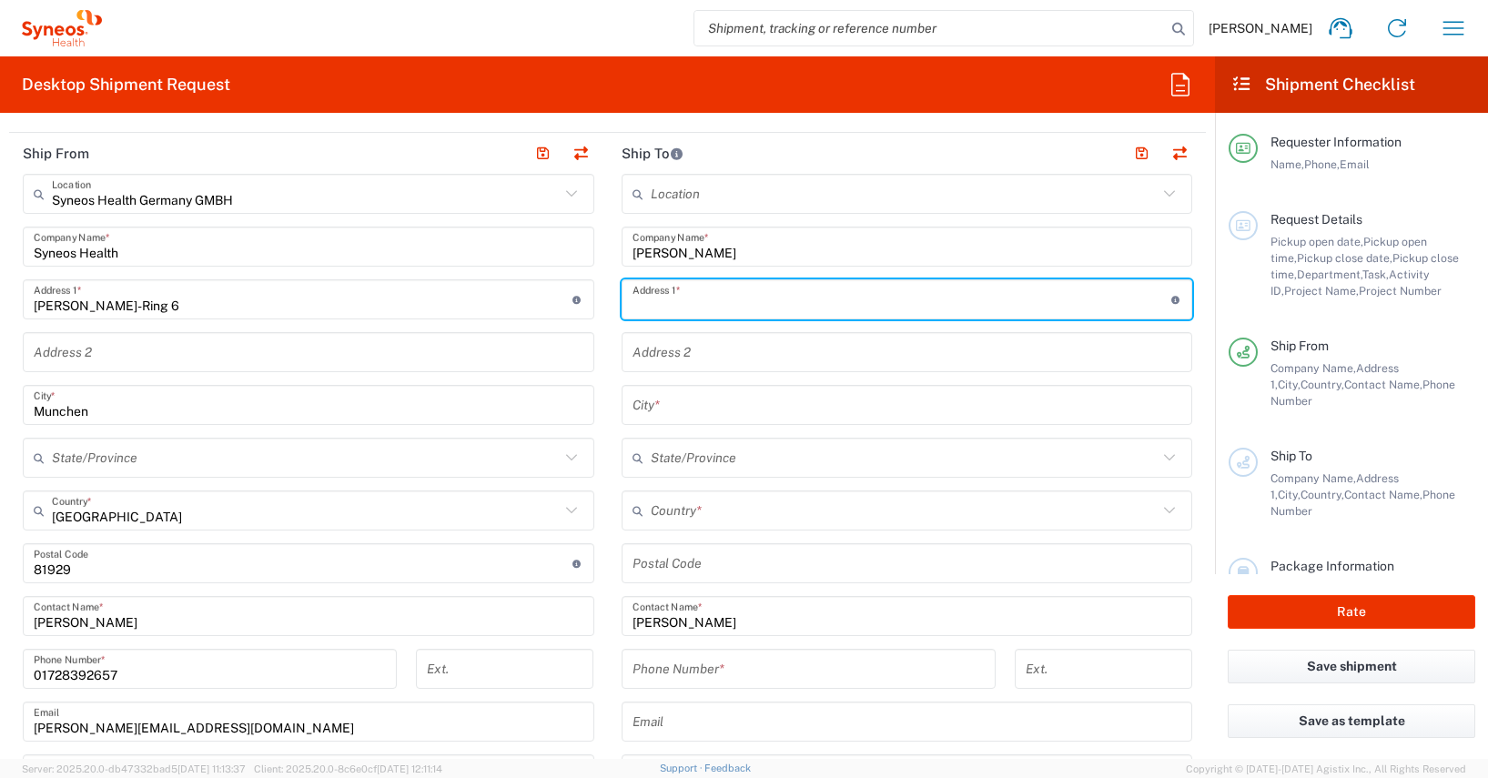
paste input "Brunnenstraße 17"
click at [703, 308] on input "Brunnenstraße 17" at bounding box center [901, 300] width 539 height 32
type input "Brunnenstrasse 17"
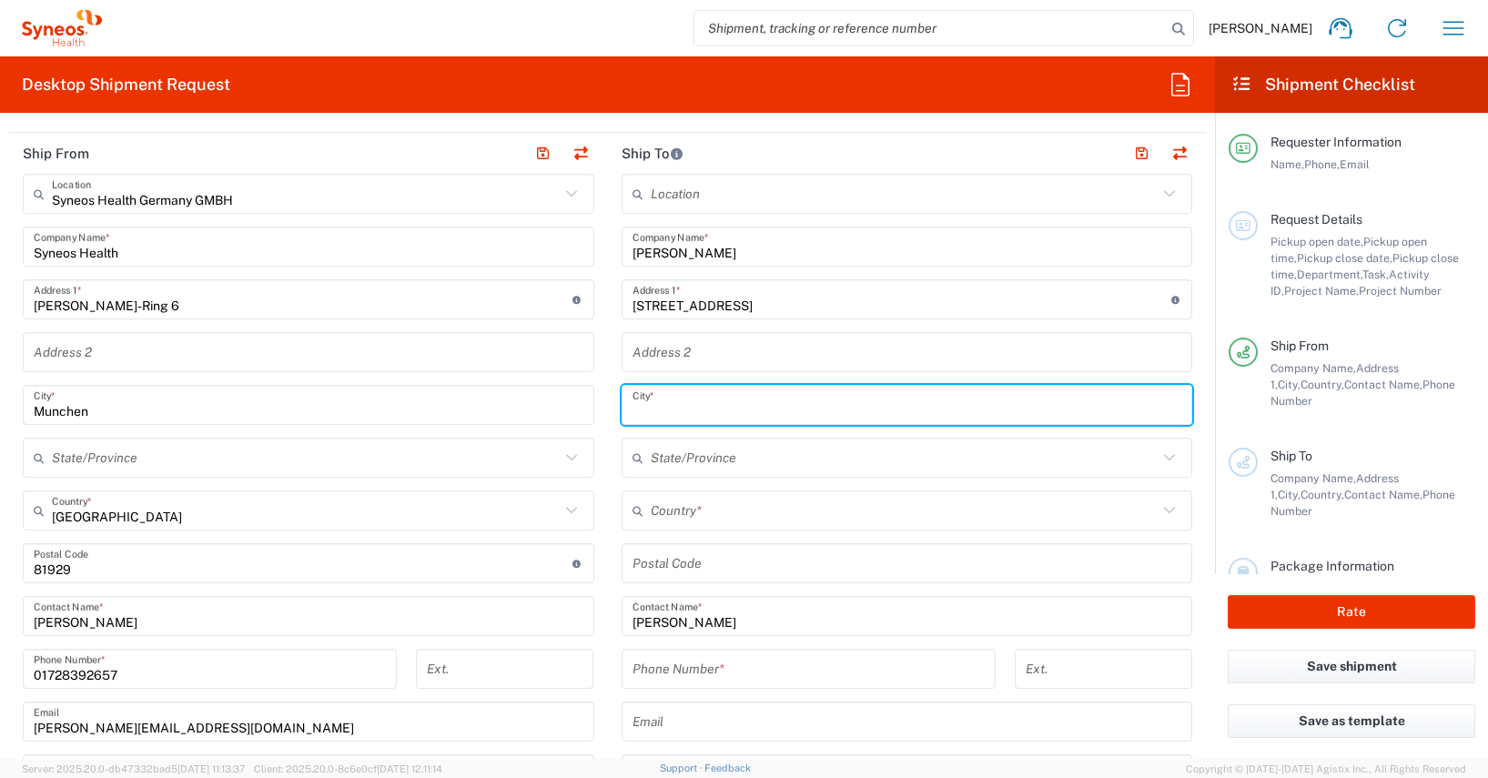
click at [638, 402] on input "text" at bounding box center [907, 406] width 550 height 32
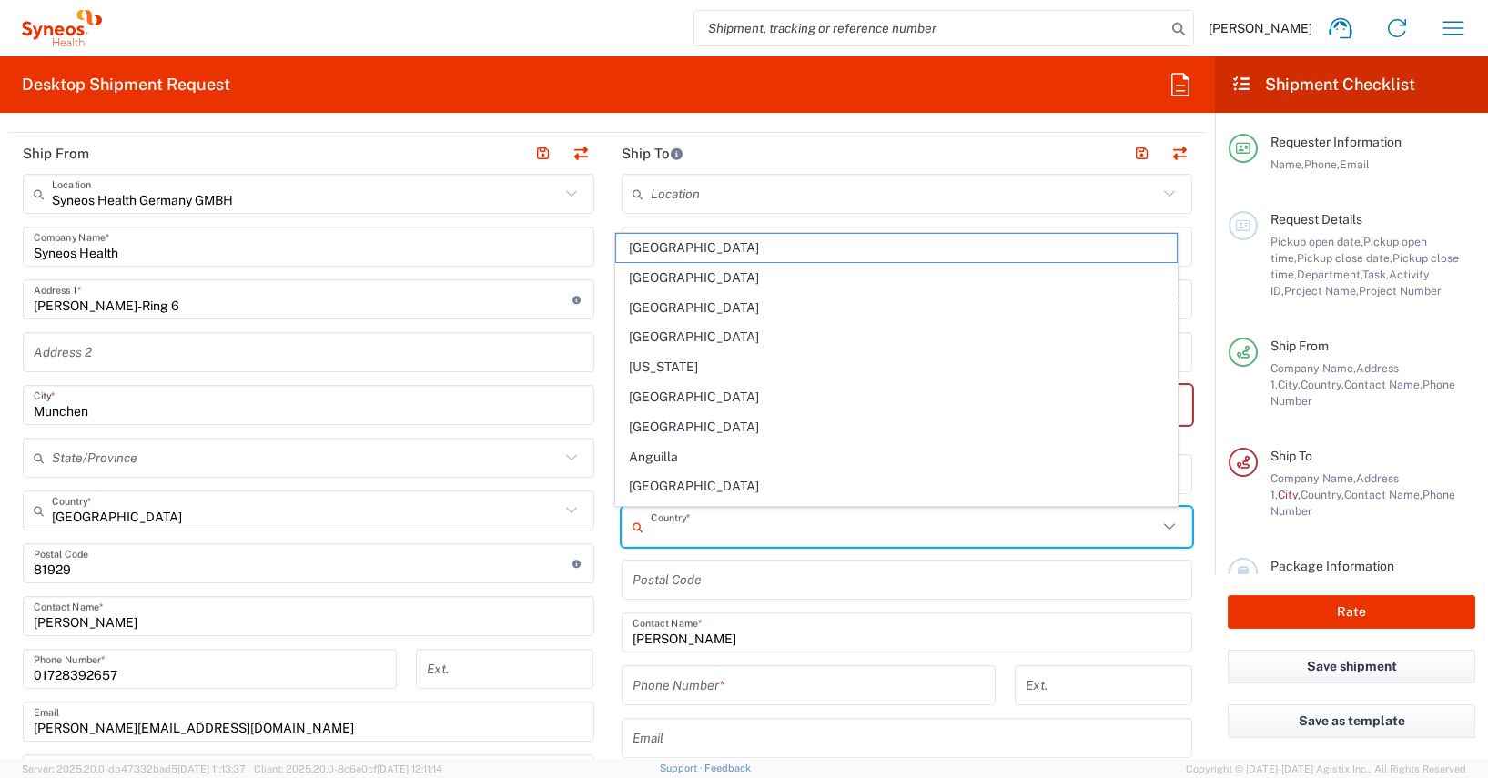
click at [645, 507] on div "Country *" at bounding box center [908, 527] width 572 height 40
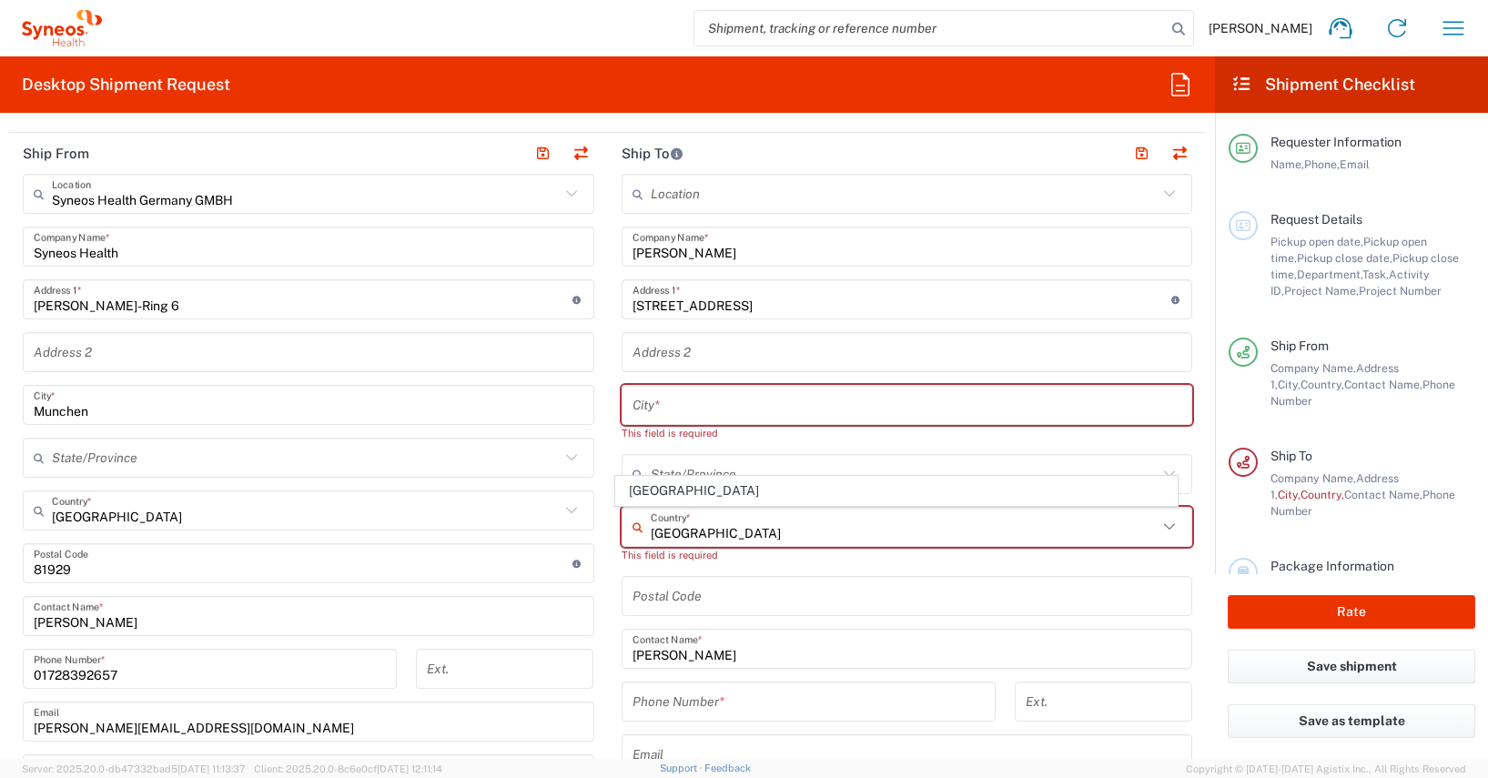
type input "germany"
click at [3, 478] on form "Requester Information Antoine Kouwonou Name * 01728392657 Phone * antoine.kouwo…" at bounding box center [607, 443] width 1215 height 632
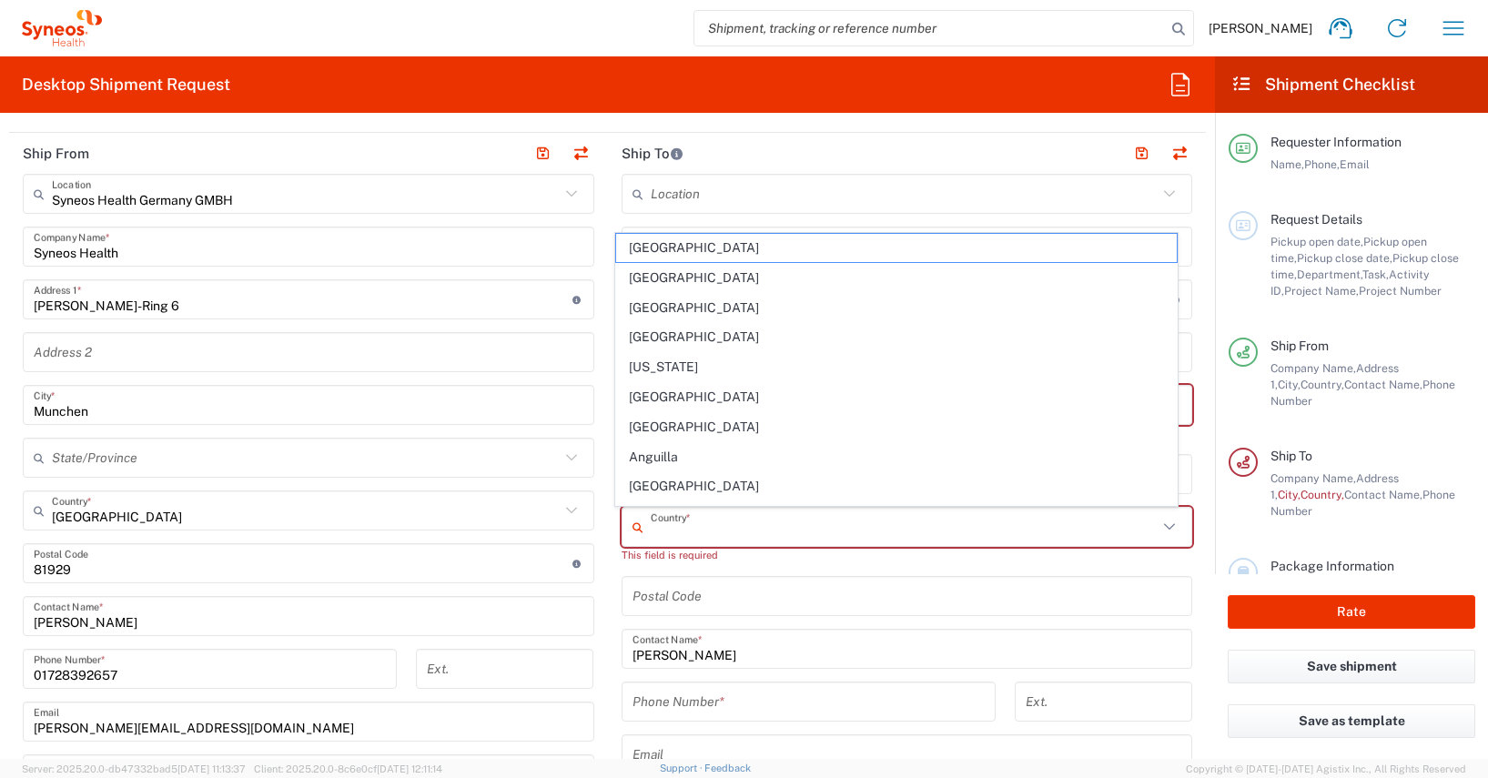
click at [654, 531] on input "text" at bounding box center [905, 527] width 508 height 32
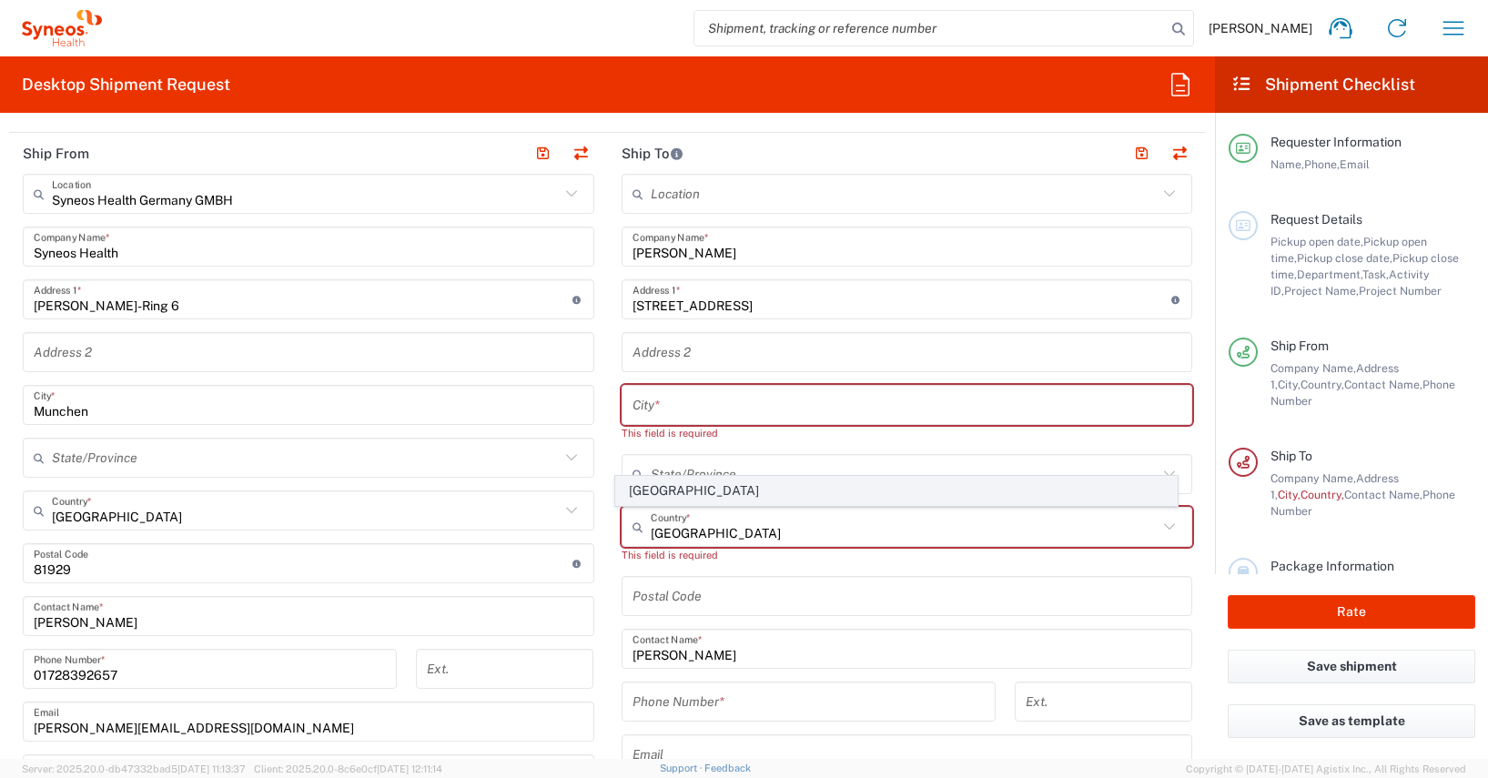
click at [643, 491] on span "[GEOGRAPHIC_DATA]" at bounding box center [896, 491] width 561 height 28
type input "[GEOGRAPHIC_DATA]"
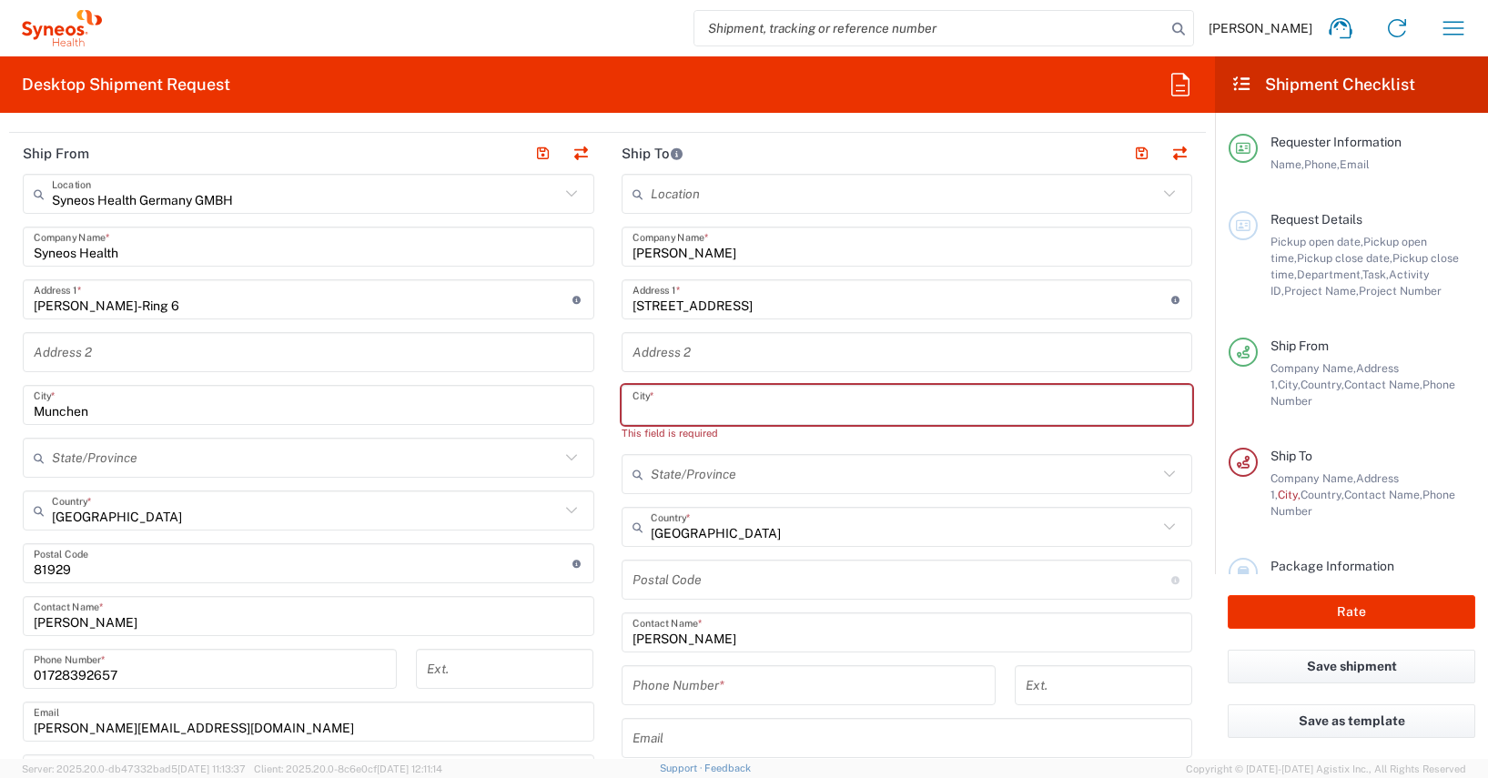
paste input "63263 Neu-Isenburg"
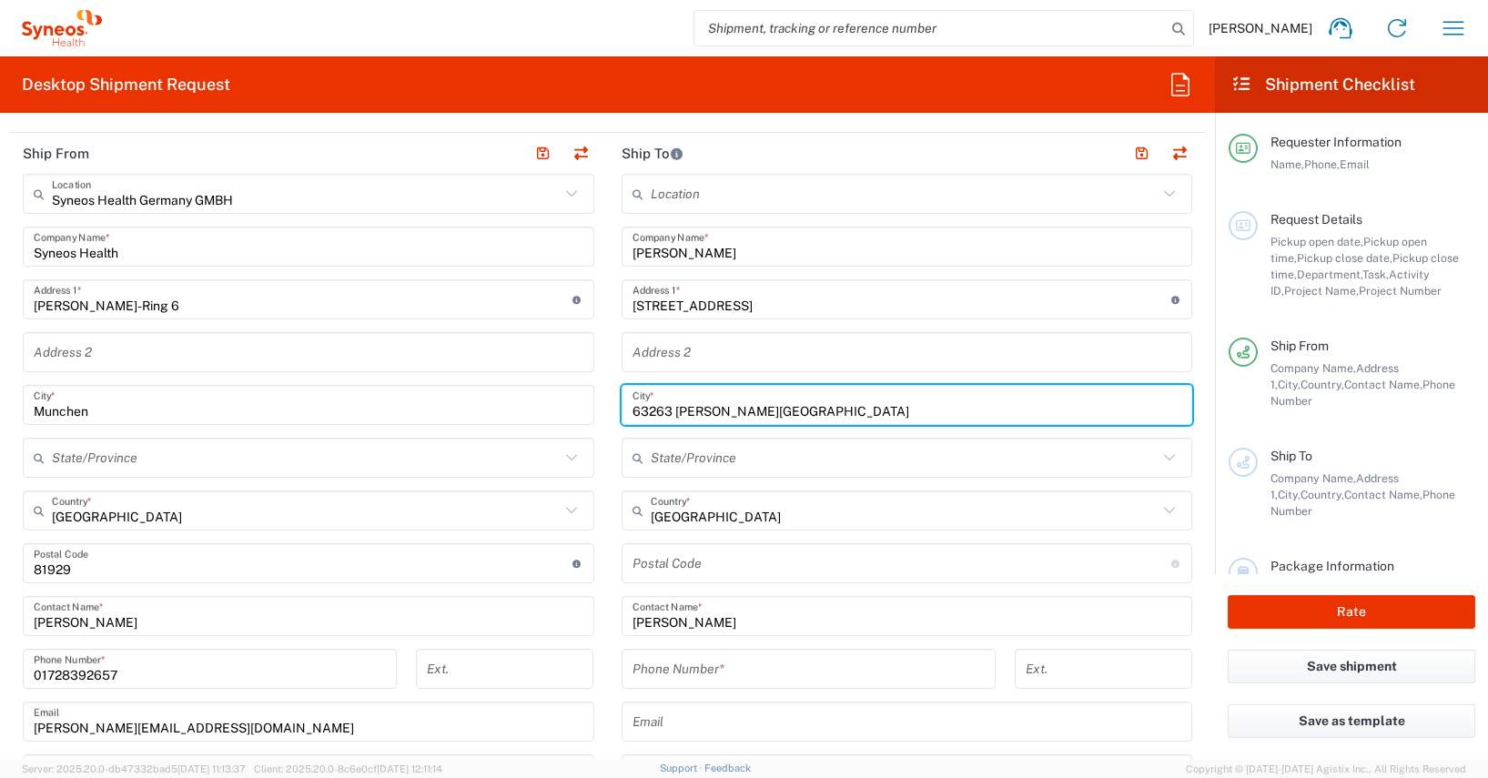
click at [641, 414] on input "63263 Neu-Isenburg" at bounding box center [907, 406] width 550 height 32
type input "Neu-Isenburg"
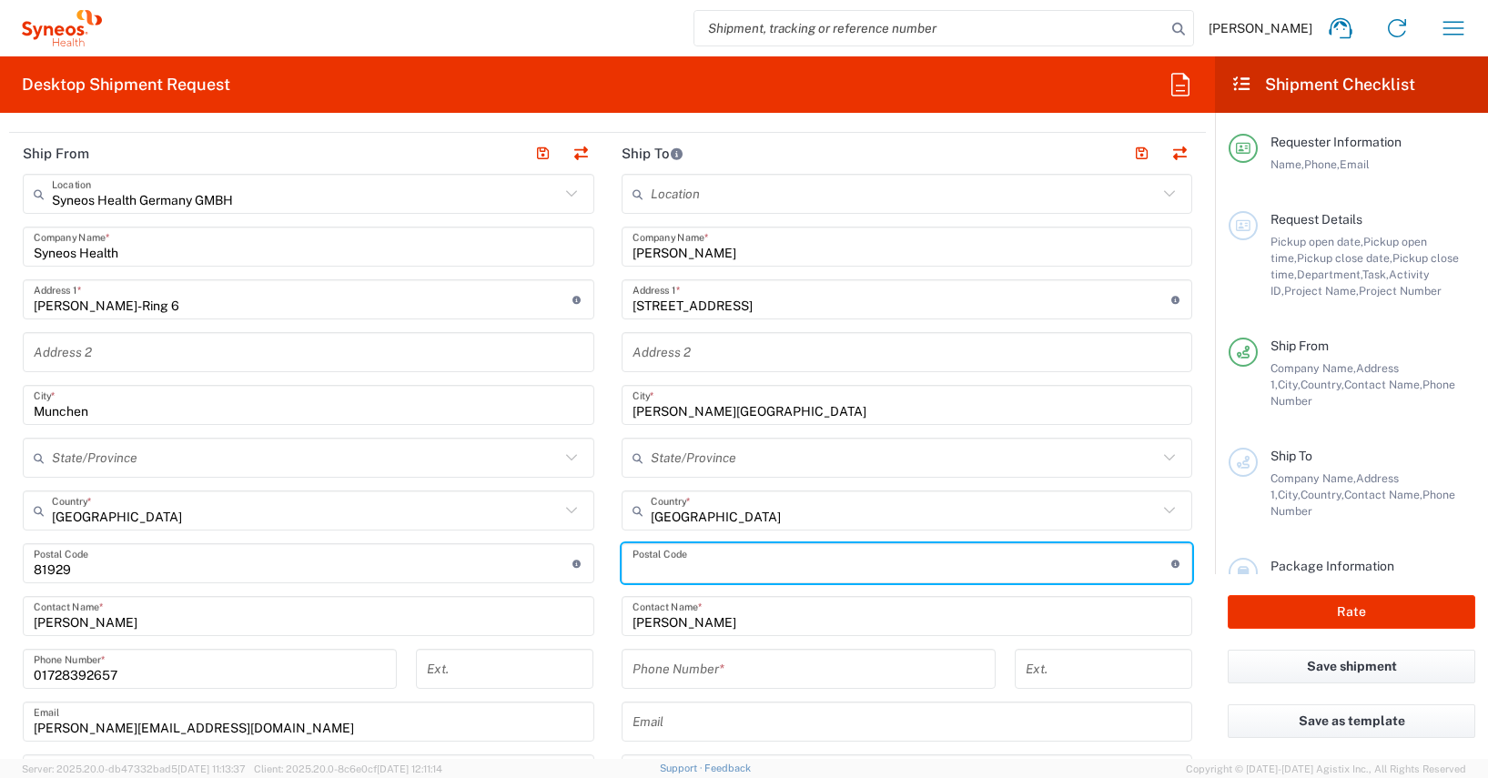
paste input "63263"
type input "63263"
click at [4, 481] on form "Requester Information Antoine Kouwonou Name * 01728392657 Phone * antoine.kouwo…" at bounding box center [607, 443] width 1215 height 632
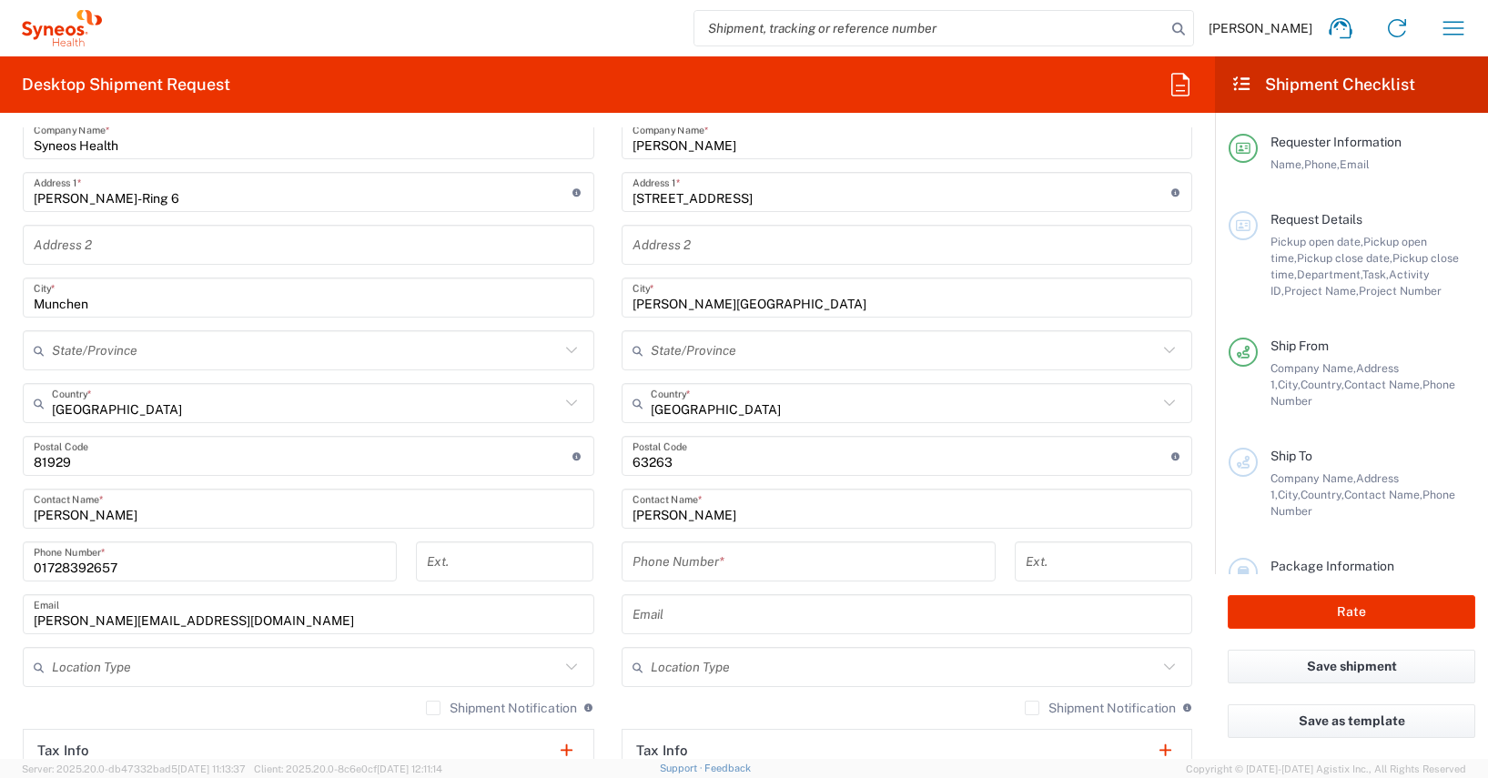
scroll to position [1045, 0]
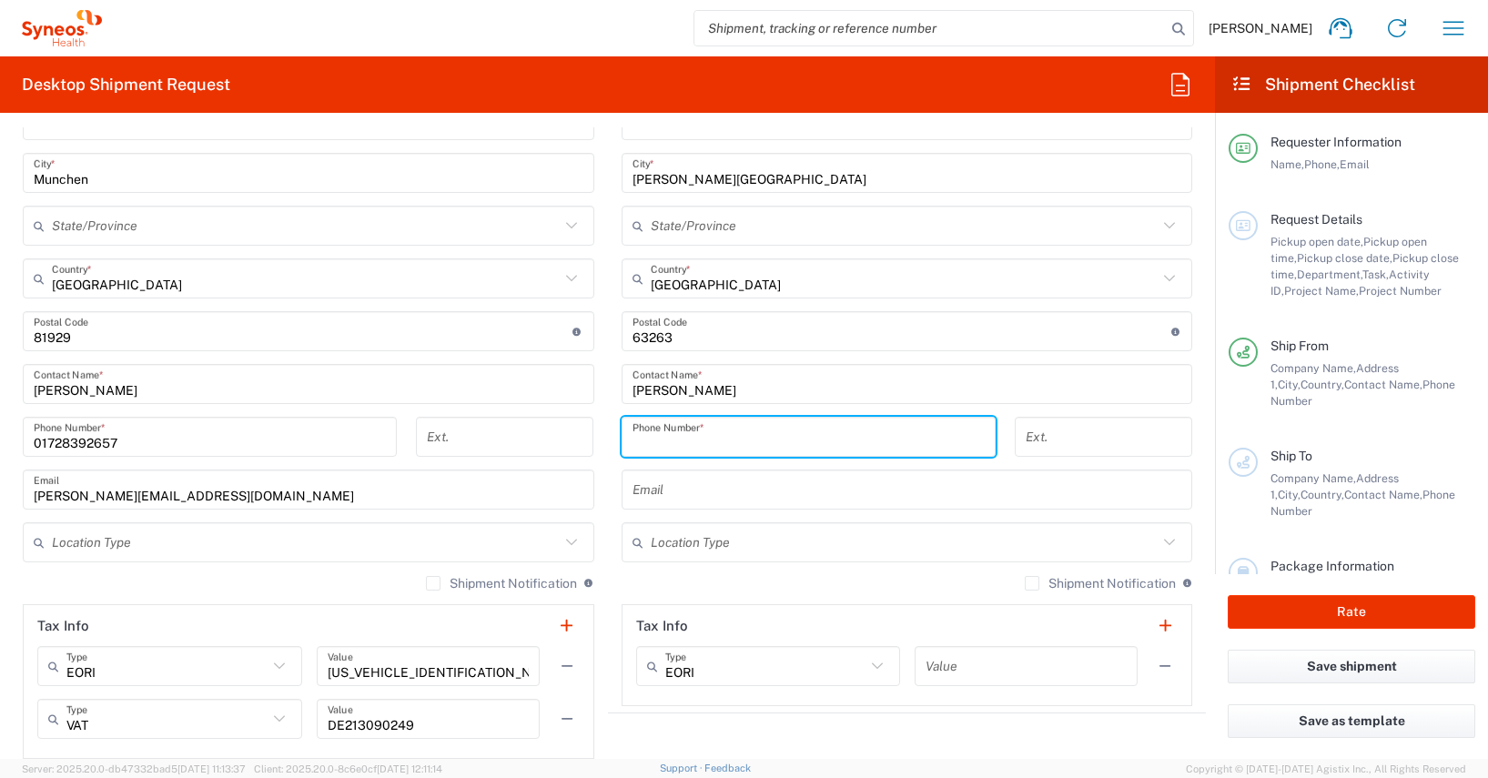
paste input "tel:+491728200793"
click at [646, 443] on input "tel:+491728200793" at bounding box center [808, 437] width 352 height 32
type input "+491728200793"
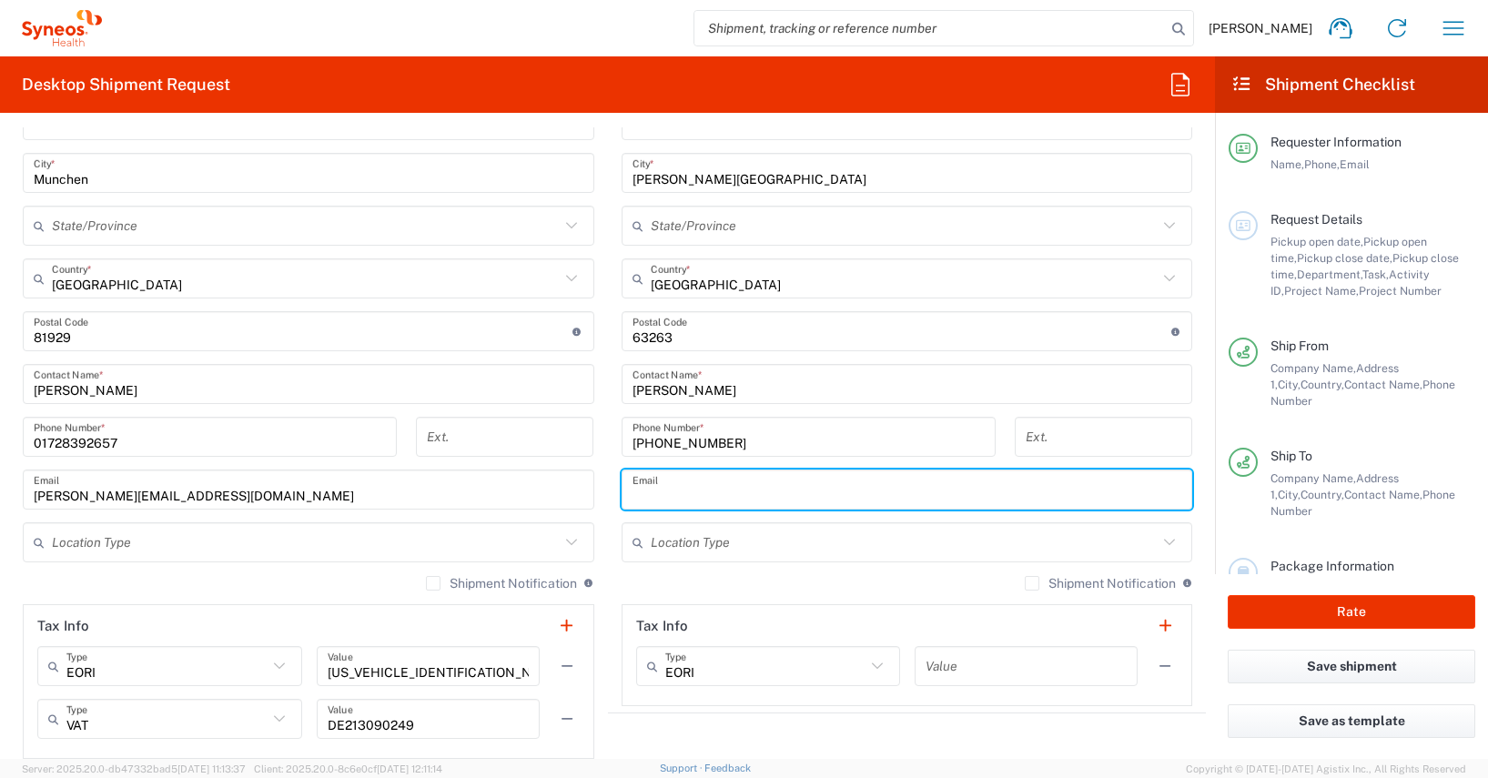
paste input "mailto:christiane.drews@syneoshealth.com"
click at [667, 496] on input "mailto:christiane.drews@syneoshealth.com" at bounding box center [907, 490] width 550 height 32
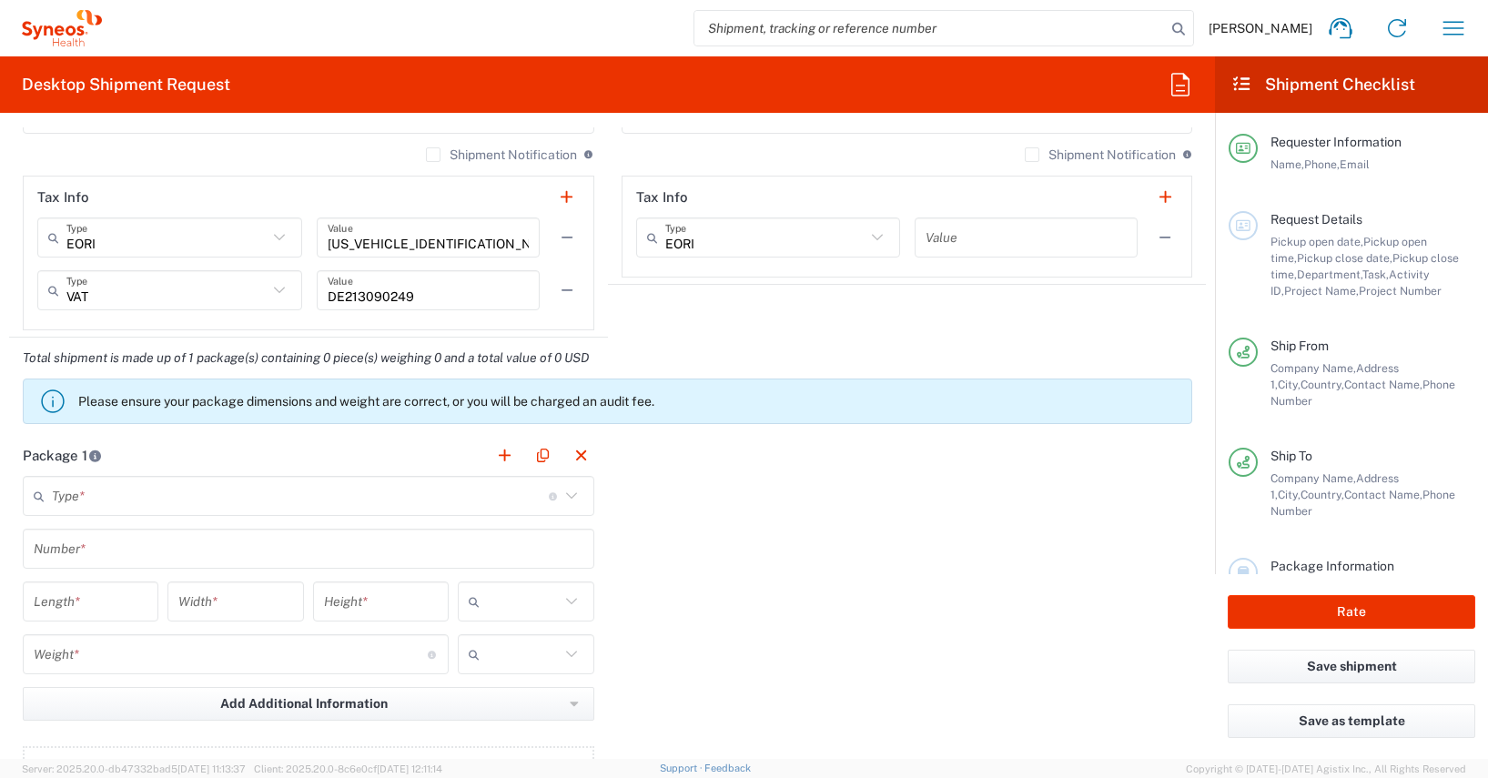
scroll to position [1663, 0]
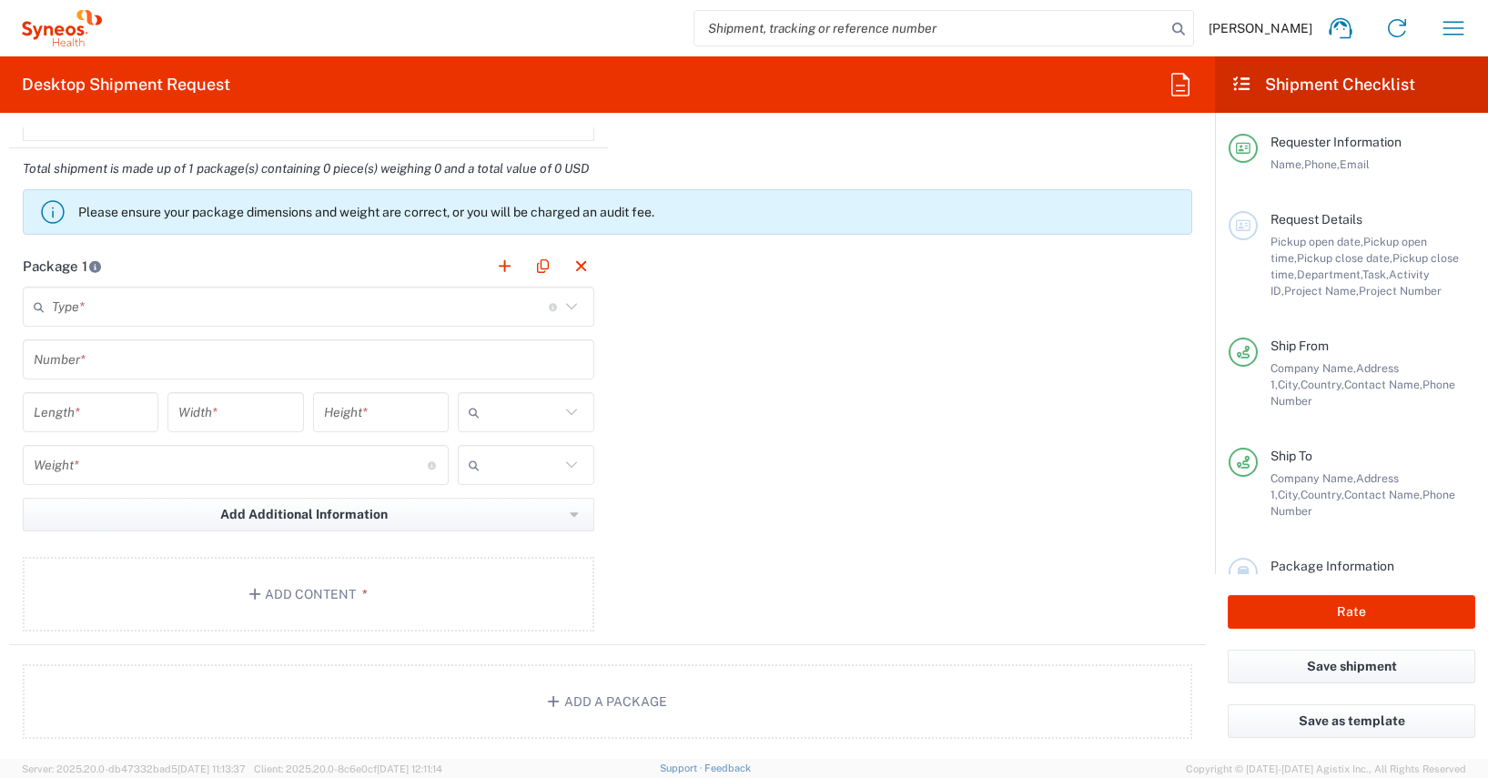
type input "christiane.drews@syneoshealth.com"
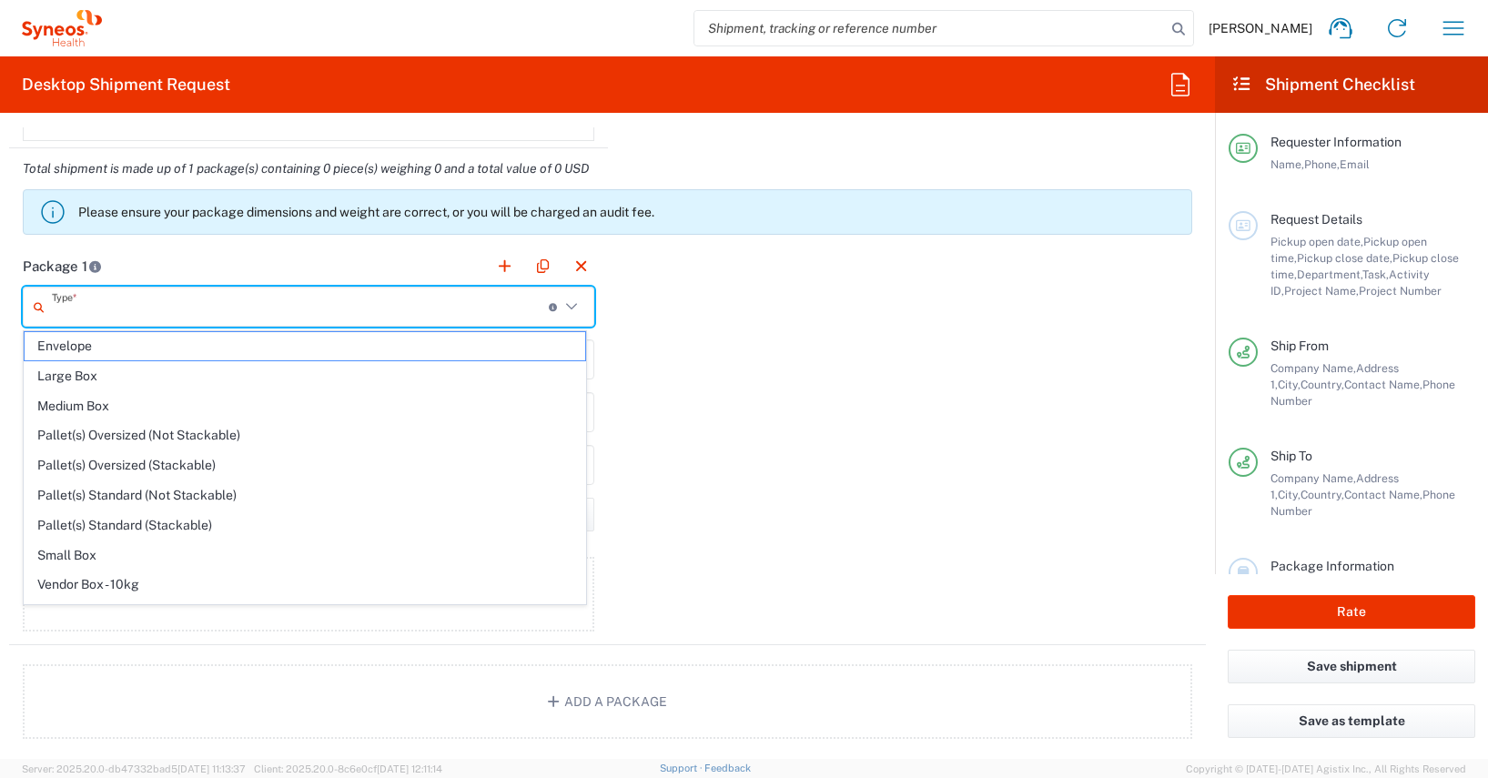
click at [82, 313] on input "text" at bounding box center [300, 307] width 497 height 32
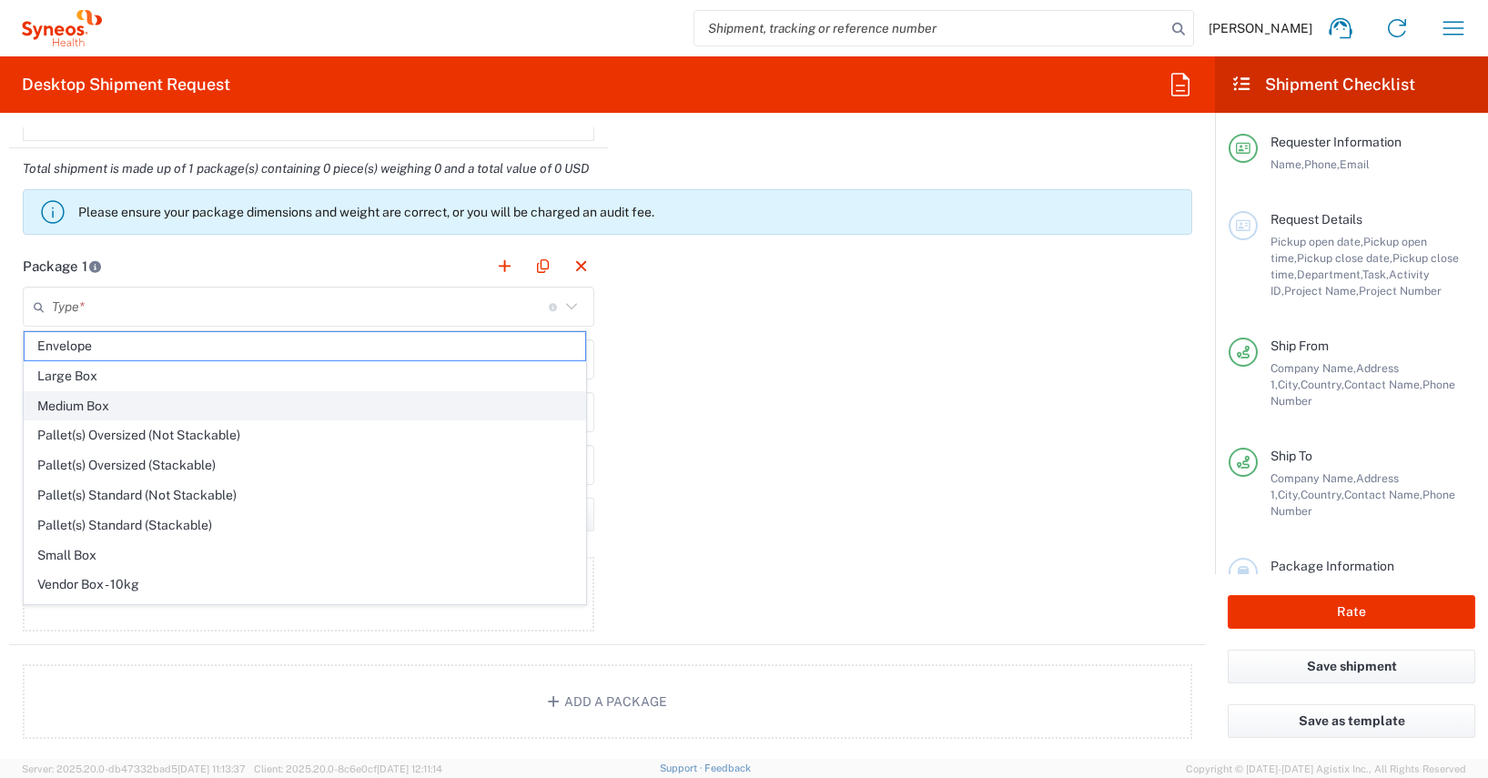
click at [76, 401] on span "Medium Box" at bounding box center [305, 406] width 561 height 28
type input "Medium Box"
type input "13"
type input "11.5"
type input "2.5"
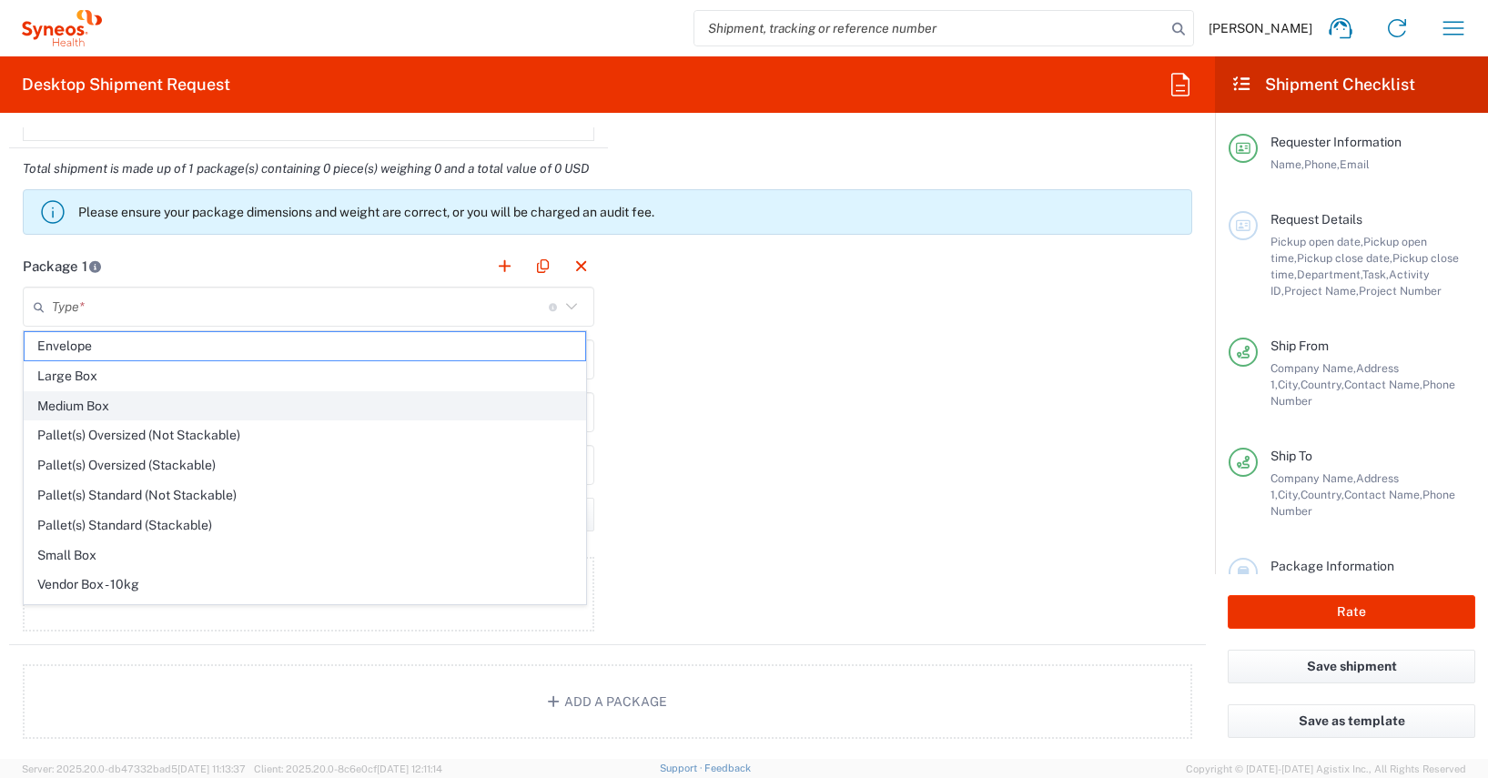
type input "in"
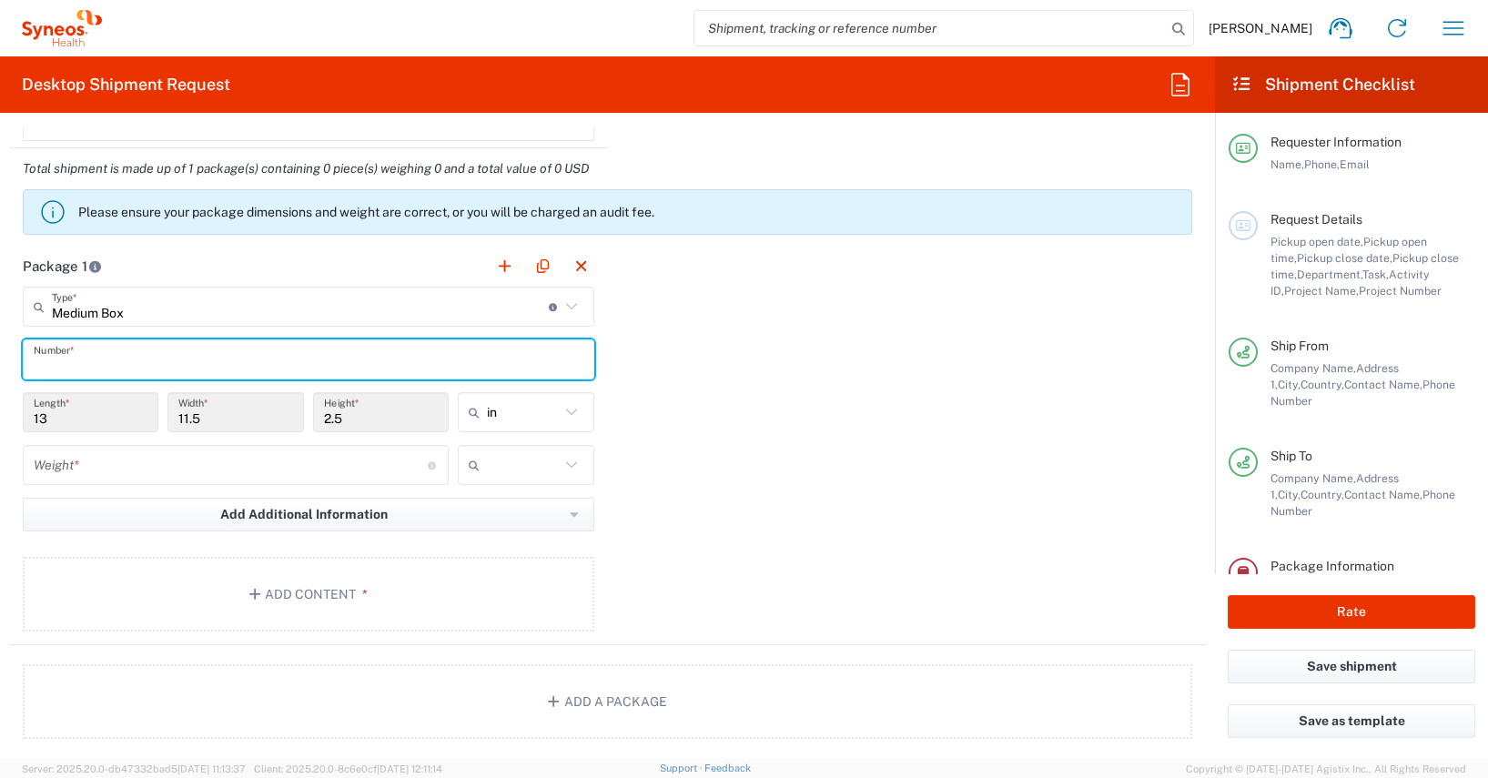
click at [40, 360] on input "text" at bounding box center [309, 360] width 550 height 32
type input "1"
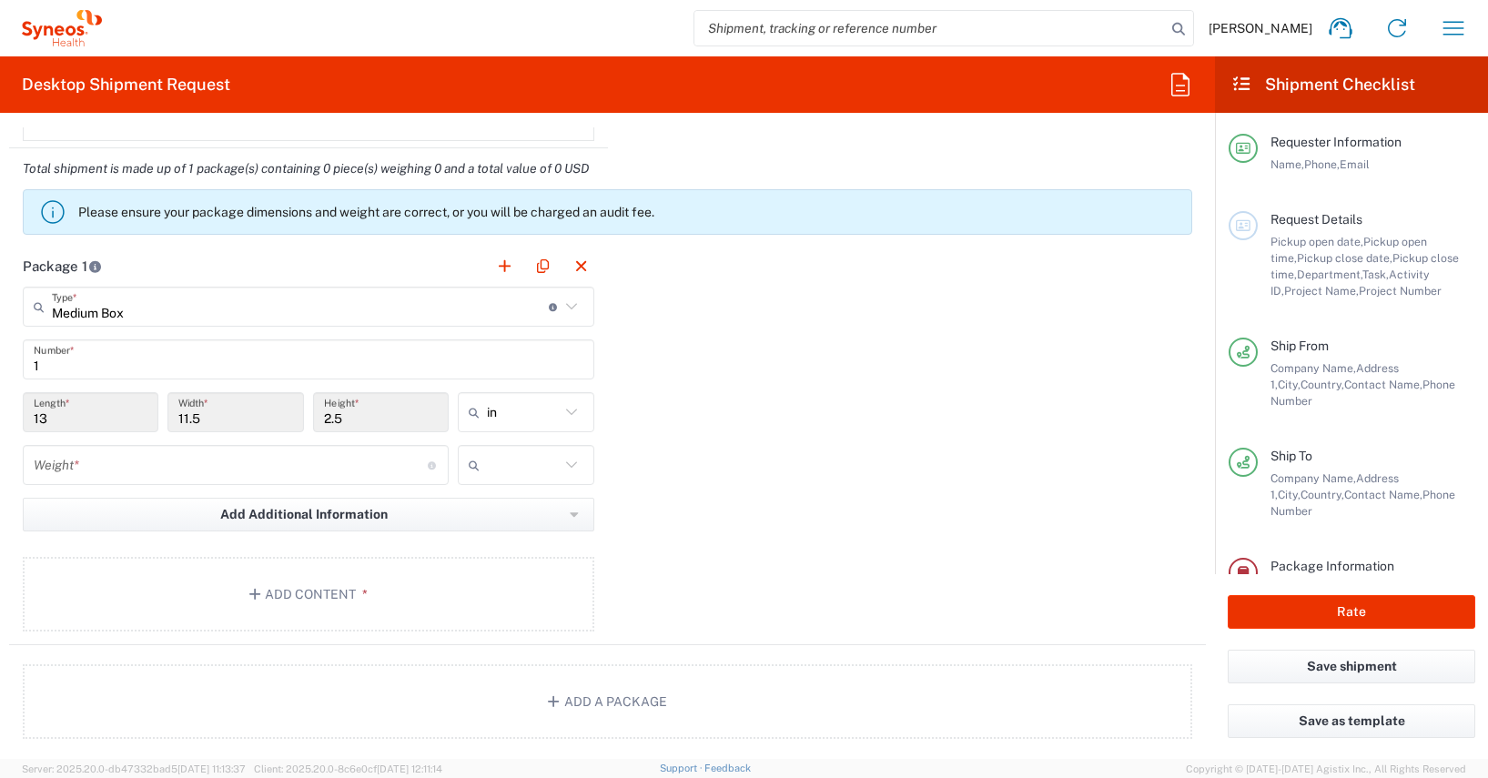
click at [563, 412] on icon at bounding box center [572, 412] width 24 height 24
click at [476, 482] on span "cm" at bounding box center [520, 482] width 131 height 28
type input "33.02"
type input "29.21"
type input "6.35"
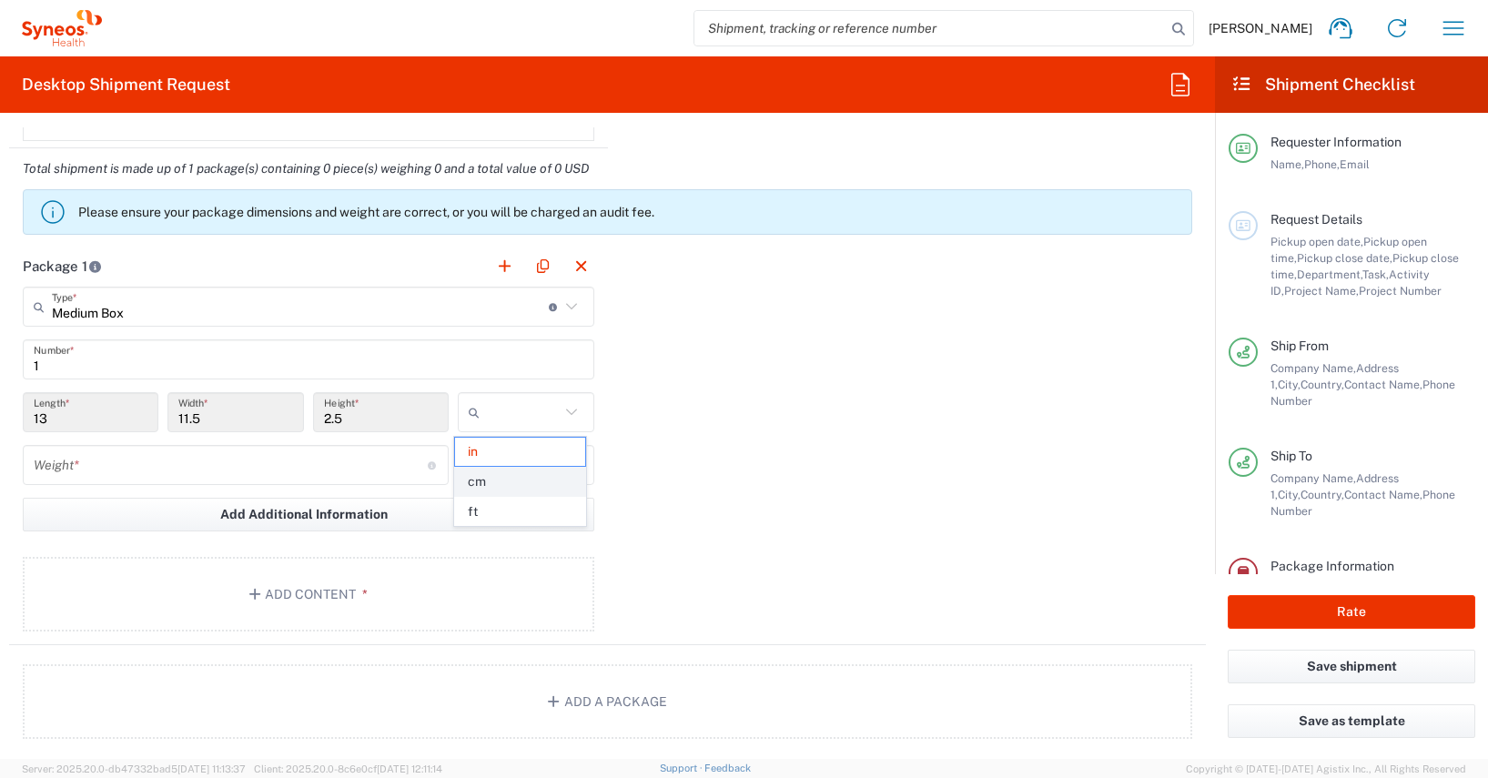
type input "cm"
click at [81, 465] on input "number" at bounding box center [231, 466] width 394 height 32
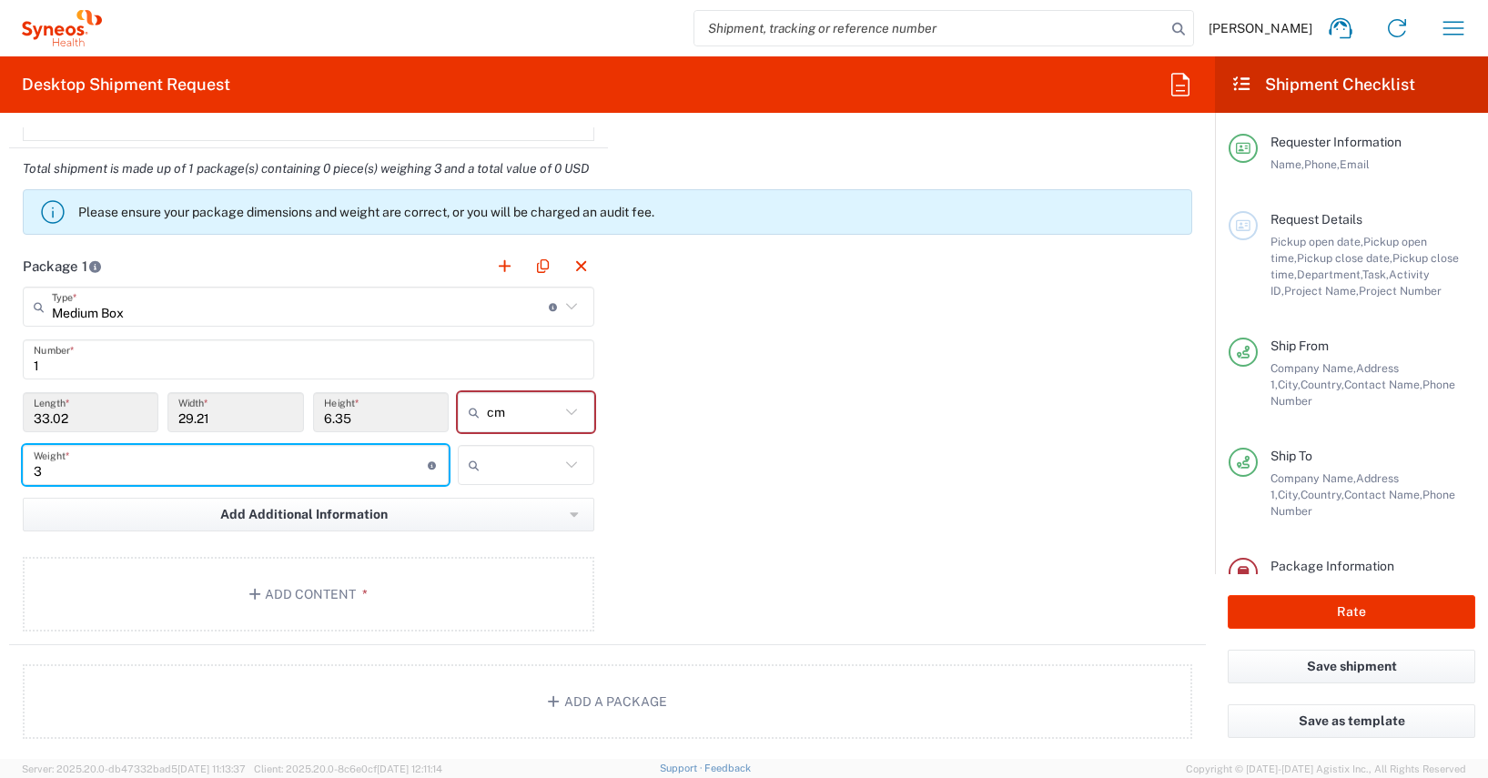
type input "3"
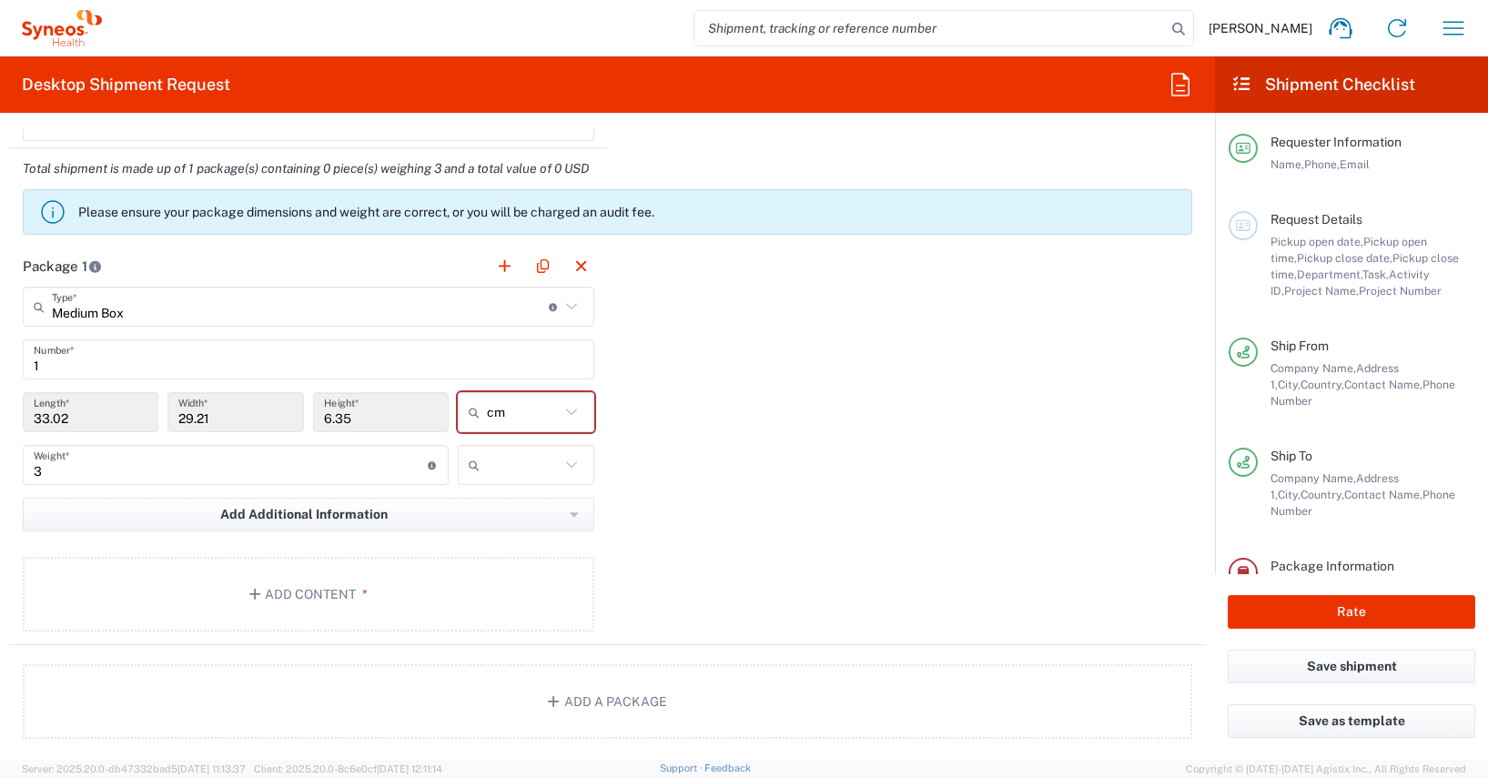
click at [561, 463] on icon at bounding box center [572, 465] width 24 height 24
click at [480, 505] on span "kgs" at bounding box center [520, 505] width 131 height 28
type input "kgs"
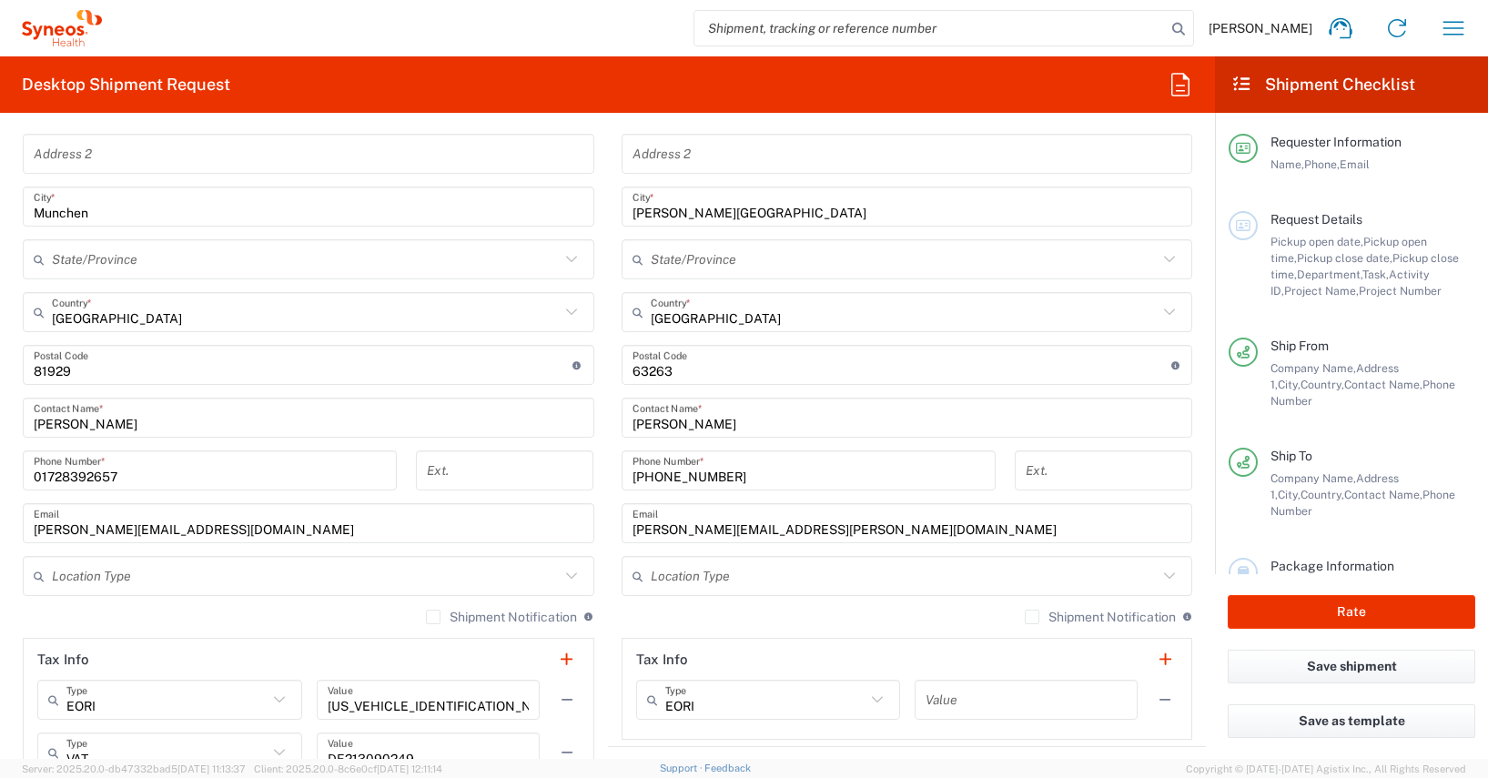
scroll to position [1107, 0]
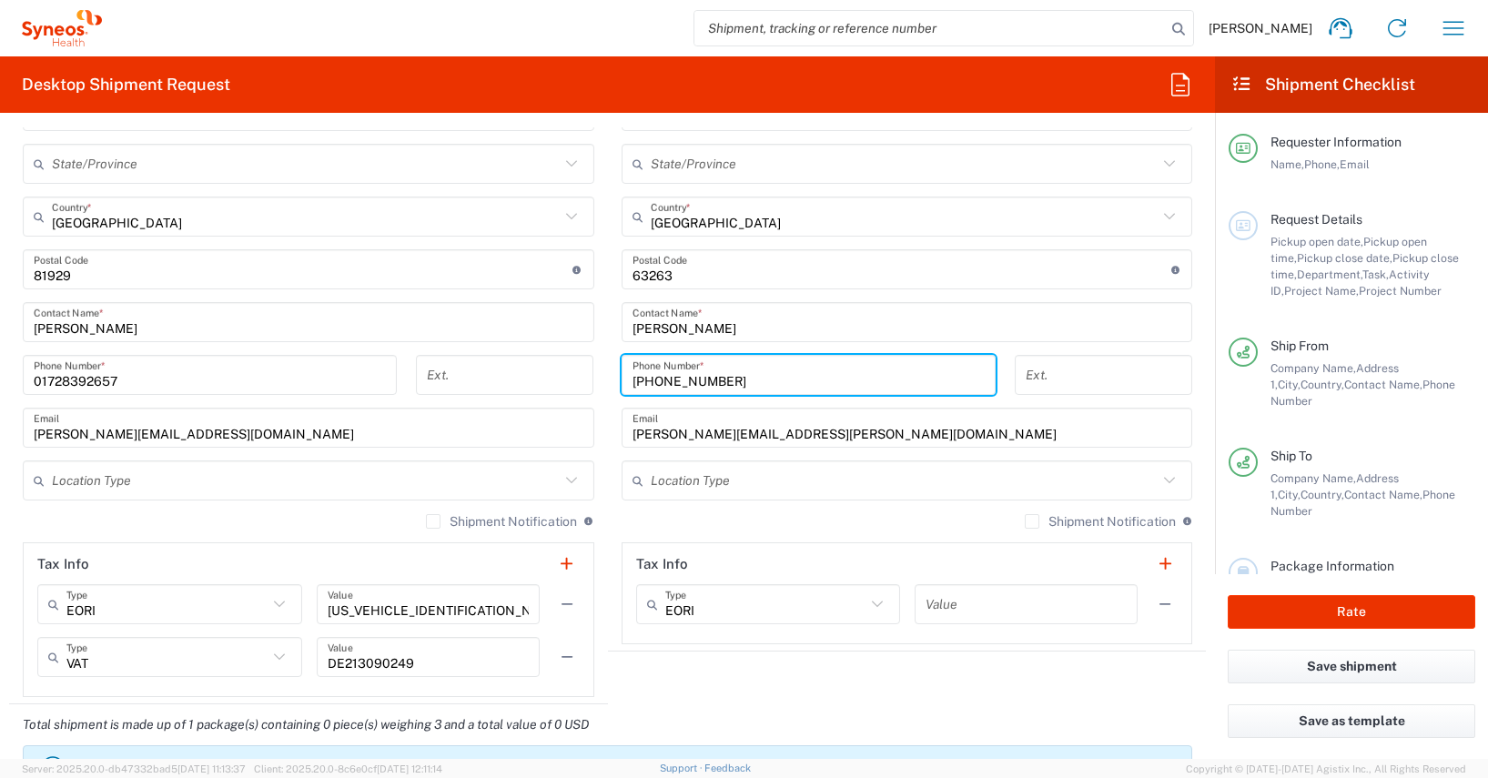
click at [650, 383] on input "+491728200793" at bounding box center [808, 375] width 352 height 32
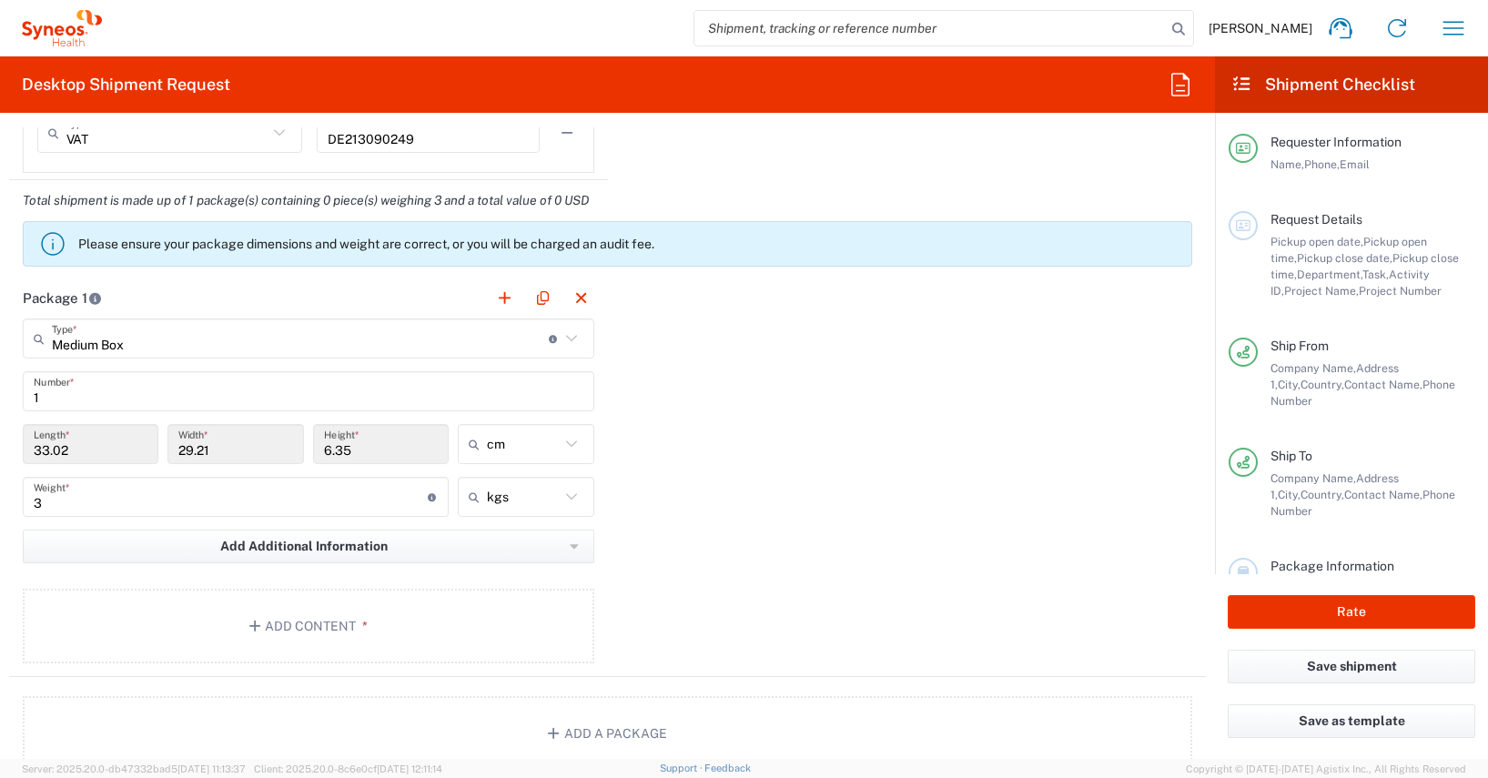
scroll to position [1746, 0]
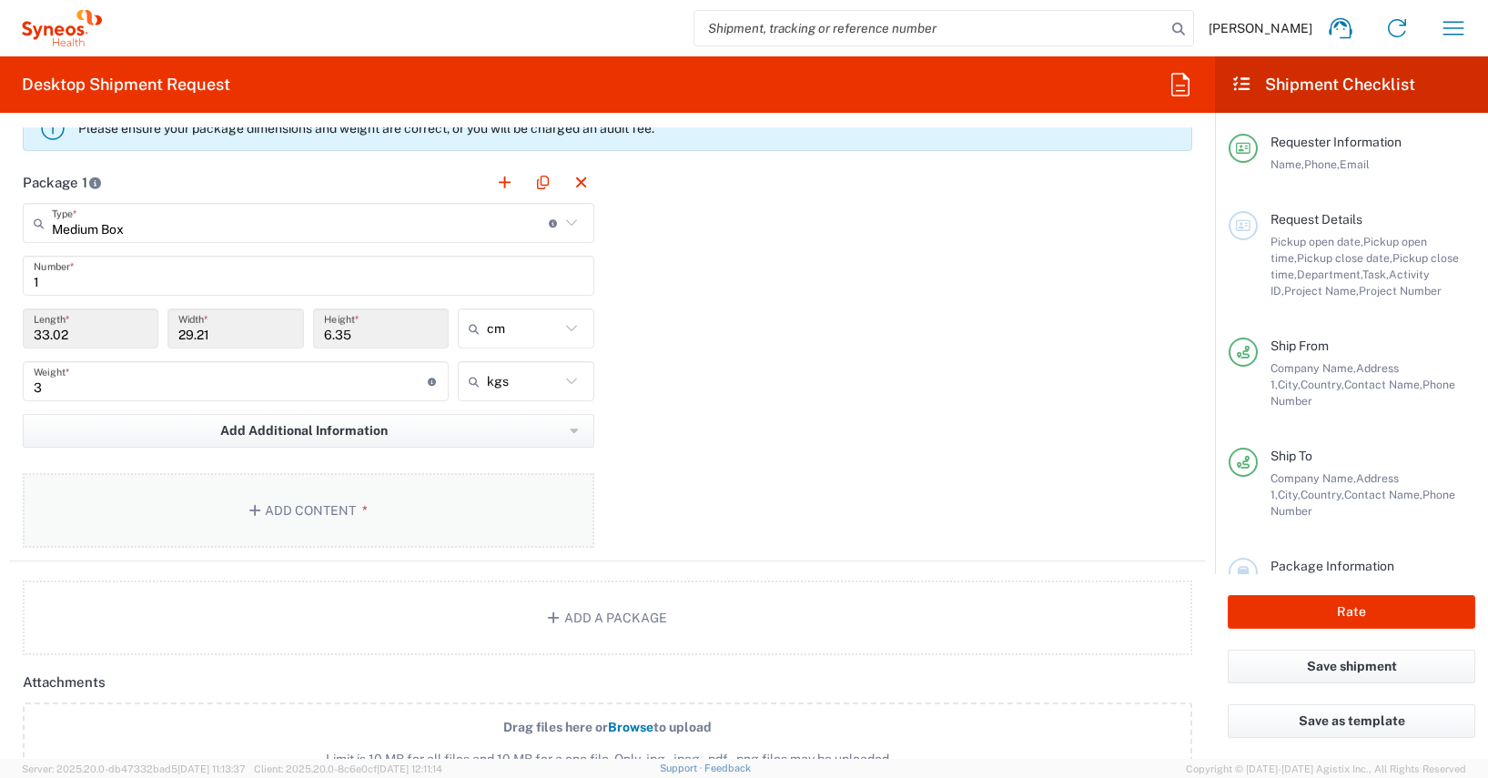
type input "01728200793"
click at [319, 511] on button "Add Content *" at bounding box center [309, 510] width 572 height 75
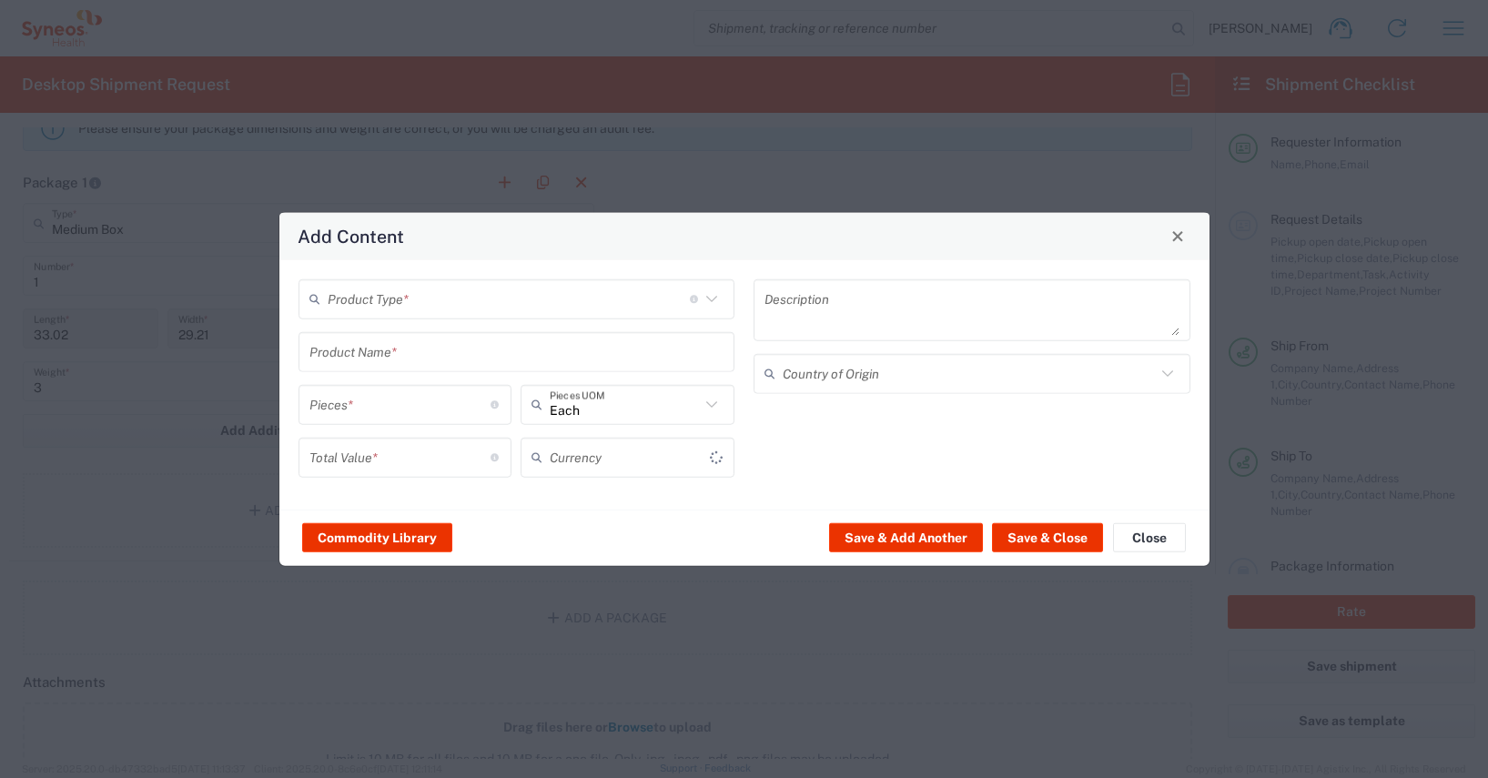
type input "US Dollar"
click at [420, 537] on button "Commodity Library" at bounding box center [377, 537] width 150 height 29
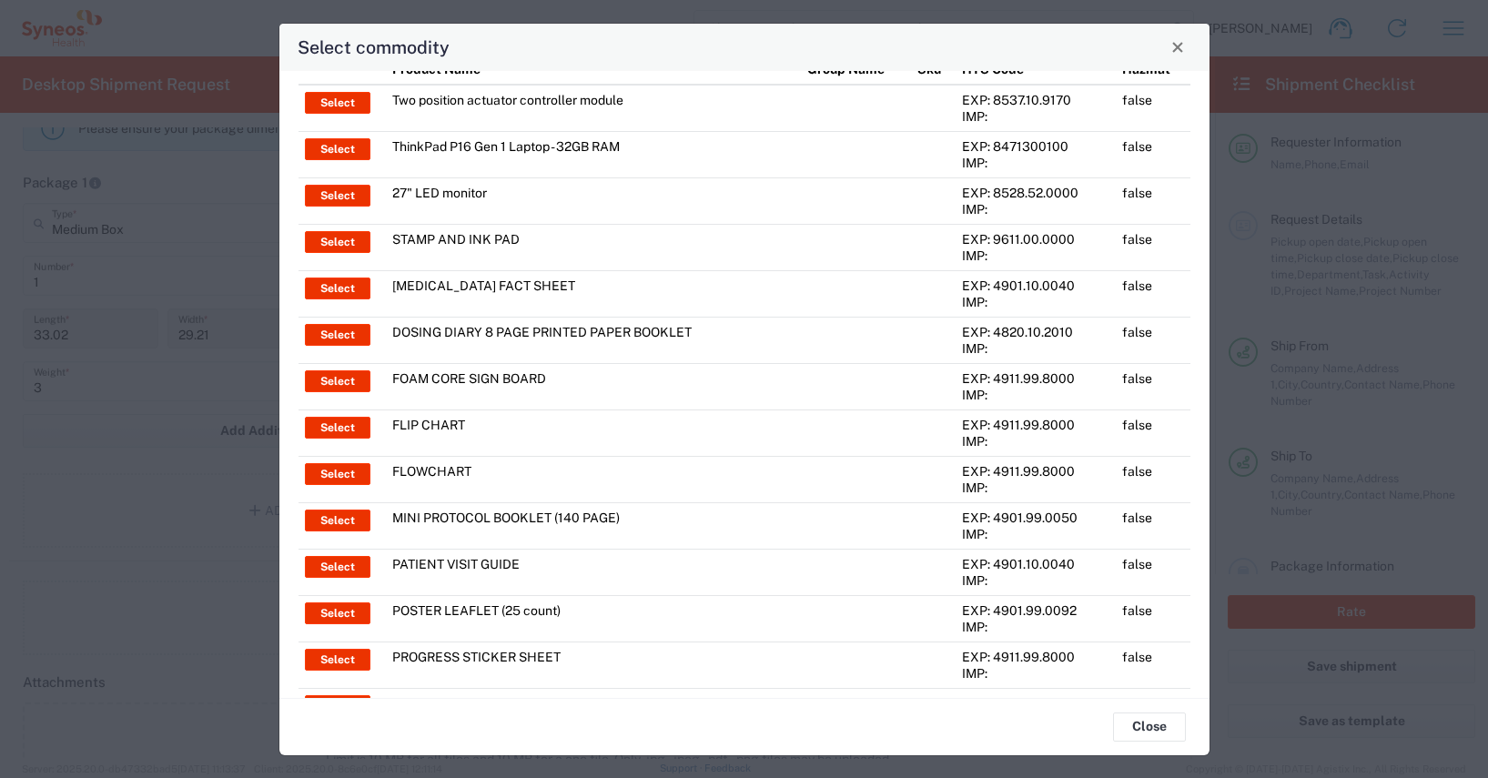
scroll to position [0, 0]
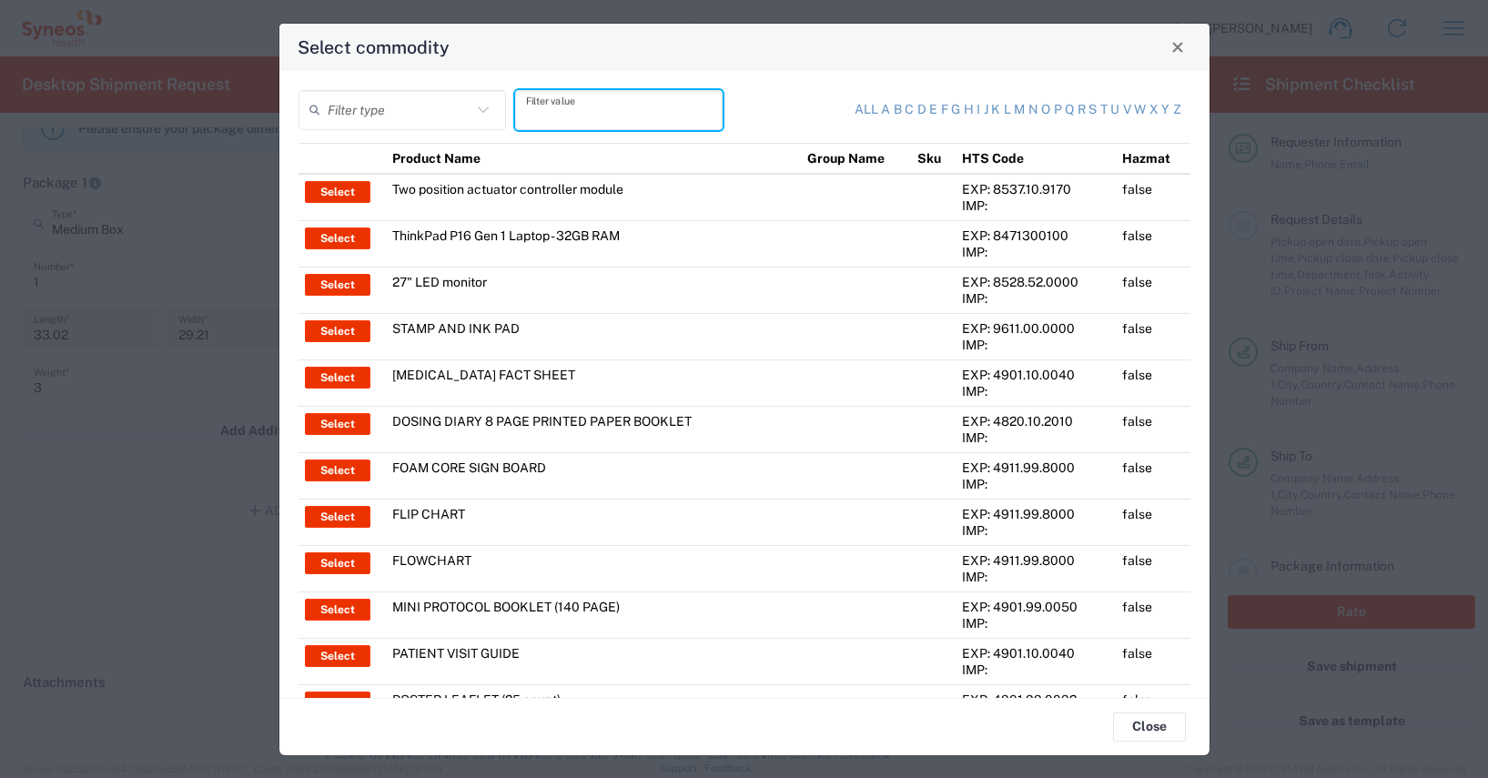
click at [531, 116] on input "text" at bounding box center [619, 110] width 186 height 32
type input "thinkpad"
click at [356, 110] on input "text" at bounding box center [400, 110] width 144 height 32
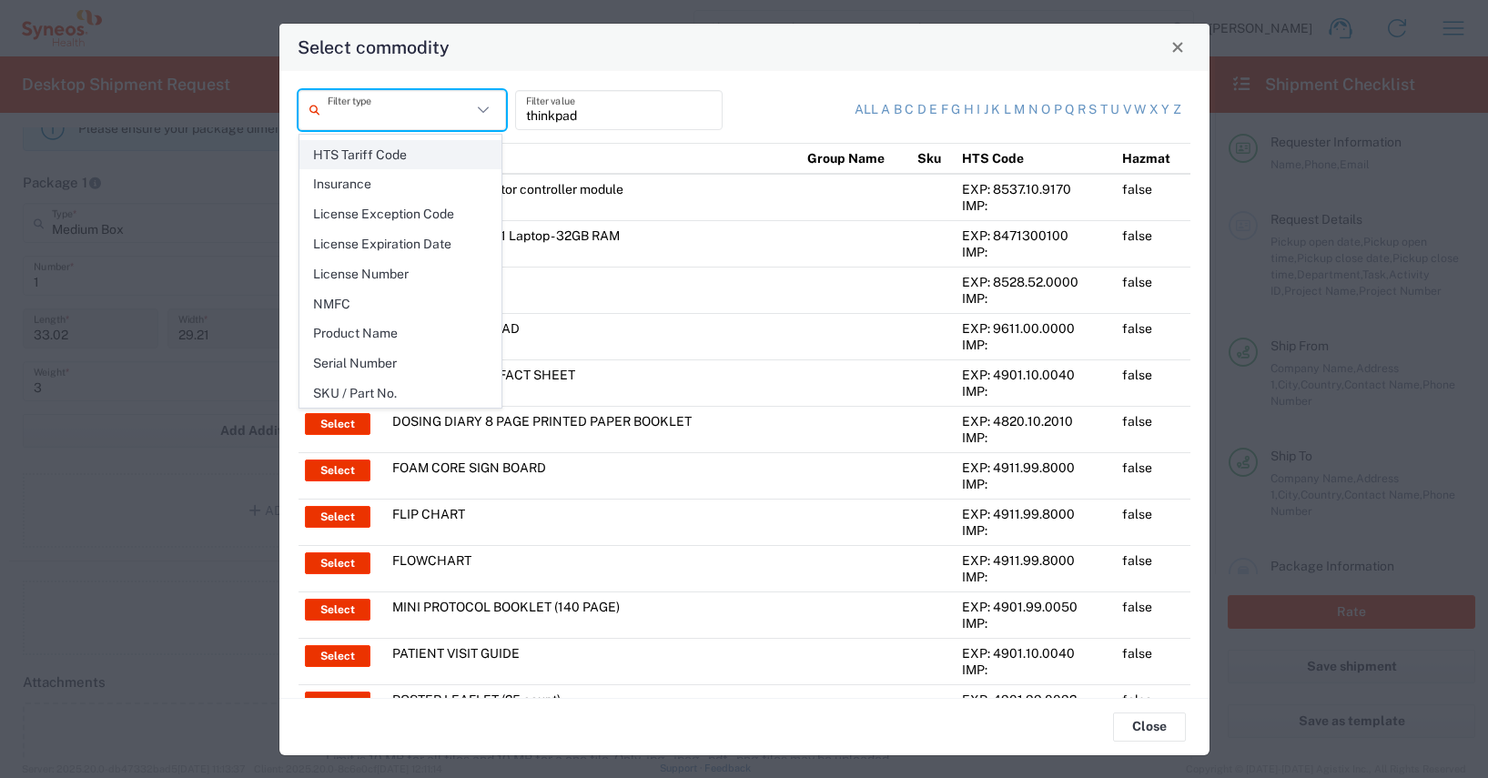
scroll to position [264, 0]
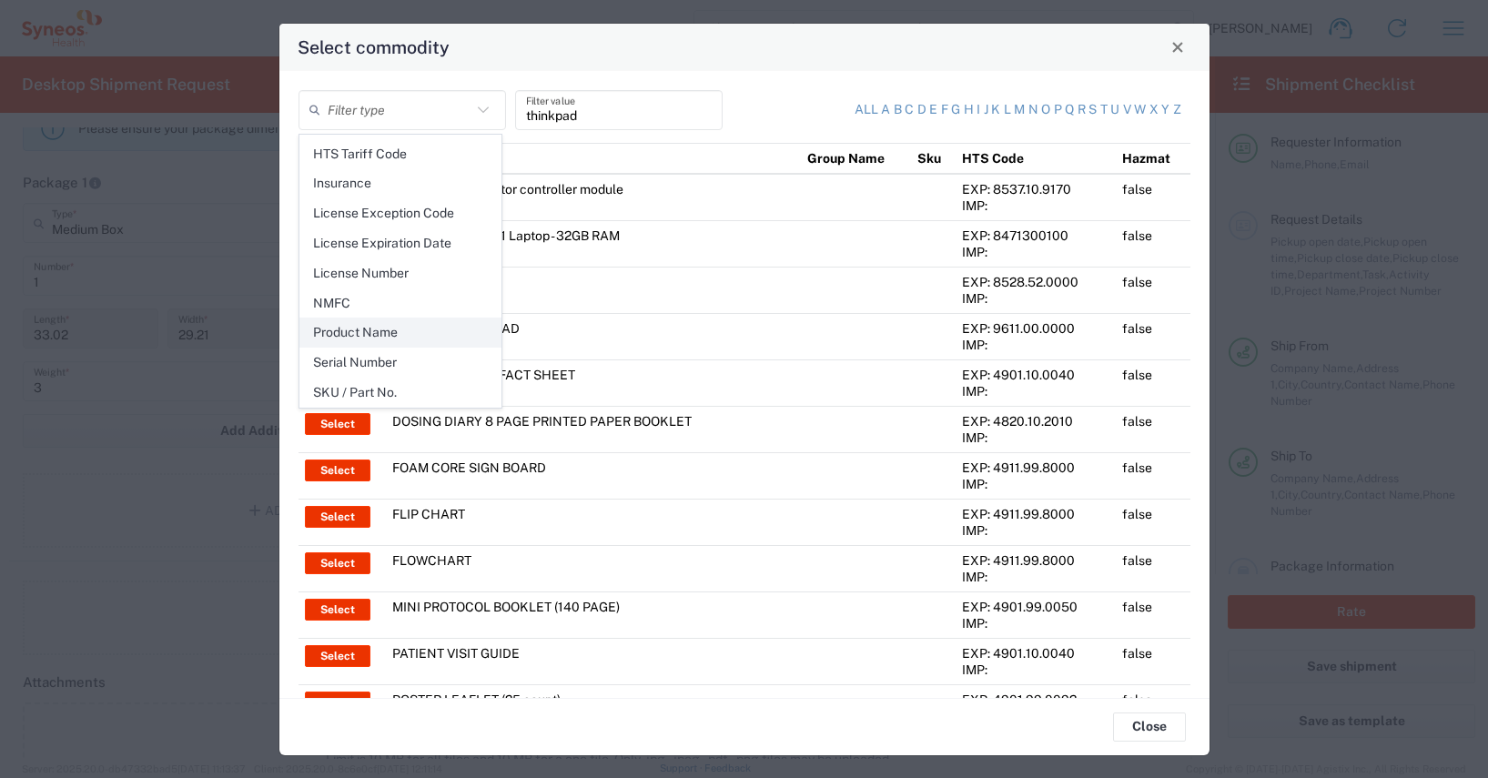
click at [359, 333] on span "Product Name" at bounding box center [400, 333] width 200 height 28
type input "Product Name"
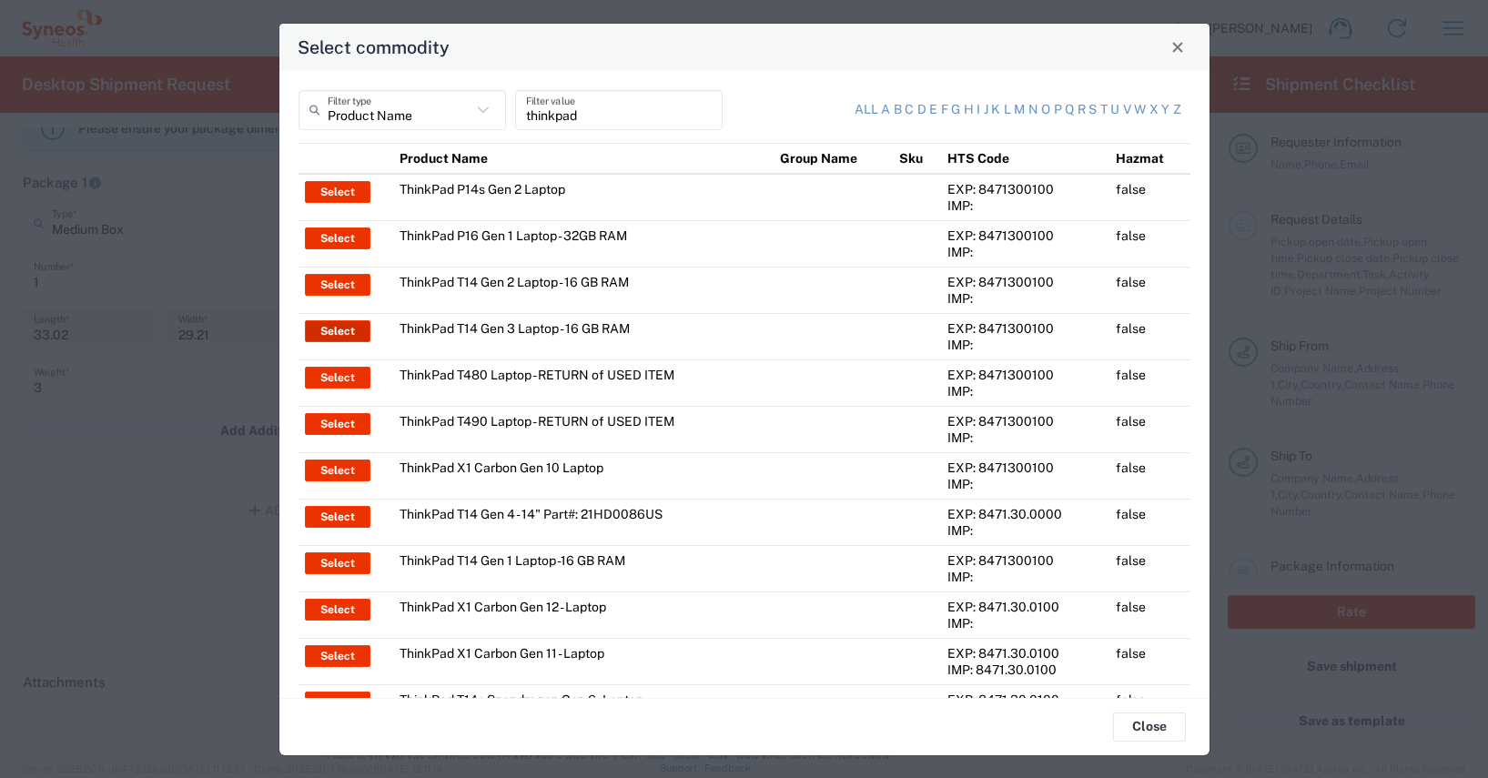
click at [351, 333] on button "Select" at bounding box center [338, 331] width 66 height 22
type input "ThinkPad T14 Gen 3 Laptop - 16 GB RAM"
type input "1"
type textarea "Intel Core i7-1265U vProÂ® Processor - 14" - 16 GB RAM - 512 GB SSD"
type input "[GEOGRAPHIC_DATA]"
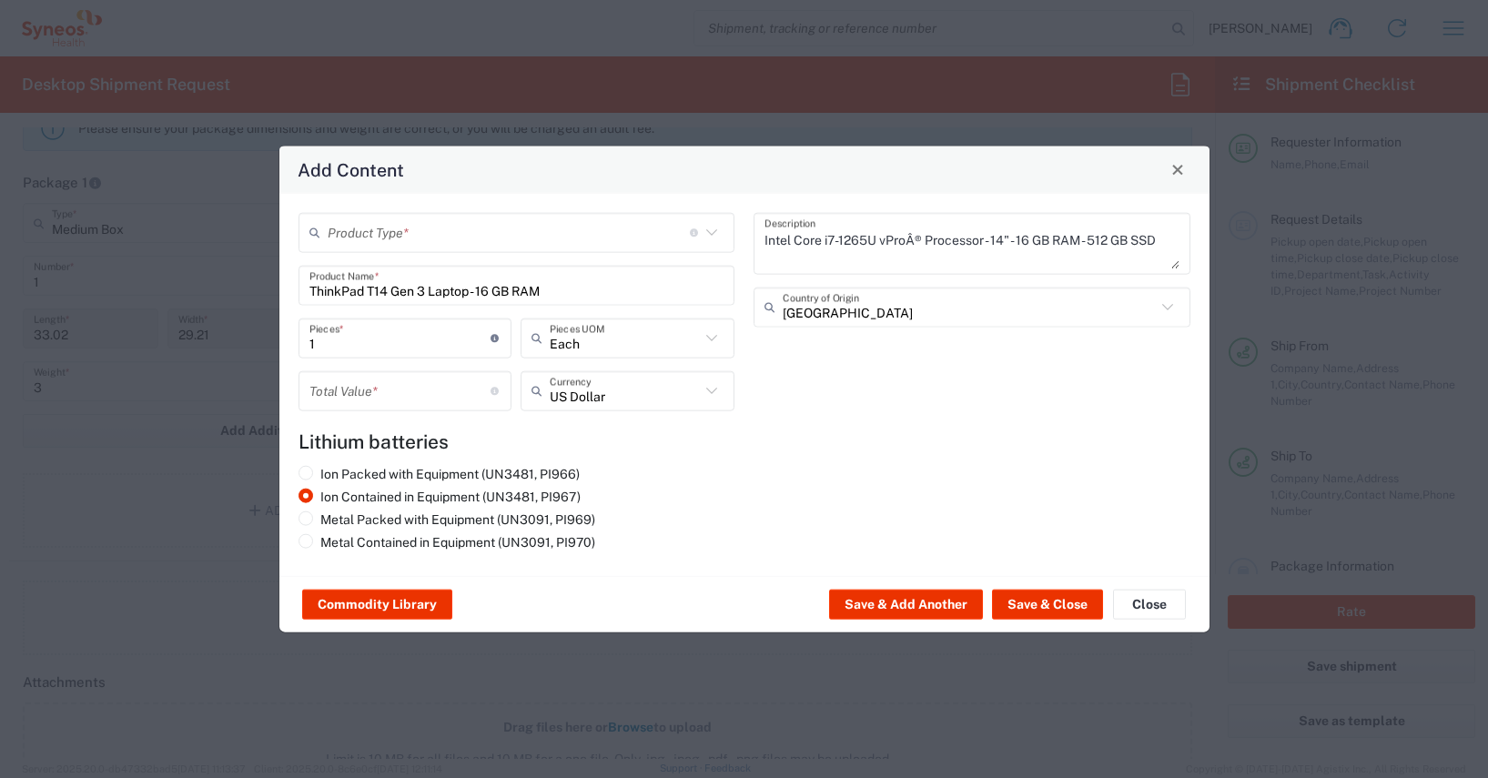
click at [324, 233] on icon at bounding box center [318, 232] width 18 height 29
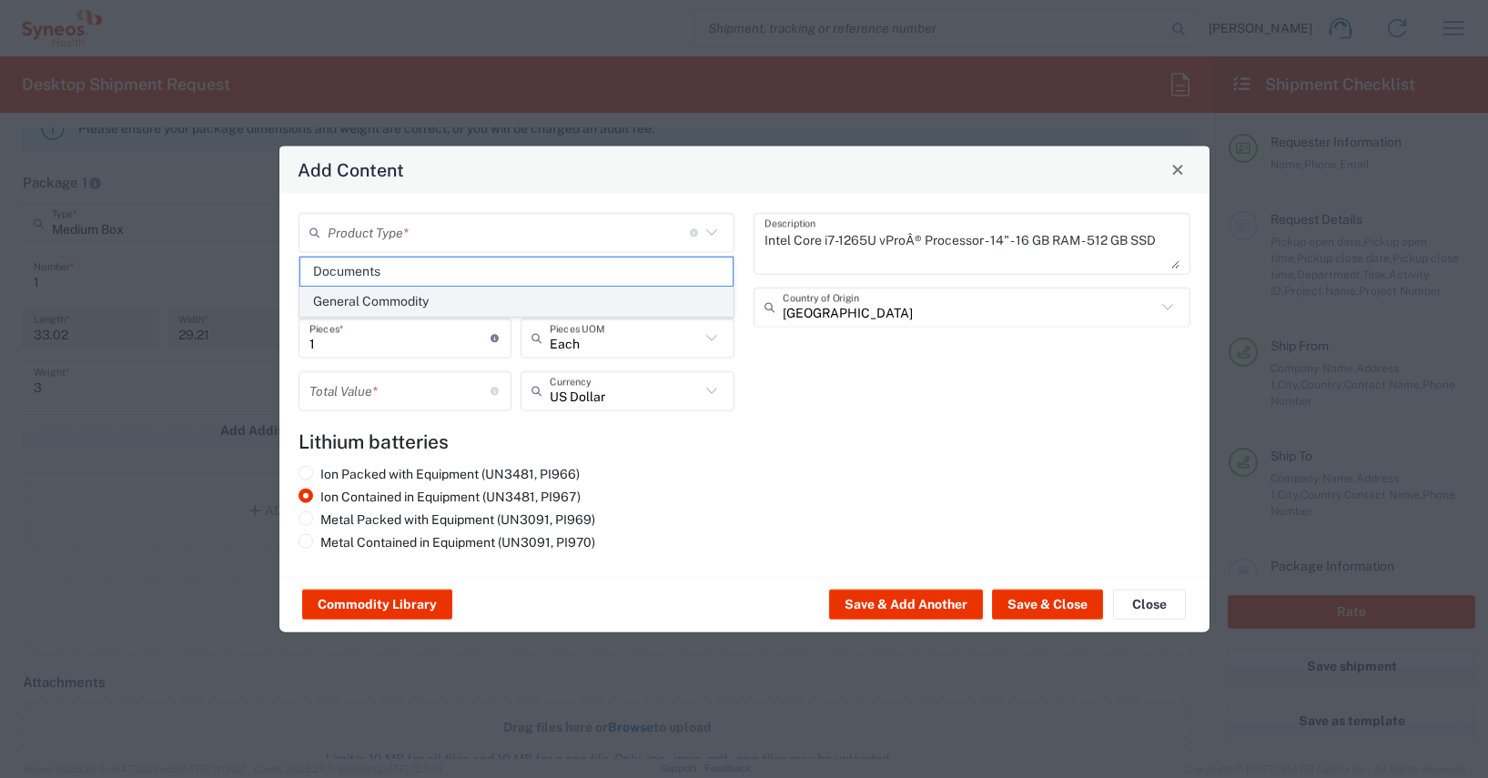
click at [356, 299] on span "General Commodity" at bounding box center [516, 302] width 433 height 28
type input "General Commodity"
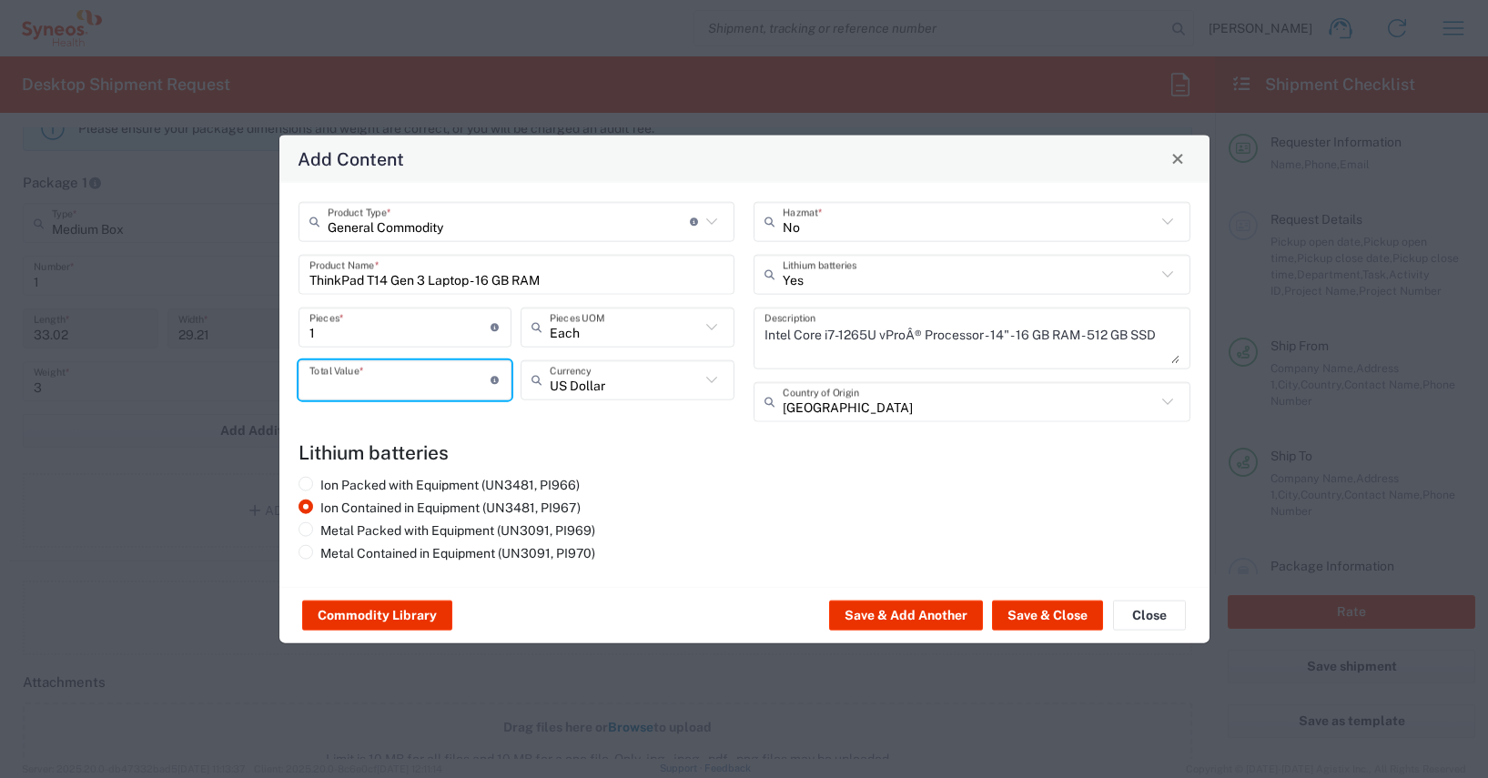
click at [314, 381] on input "number" at bounding box center [400, 380] width 182 height 32
type input "700"
click at [551, 380] on input "text" at bounding box center [625, 380] width 150 height 32
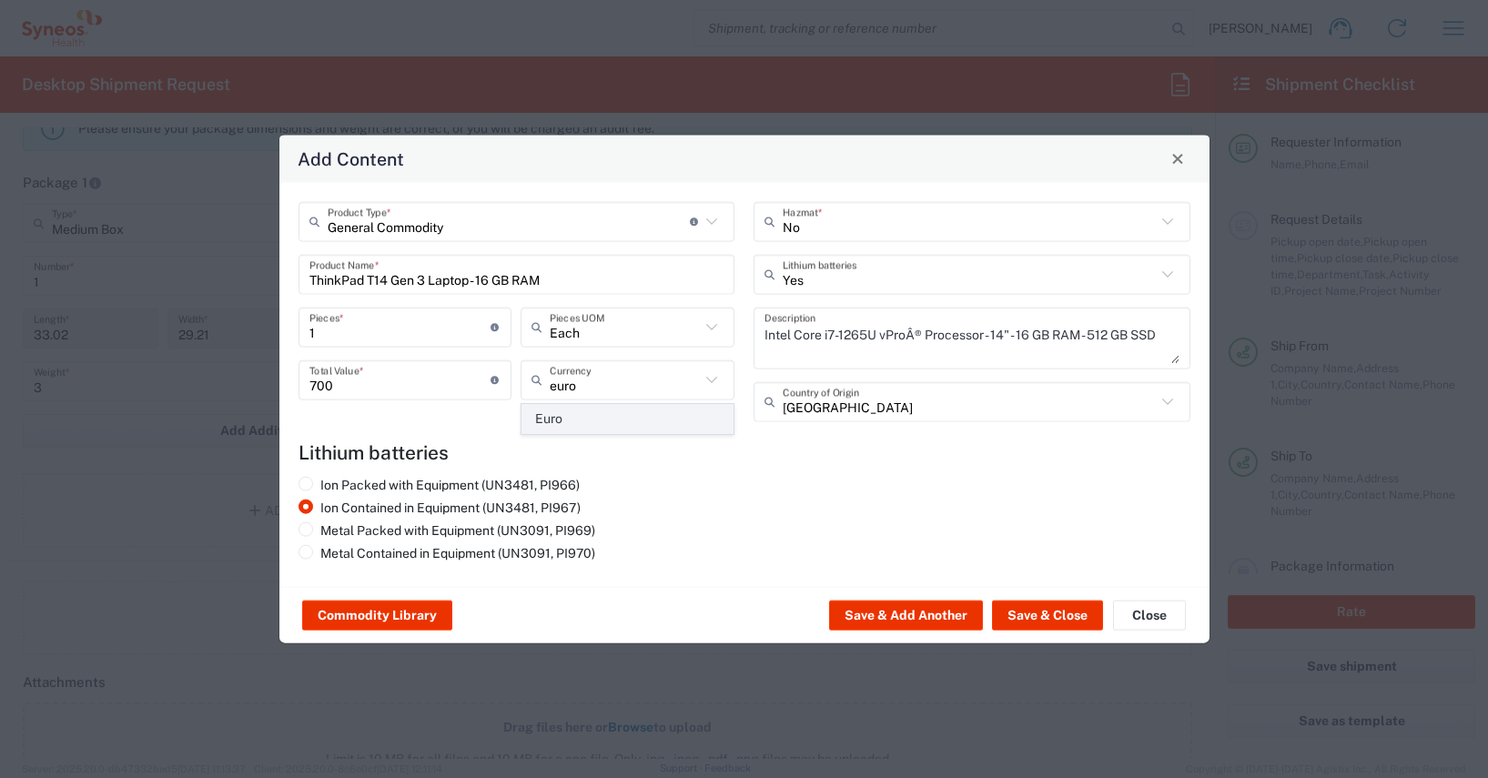
click at [547, 420] on span "Euro" at bounding box center [627, 419] width 210 height 28
type input "Euro"
click at [1047, 619] on button "Save & Close" at bounding box center [1047, 615] width 111 height 29
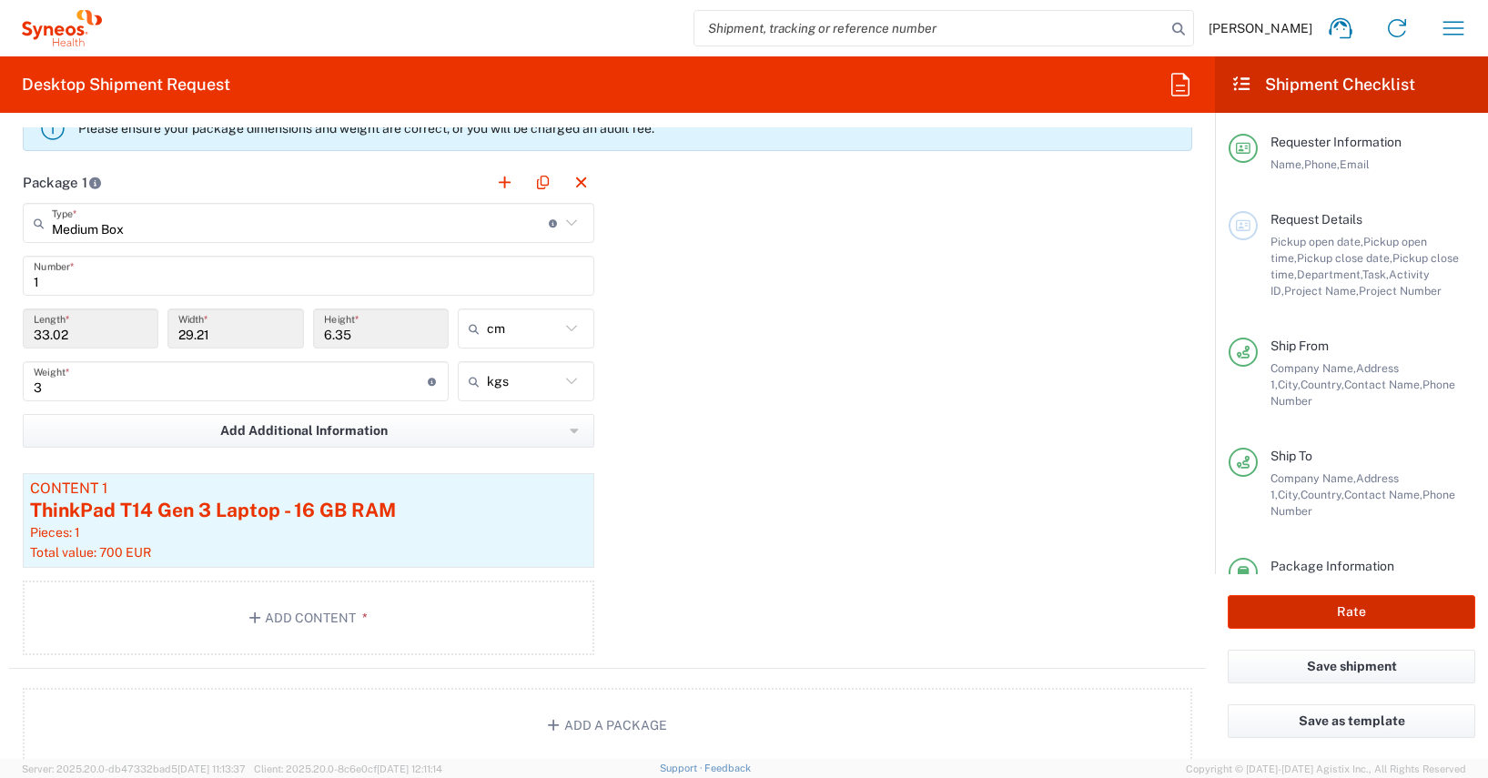
click at [1344, 608] on button "Rate" at bounding box center [1352, 612] width 248 height 34
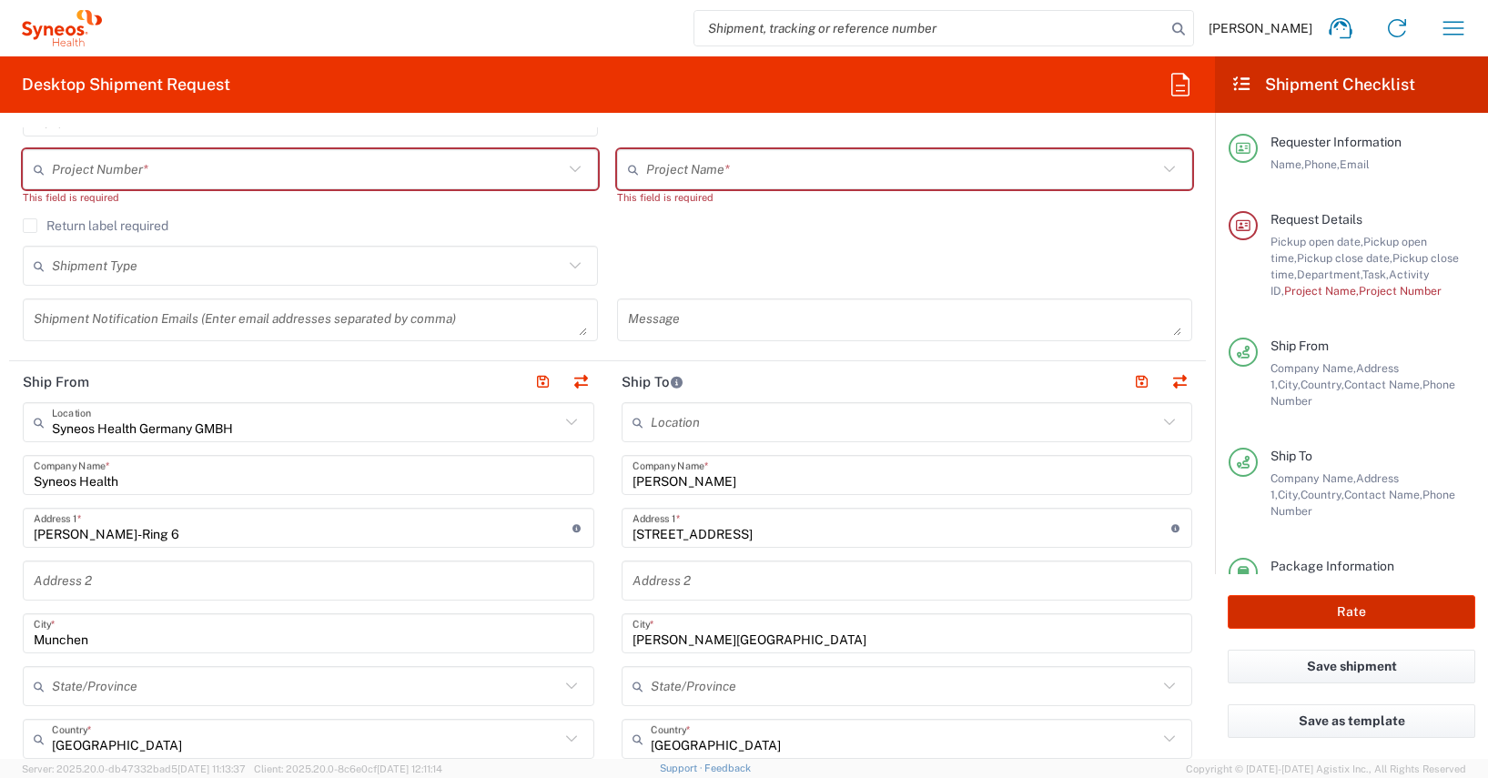
scroll to position [326, 0]
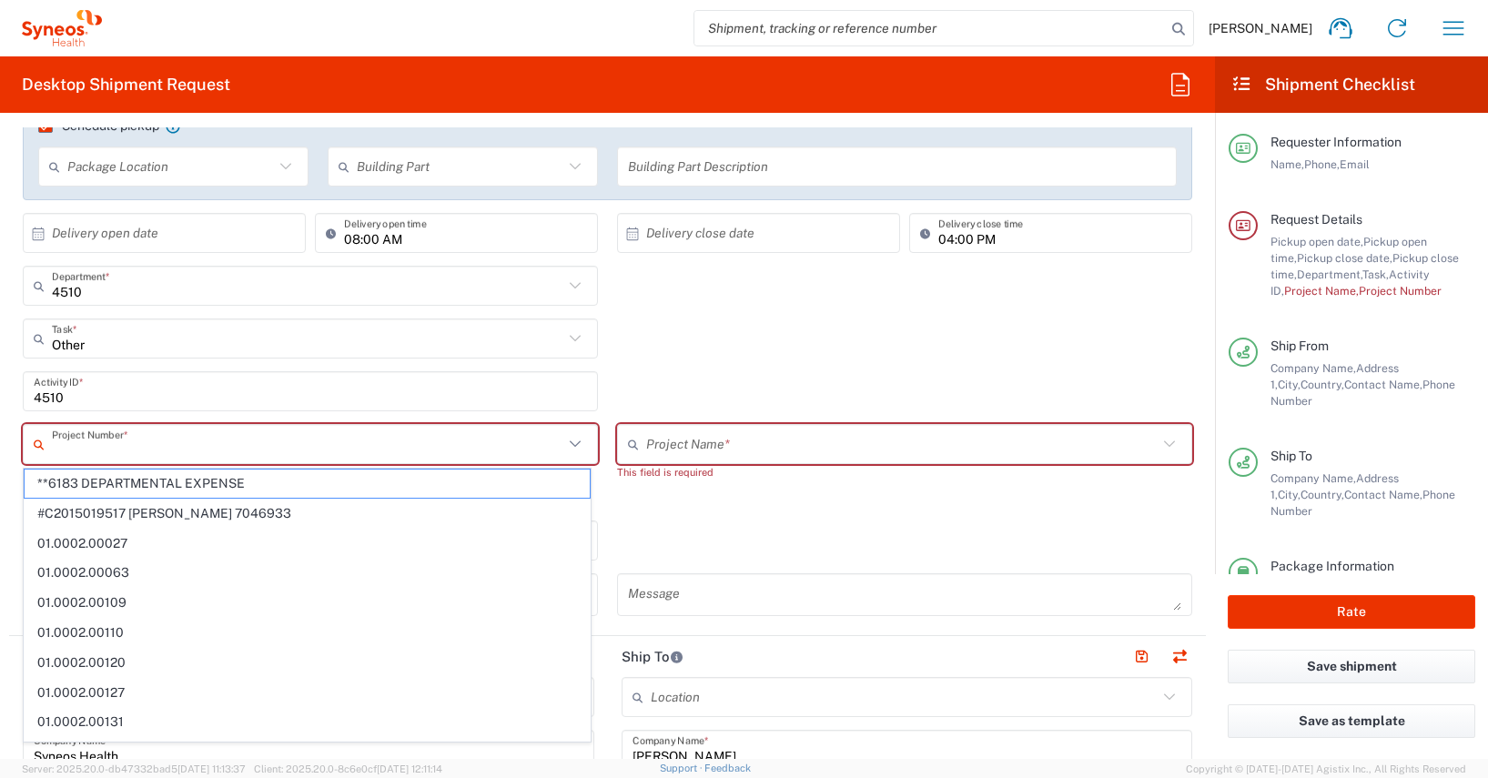
click at [66, 444] on input "text" at bounding box center [307, 445] width 511 height 32
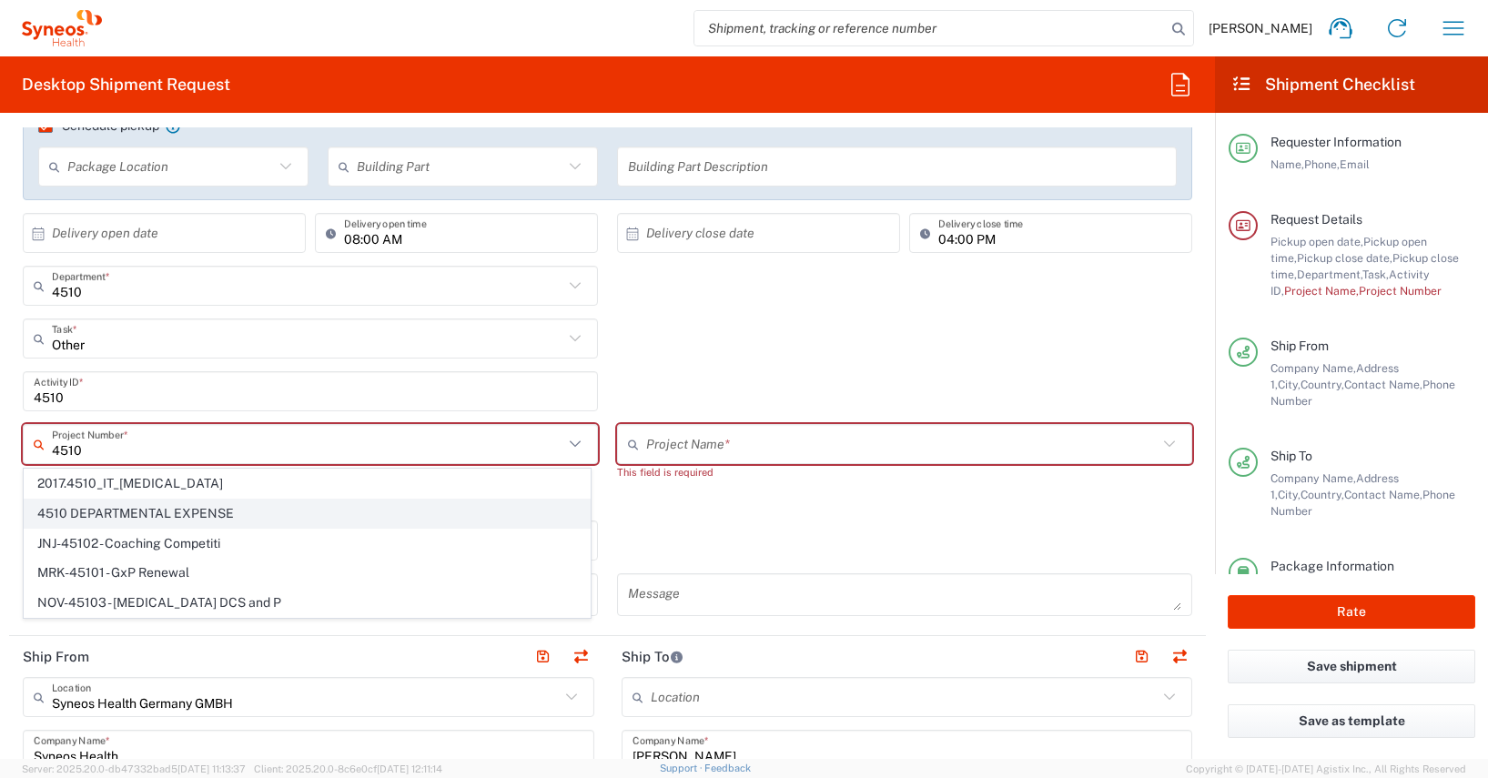
click at [175, 514] on span "4510 DEPARTMENTAL EXPENSE" at bounding box center [307, 514] width 565 height 28
type input "4510 DEPARTMENTAL EXPENSE"
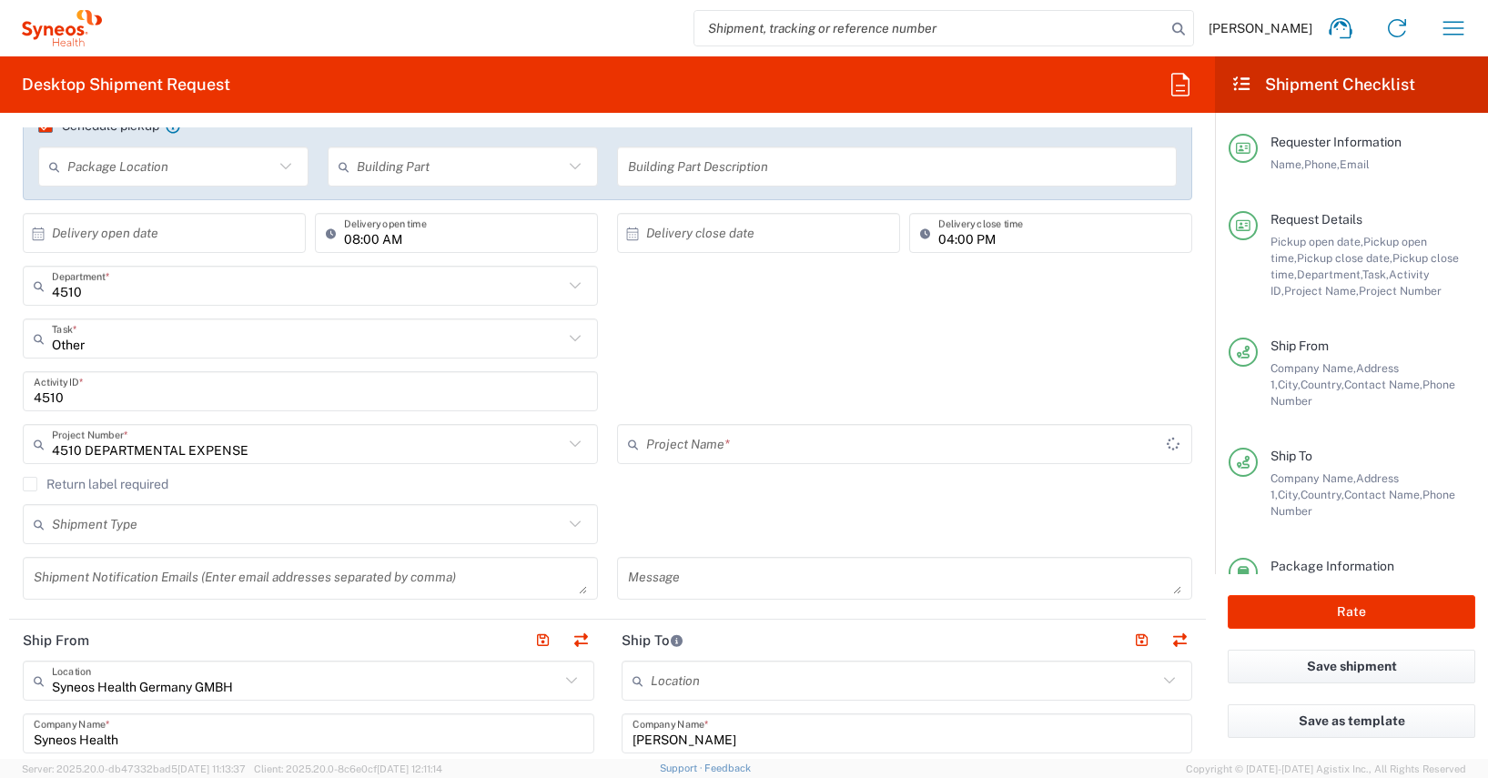
type input "4510 DEPARTMENTAL EXPENSE"
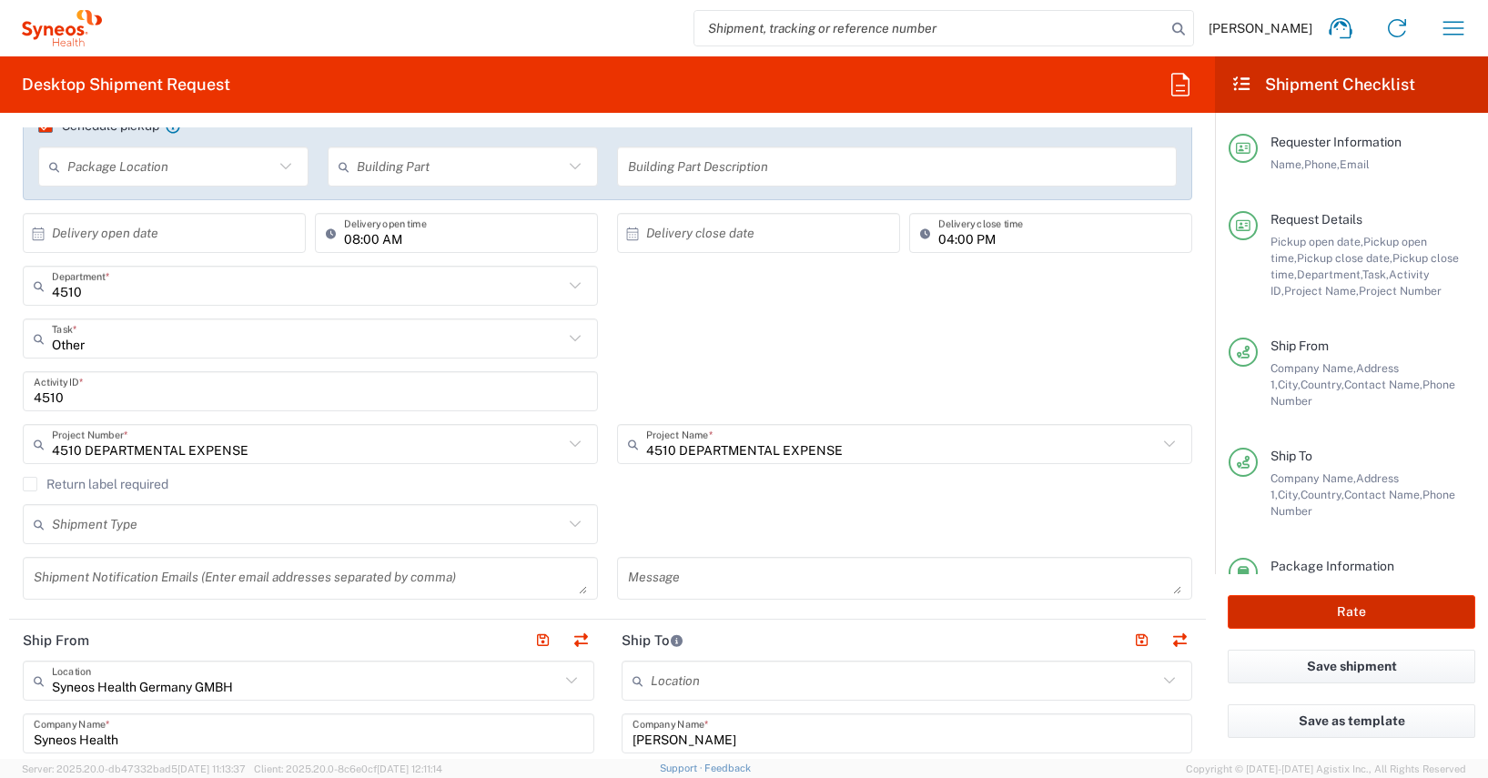
click at [1345, 612] on button "Rate" at bounding box center [1352, 612] width 248 height 34
type input "4510 DEPARTMENTAL EXPENSE"
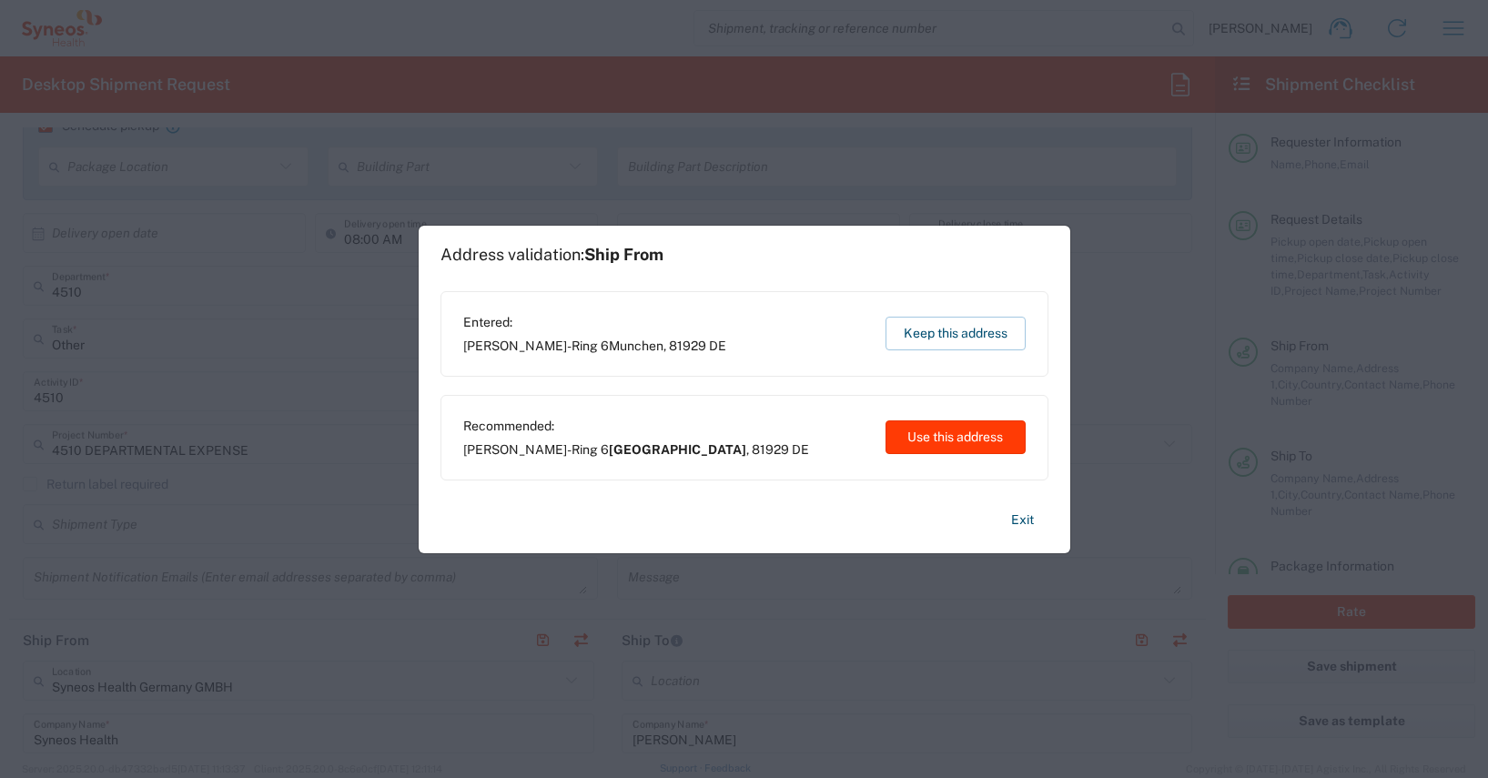
click at [951, 436] on button "Use this address" at bounding box center [955, 437] width 140 height 34
type input "München"
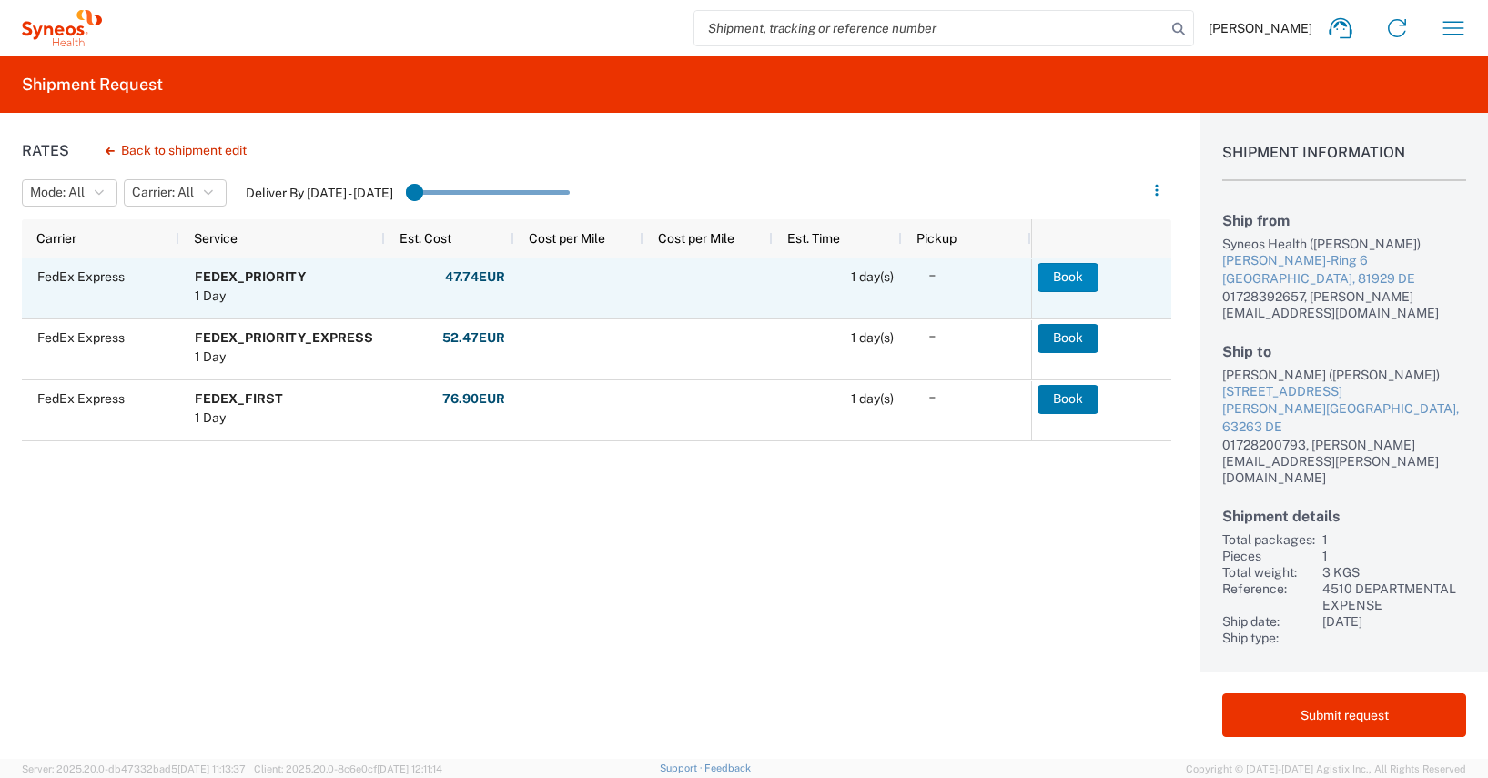
click at [1078, 276] on button "Book" at bounding box center [1067, 277] width 61 height 29
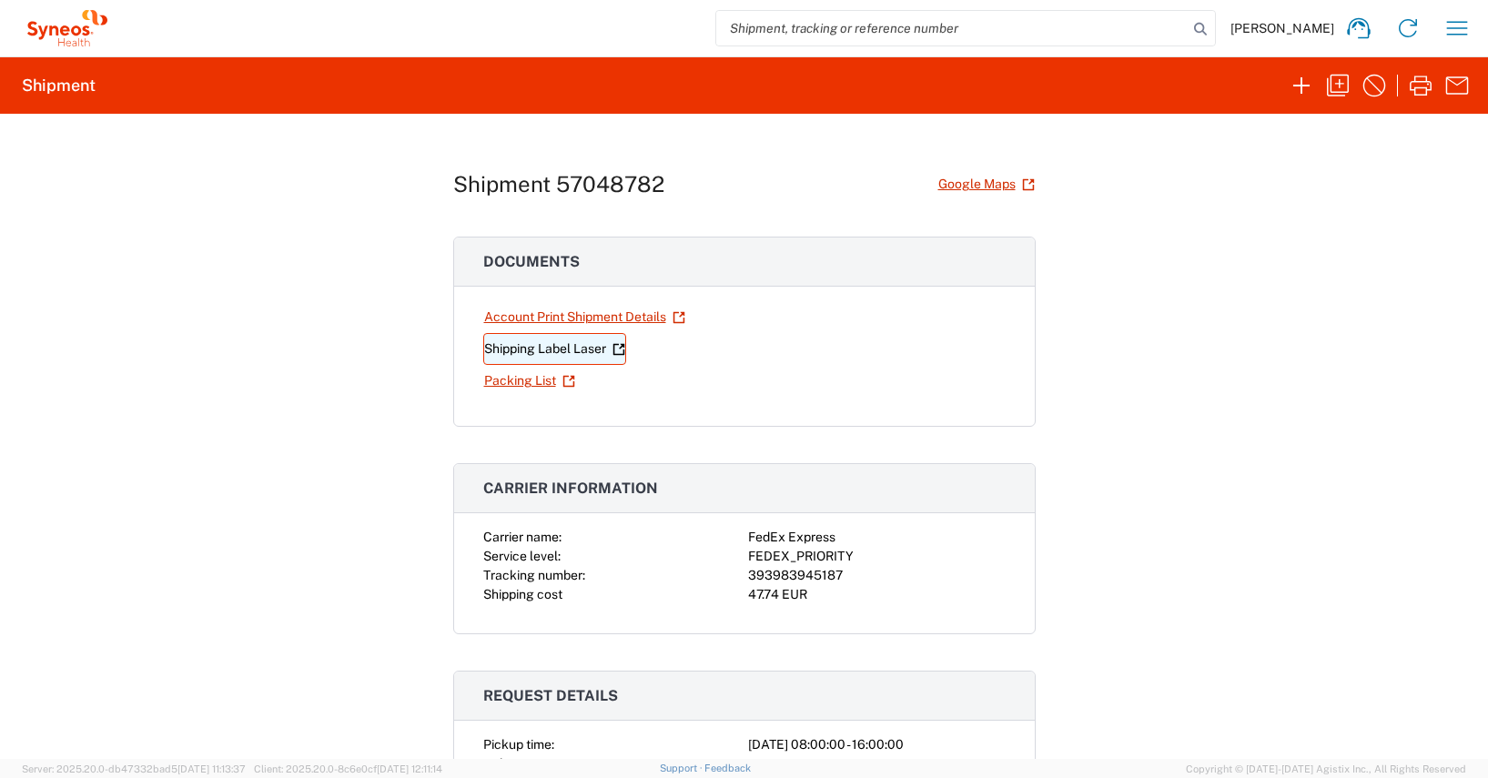
click at [567, 348] on link "Shipping Label Laser" at bounding box center [554, 349] width 143 height 32
click at [783, 573] on div "393983945187" at bounding box center [877, 575] width 258 height 19
copy div "393983945187"
